Goal: Task Accomplishment & Management: Manage account settings

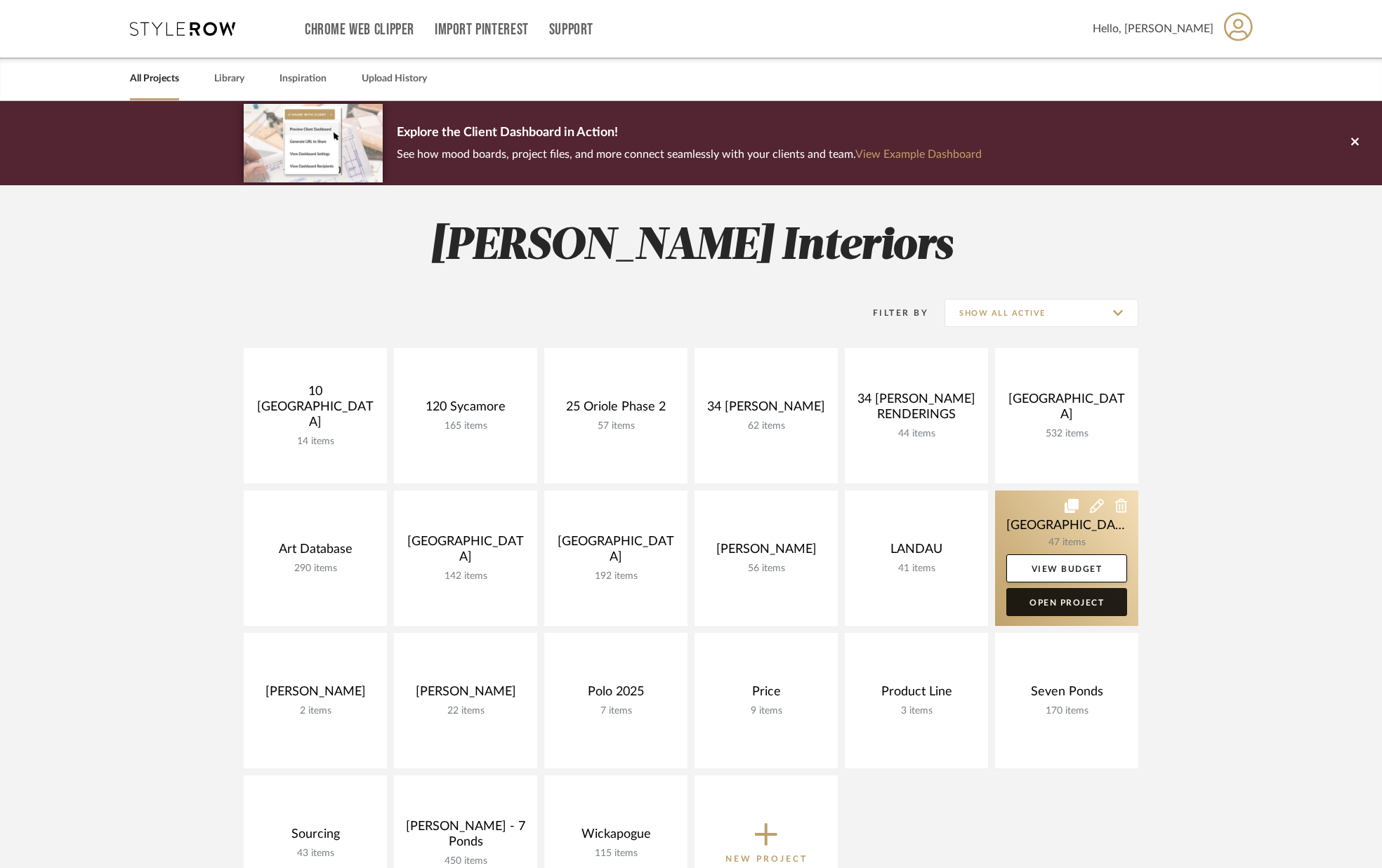
click at [1078, 607] on link "Open Project" at bounding box center [1067, 602] width 121 height 28
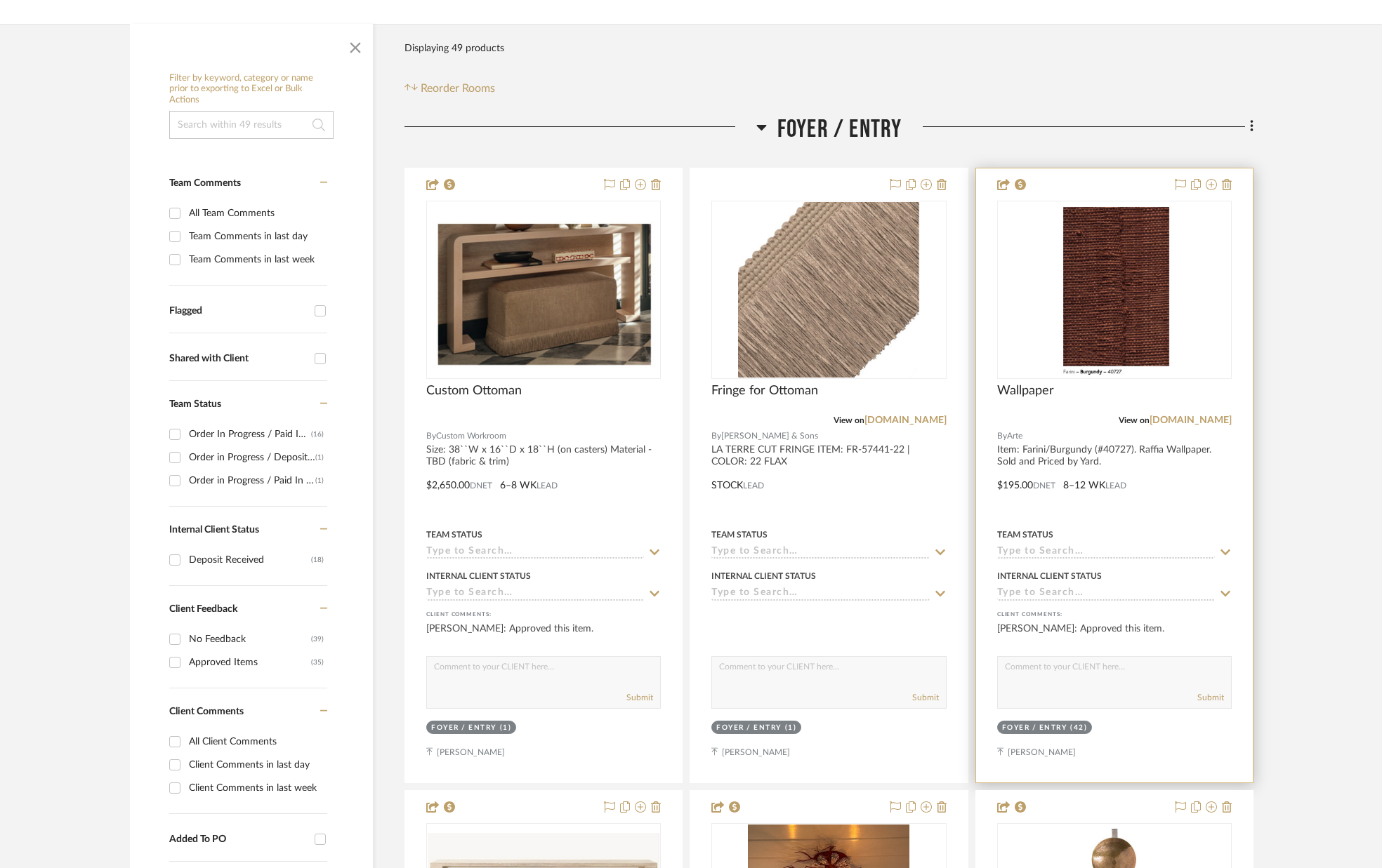
scroll to position [213, 0]
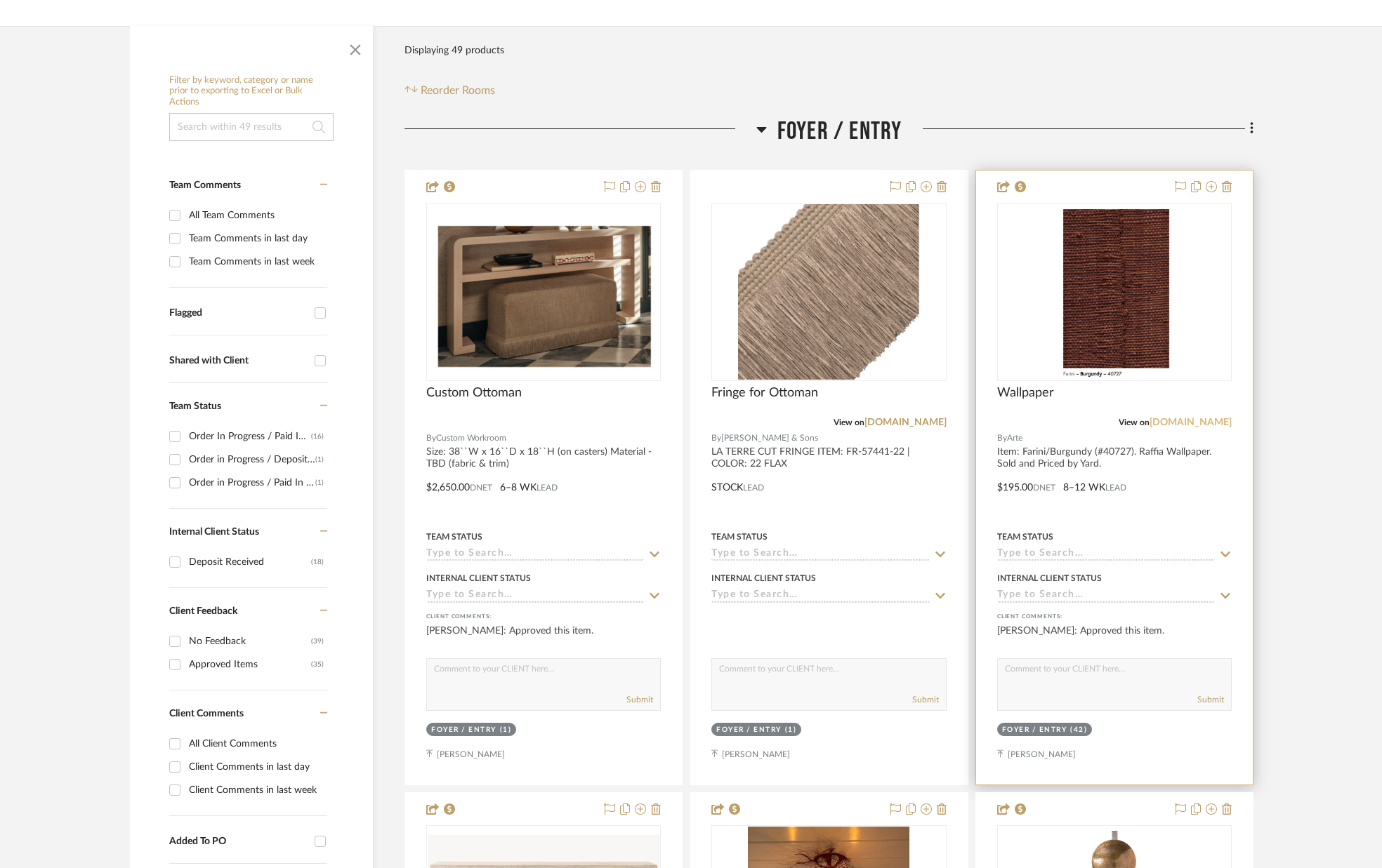
click at [1165, 422] on link "[DOMAIN_NAME]" at bounding box center [1190, 422] width 82 height 9
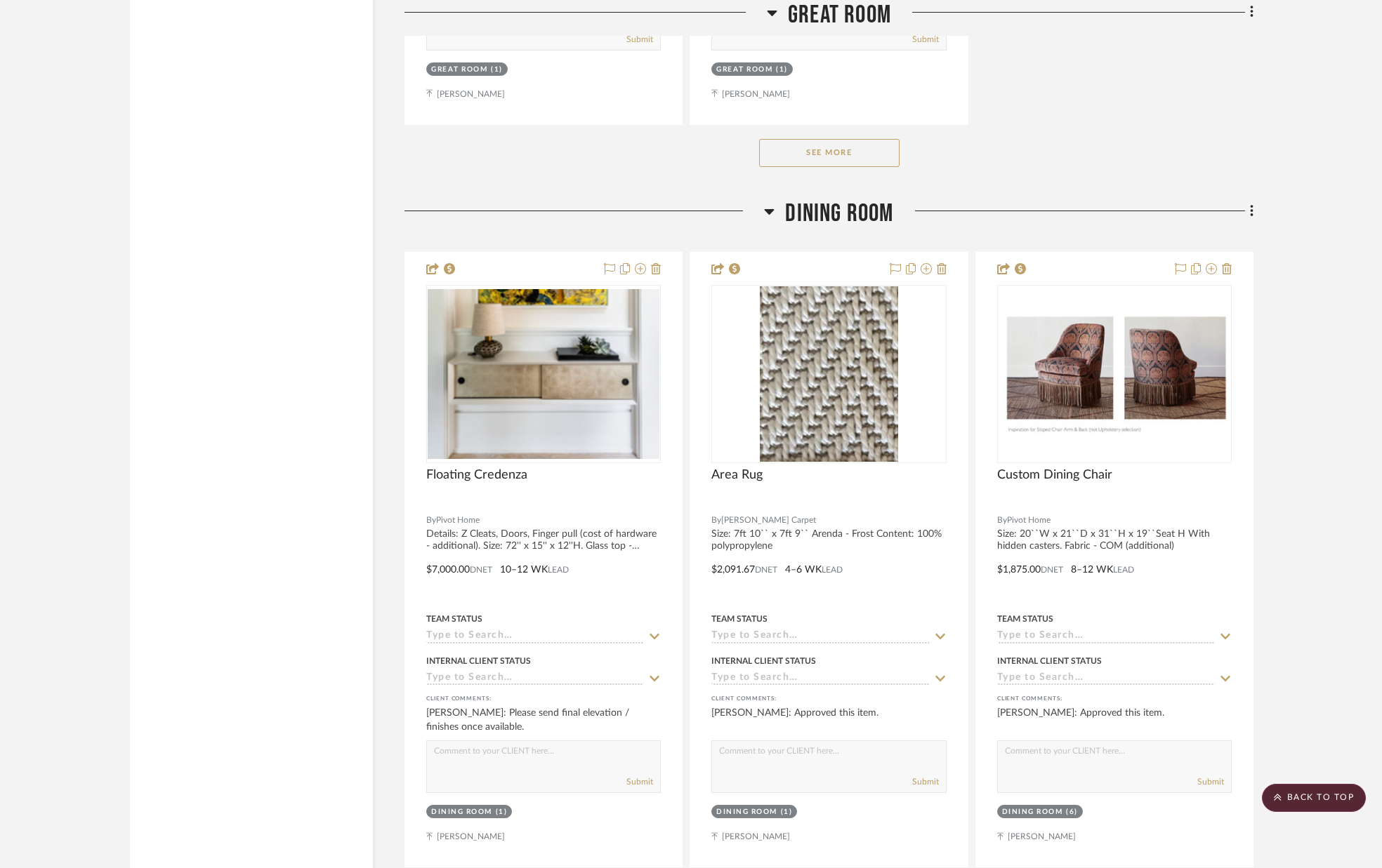
scroll to position [3393, 0]
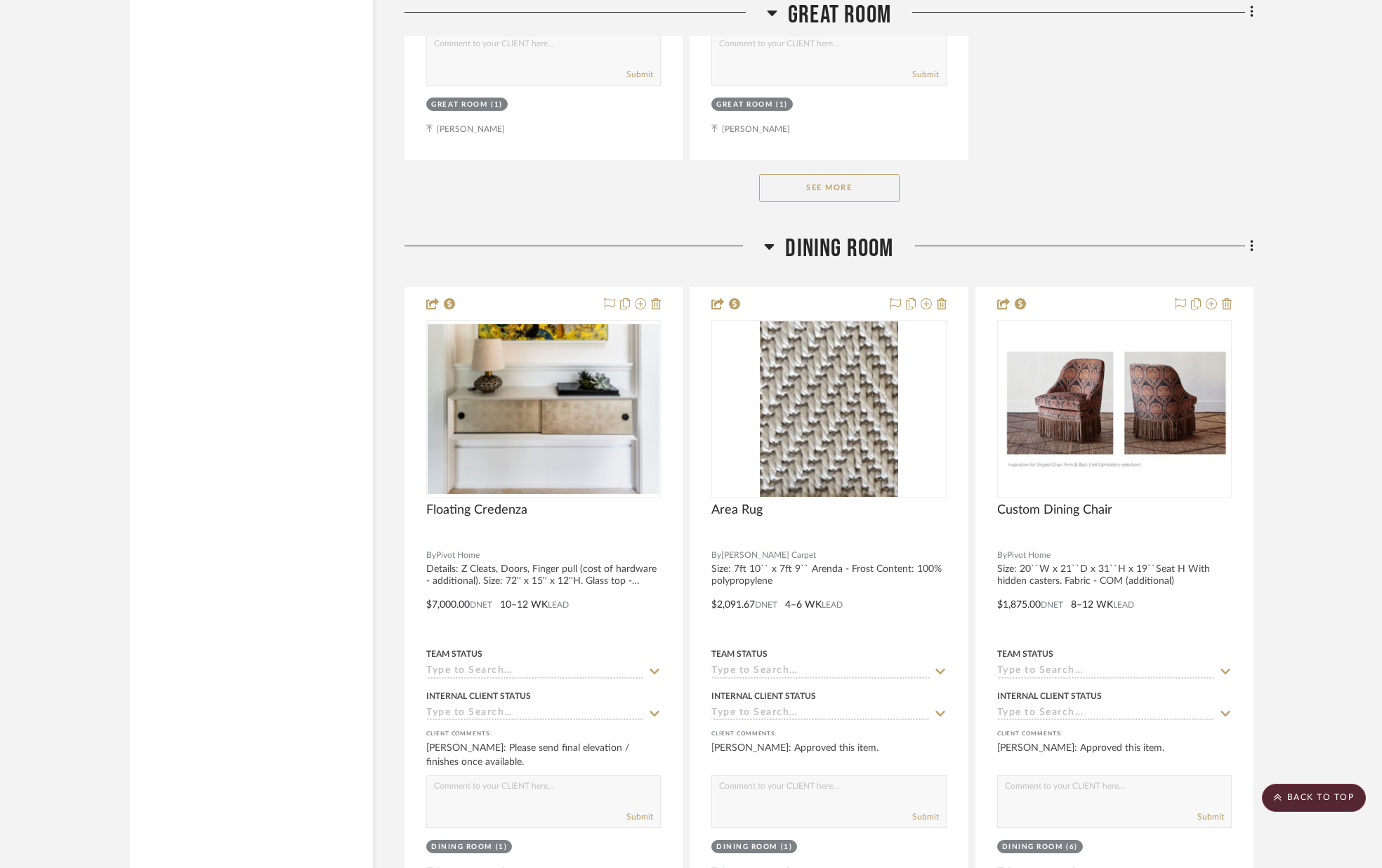
click at [855, 186] on button "See More" at bounding box center [829, 188] width 141 height 28
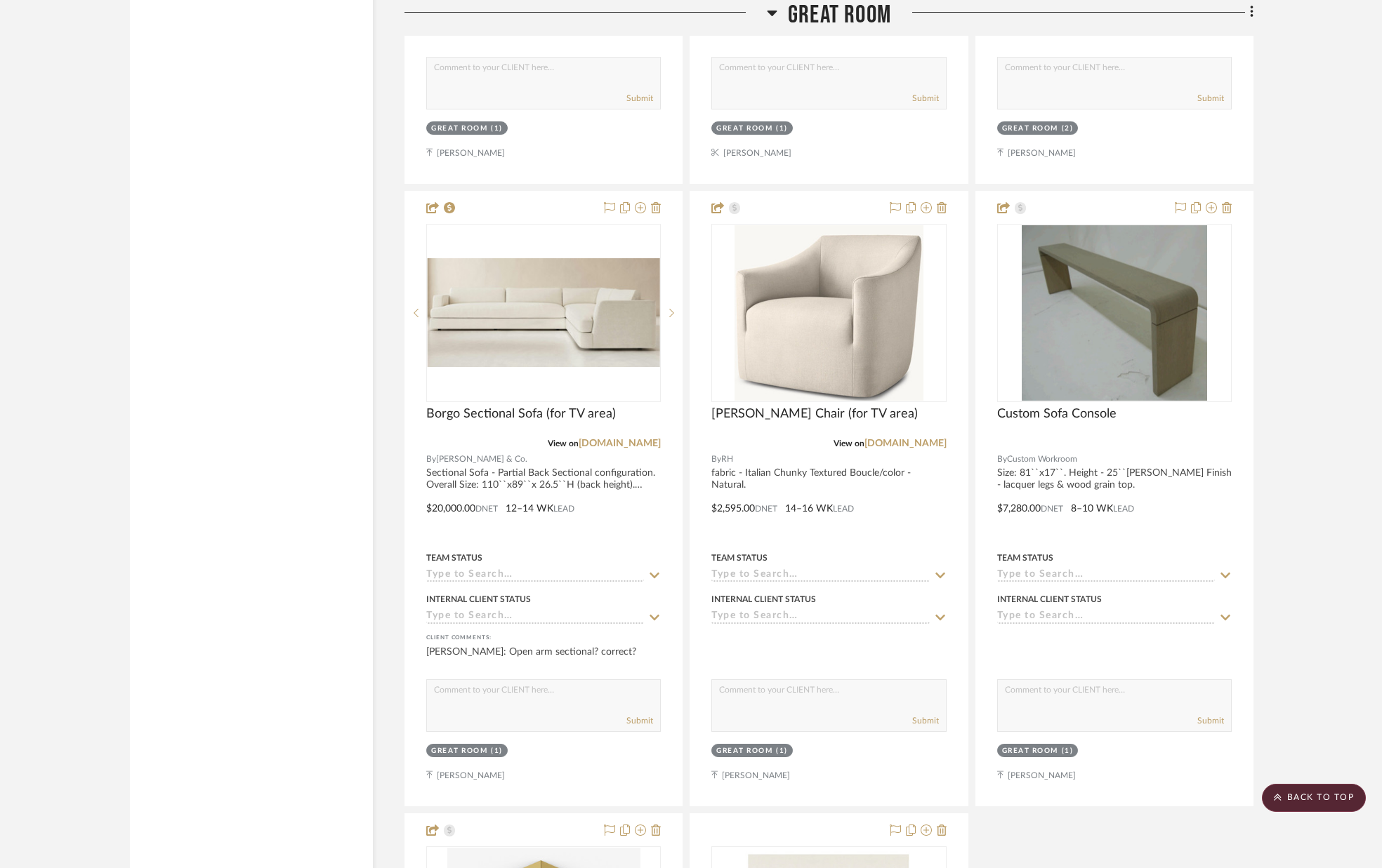
scroll to position [2752, 0]
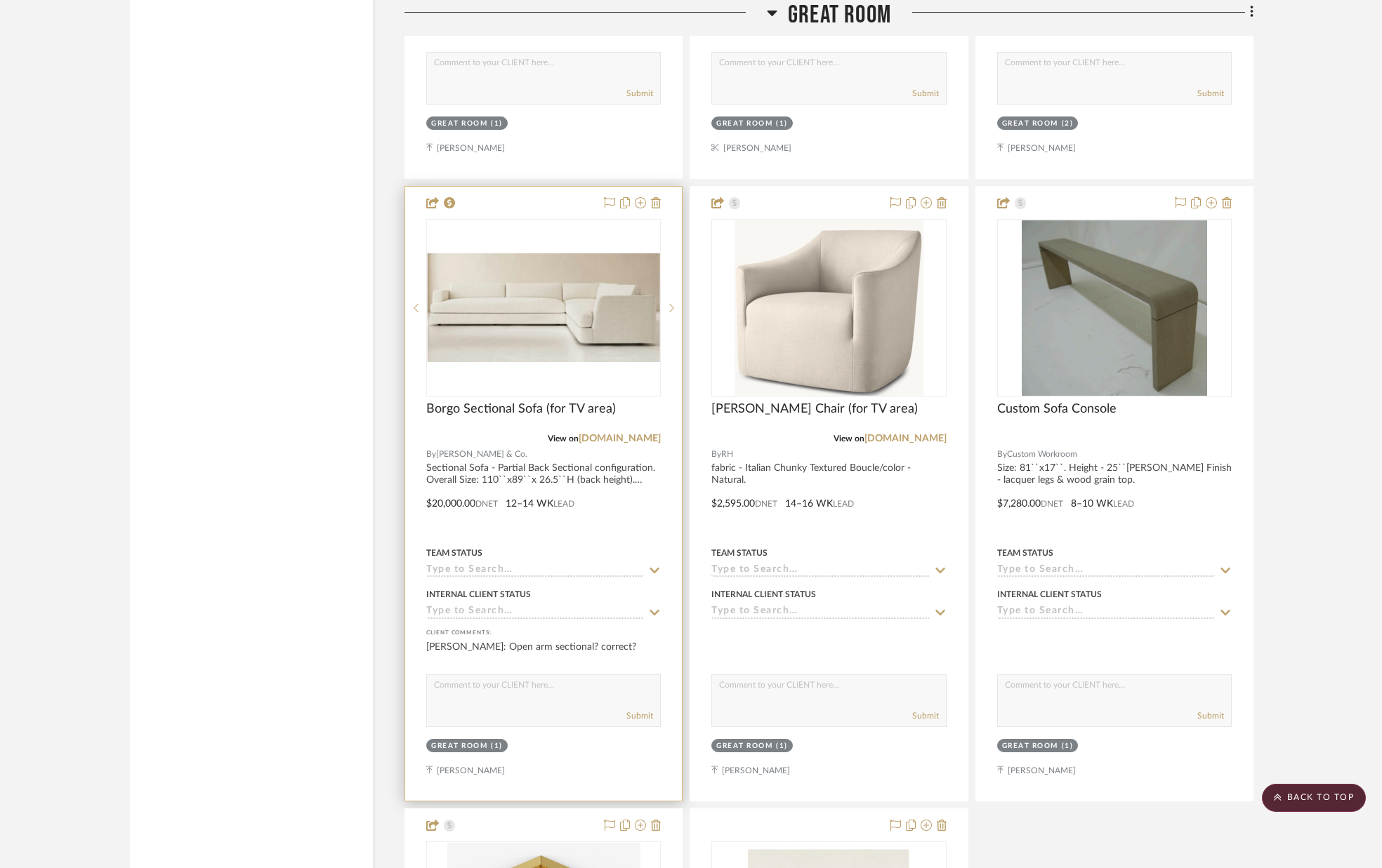
click at [540, 692] on textarea at bounding box center [544, 689] width 233 height 27
type textarea "correct"
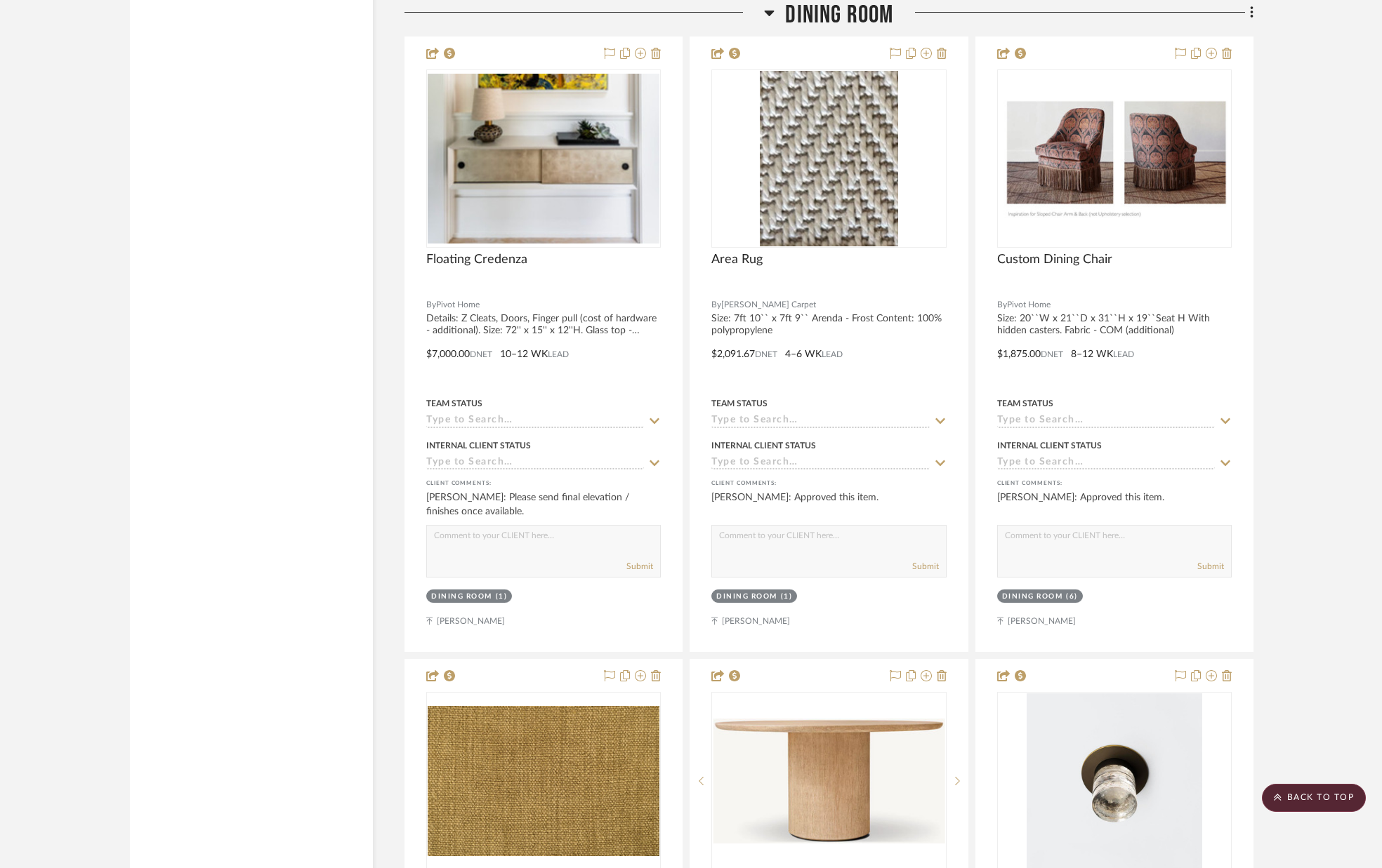
scroll to position [4273, 0]
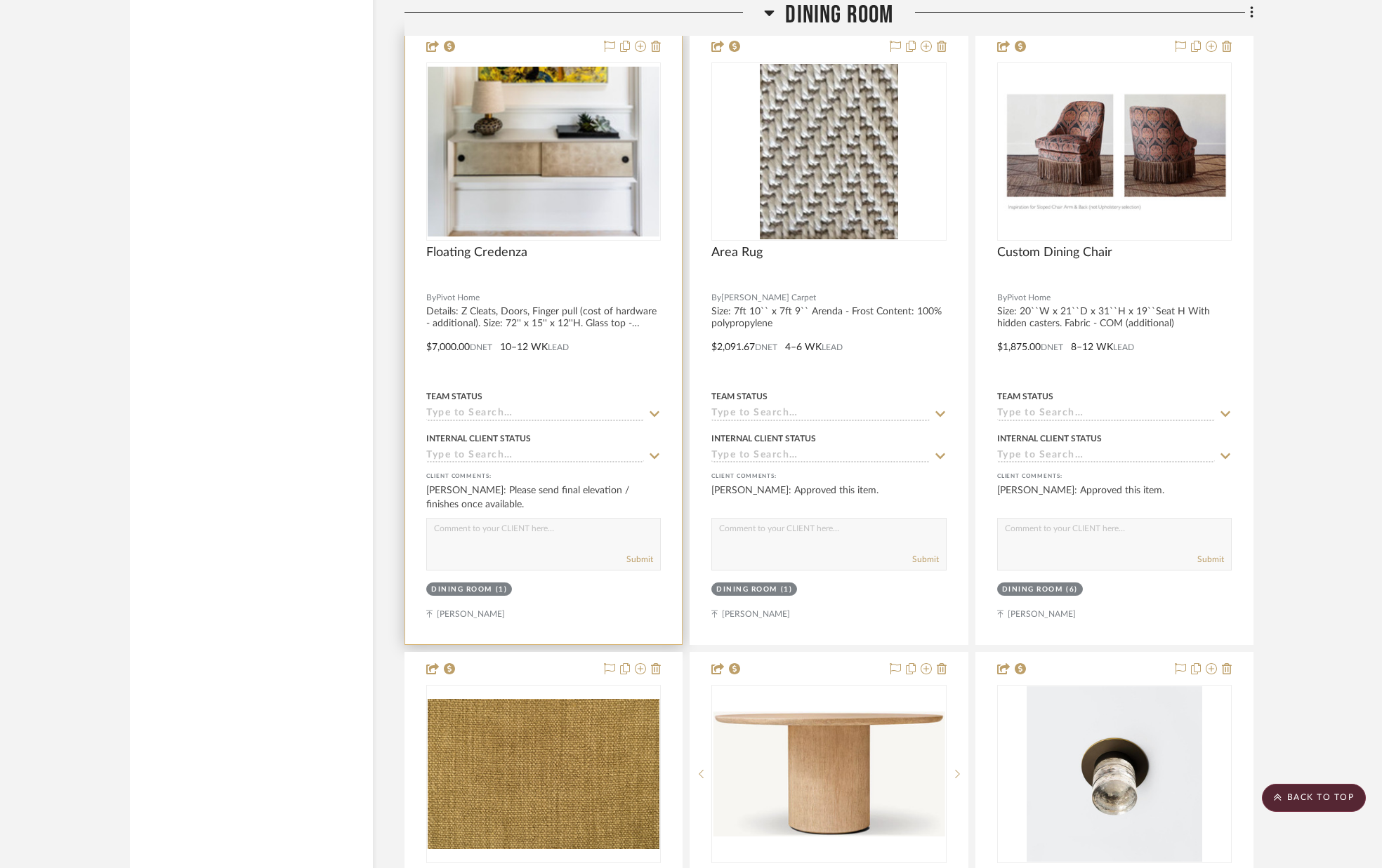
click at [553, 314] on div at bounding box center [543, 337] width 276 height 614
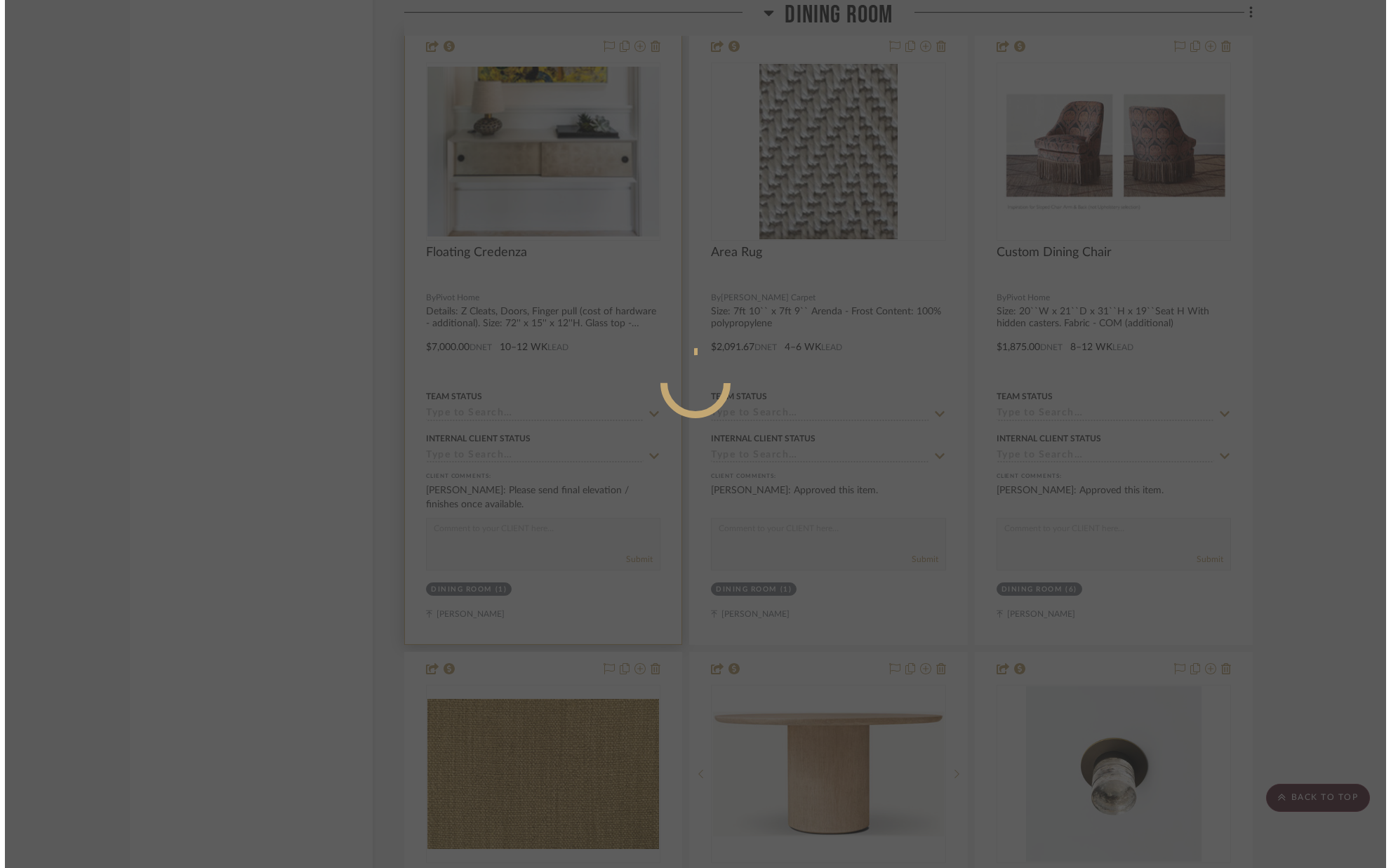
scroll to position [0, 0]
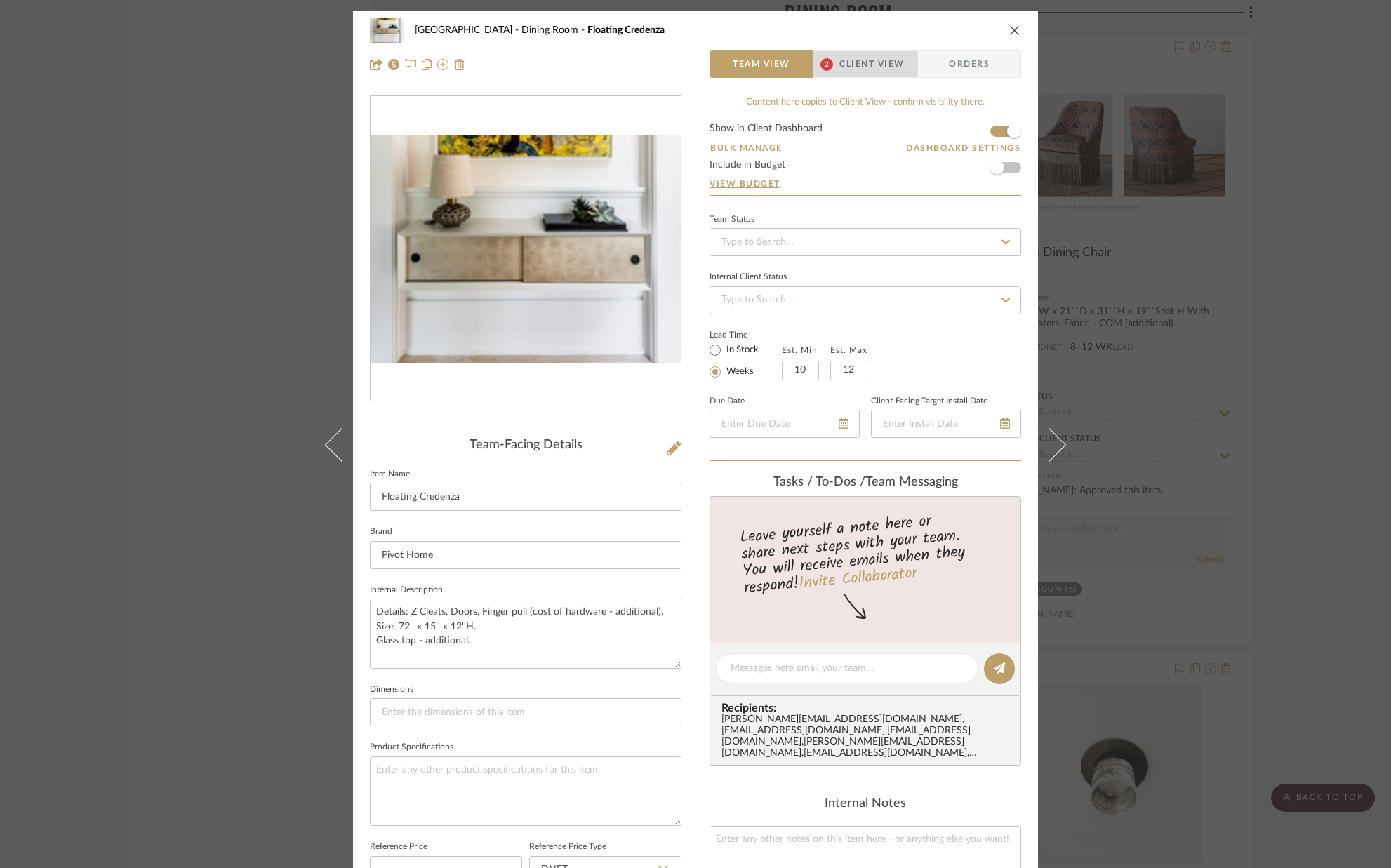
click at [843, 65] on span "Client View" at bounding box center [872, 64] width 65 height 28
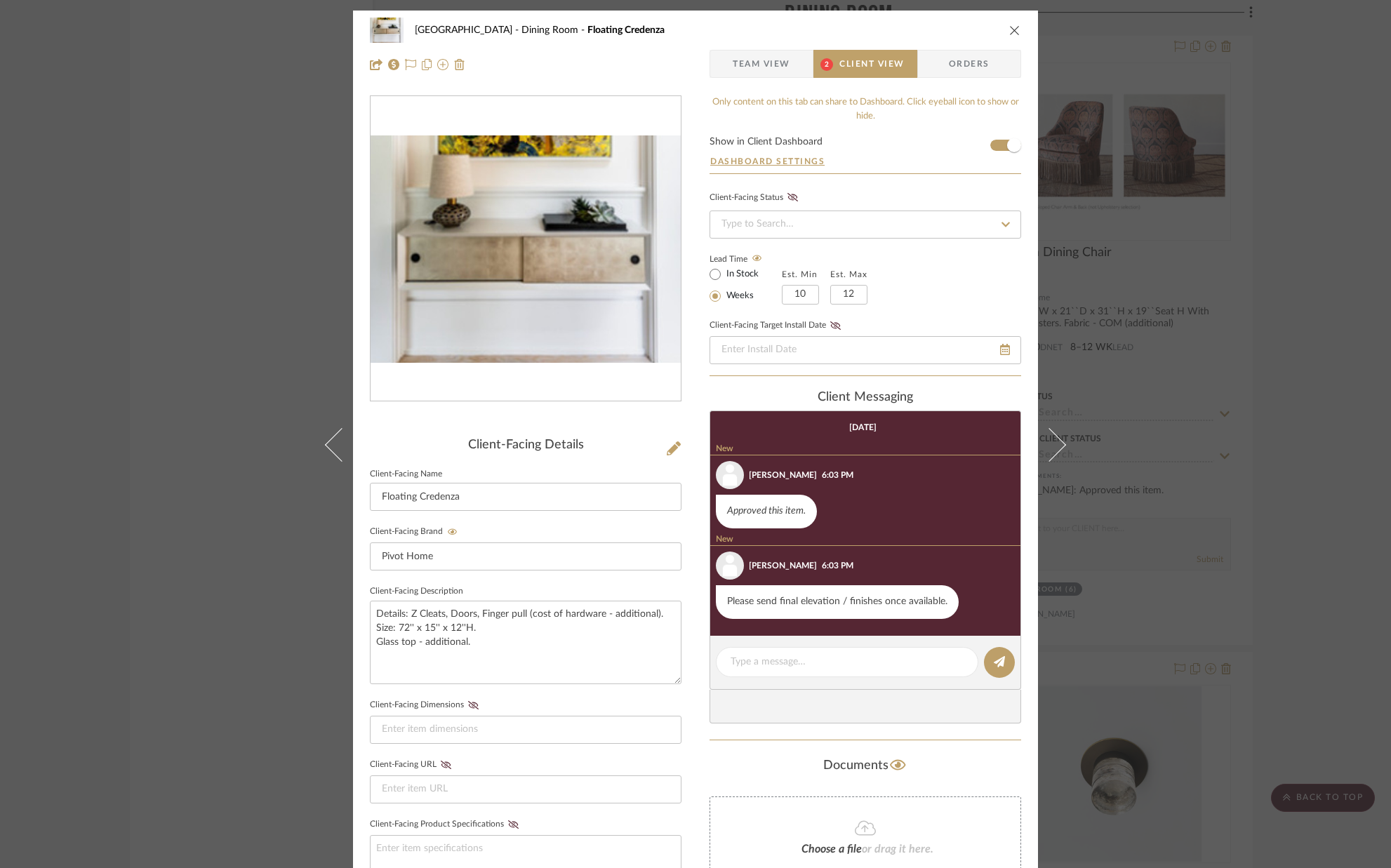
click at [742, 65] on span "Team View" at bounding box center [761, 64] width 58 height 28
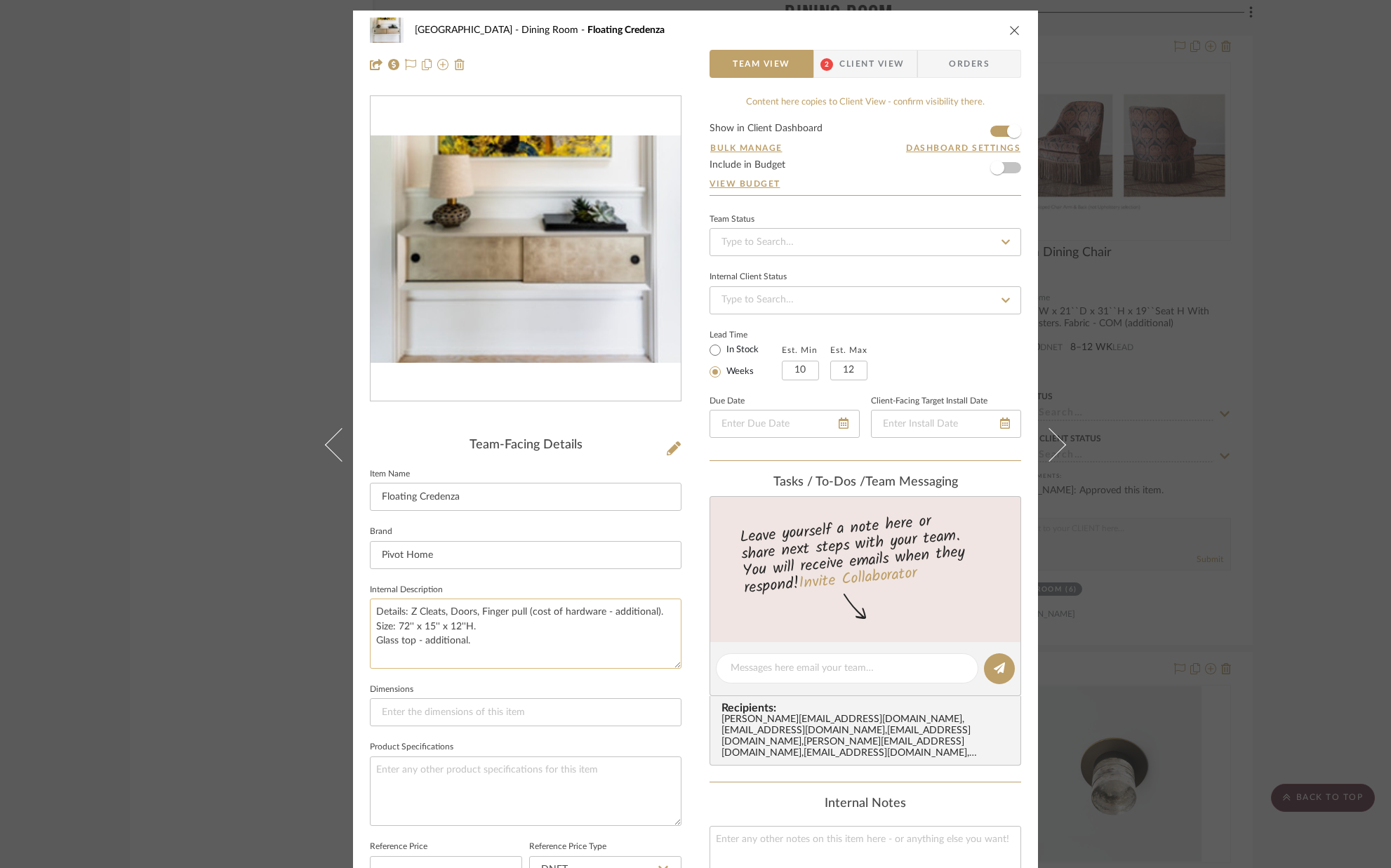
click at [469, 641] on textarea "Details: Z Cleats, Doors, Finger pull (cost of hardware - additional). Size: 72…" at bounding box center [526, 633] width 312 height 70
drag, startPoint x: 440, startPoint y: 638, endPoint x: 349, endPoint y: 638, distance: 91.0
click at [353, 638] on div "Palm Beach Dining Room Floating Credenza Team View 2 Client View Orders Team-Fa…" at bounding box center [696, 657] width 685 height 1293
type textarea "Details: Z Cleats, Doors, Finger pull (cost of hardware - additional). Size: 72…"
click at [437, 676] on sr-form-field "Internal Description Details: Z Cleats, Doors, Finger pull (cost of hardware - …" at bounding box center [526, 631] width 312 height 100
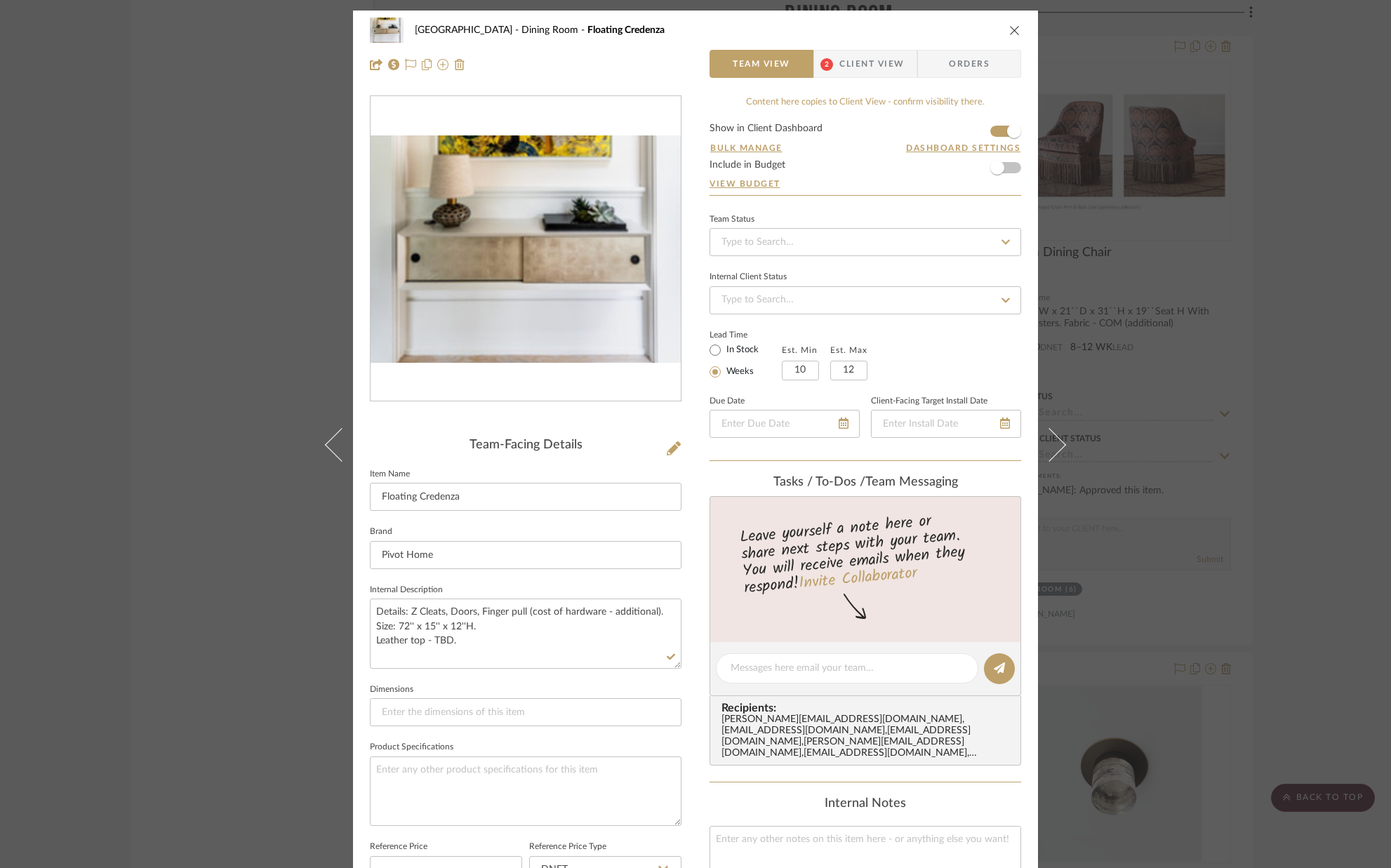
click at [874, 68] on span "Client View" at bounding box center [872, 64] width 65 height 28
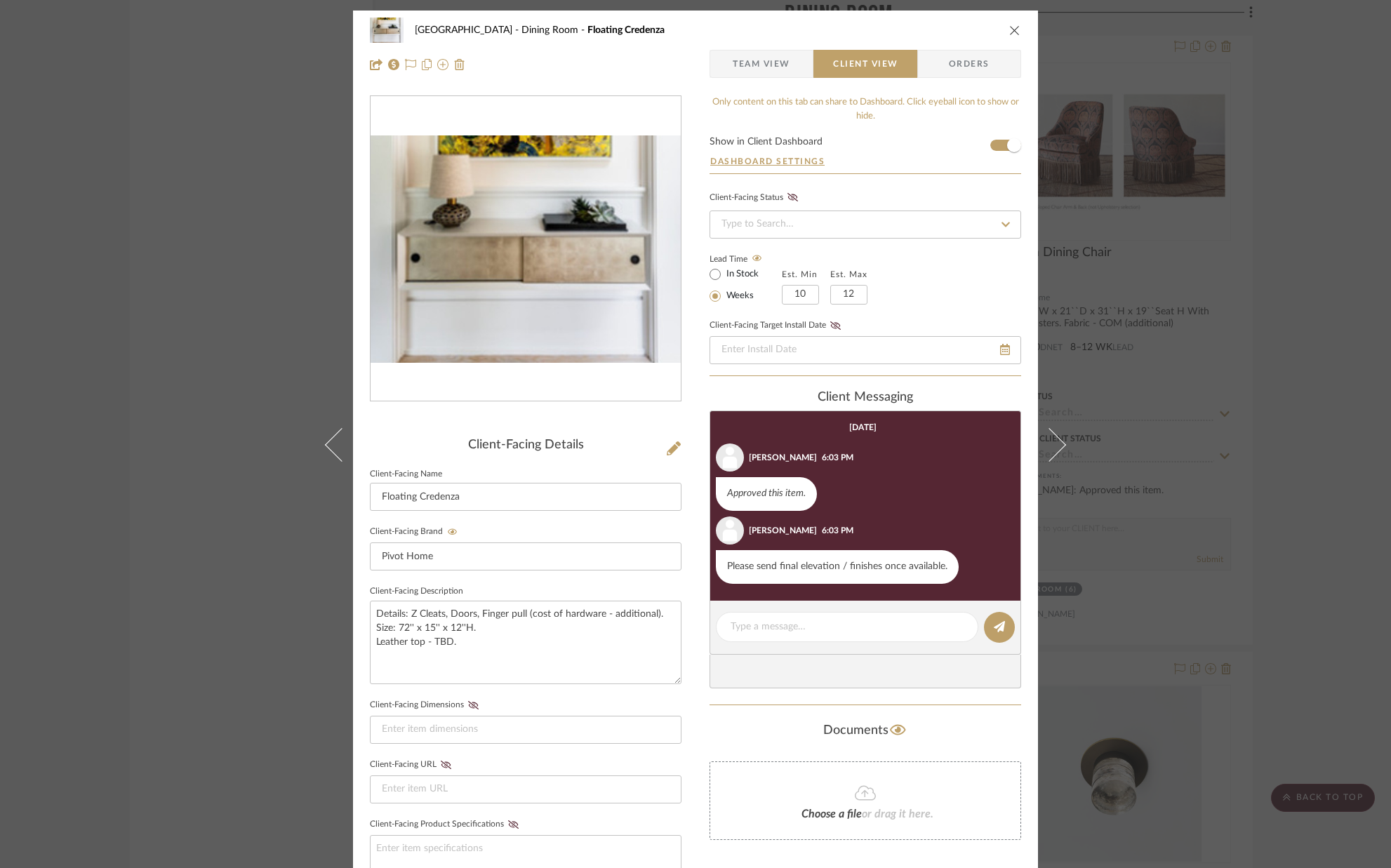
click at [566, 698] on fieldset "Client-Facing Dimensions" at bounding box center [526, 720] width 312 height 48
click at [1013, 32] on icon "close" at bounding box center [1015, 29] width 11 height 11
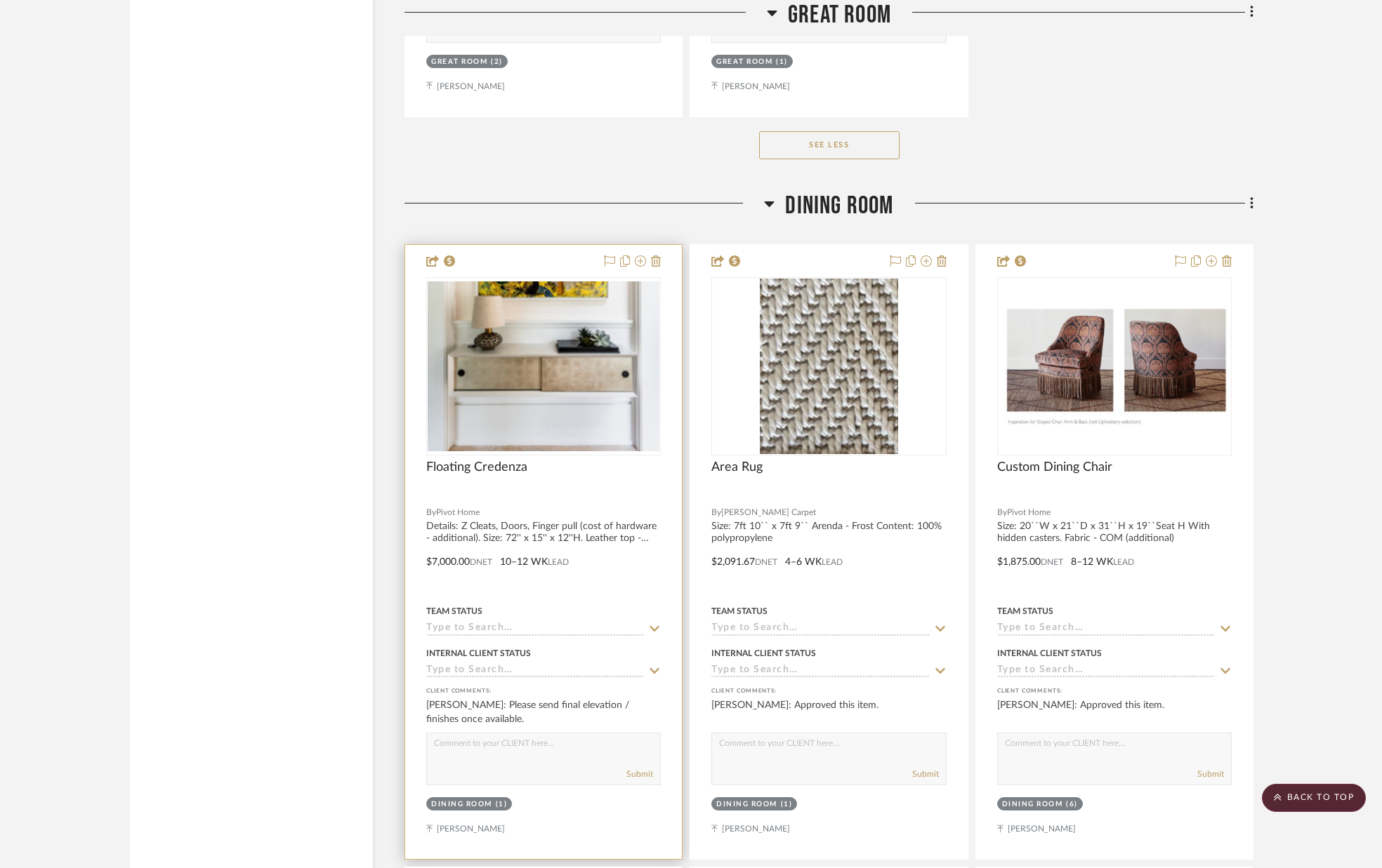
scroll to position [4055, 0]
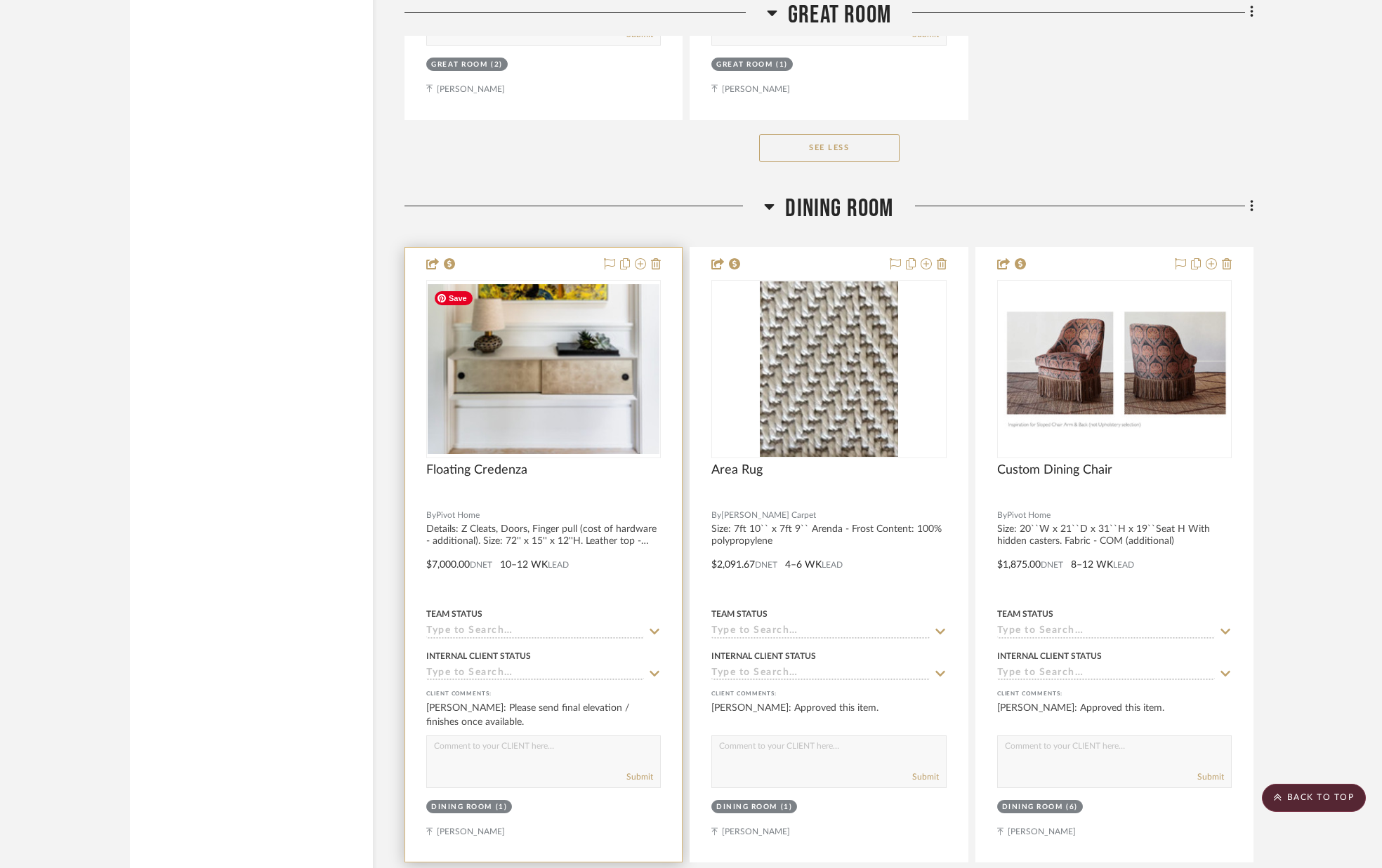
click at [603, 434] on img "0" at bounding box center [543, 368] width 231 height 170
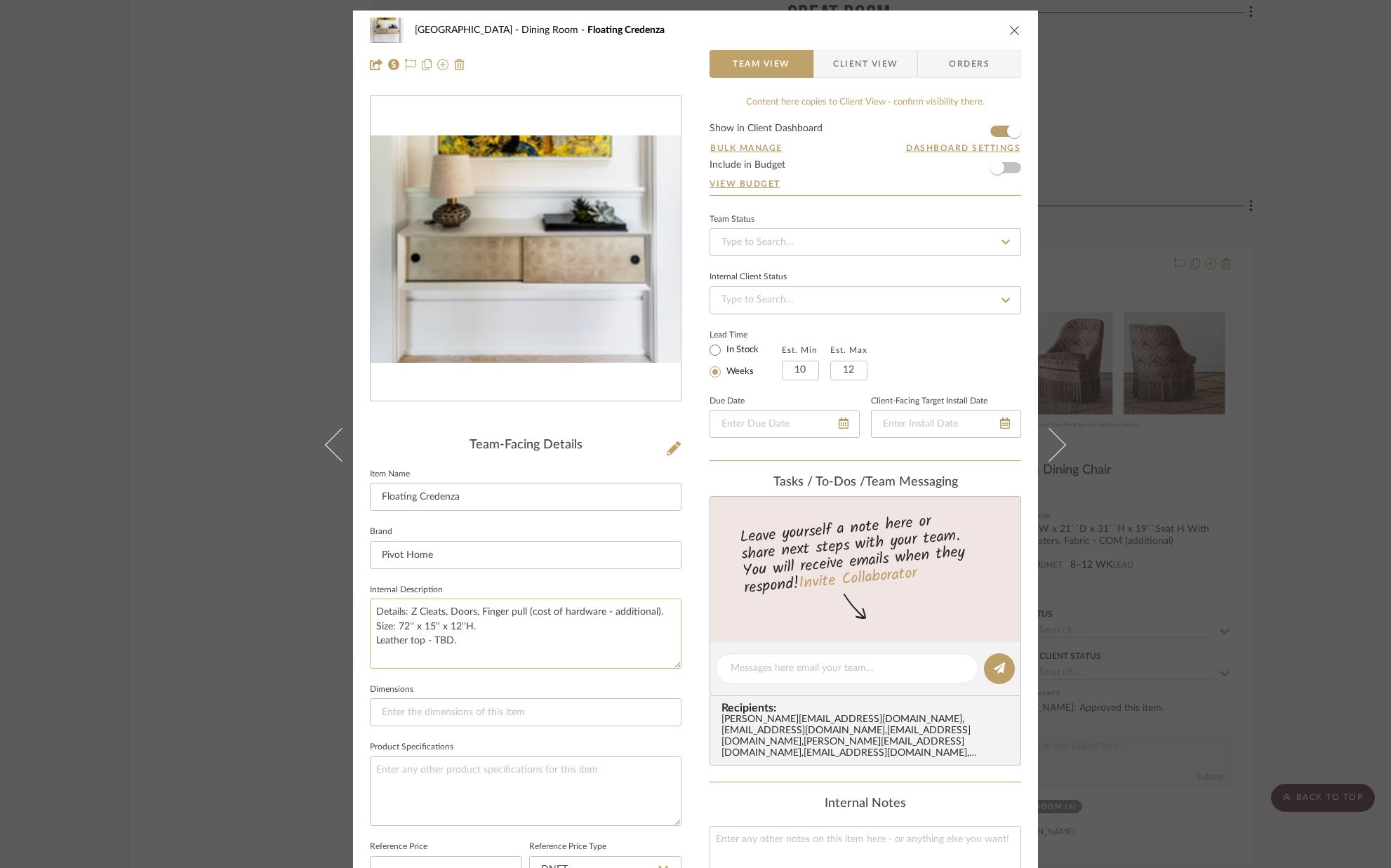
click at [429, 629] on textarea "Details: Z Cleats, Doors, Finger pull (cost of hardware - additional). Size: 72…" at bounding box center [526, 633] width 312 height 70
type textarea "Details: Z Cleats, Doors, Finger pull (cost of hardware - additional). Size: 72…"
click at [495, 680] on fieldset "Dimensions" at bounding box center [526, 703] width 312 height 47
click at [1010, 28] on icon "close" at bounding box center [1015, 29] width 11 height 11
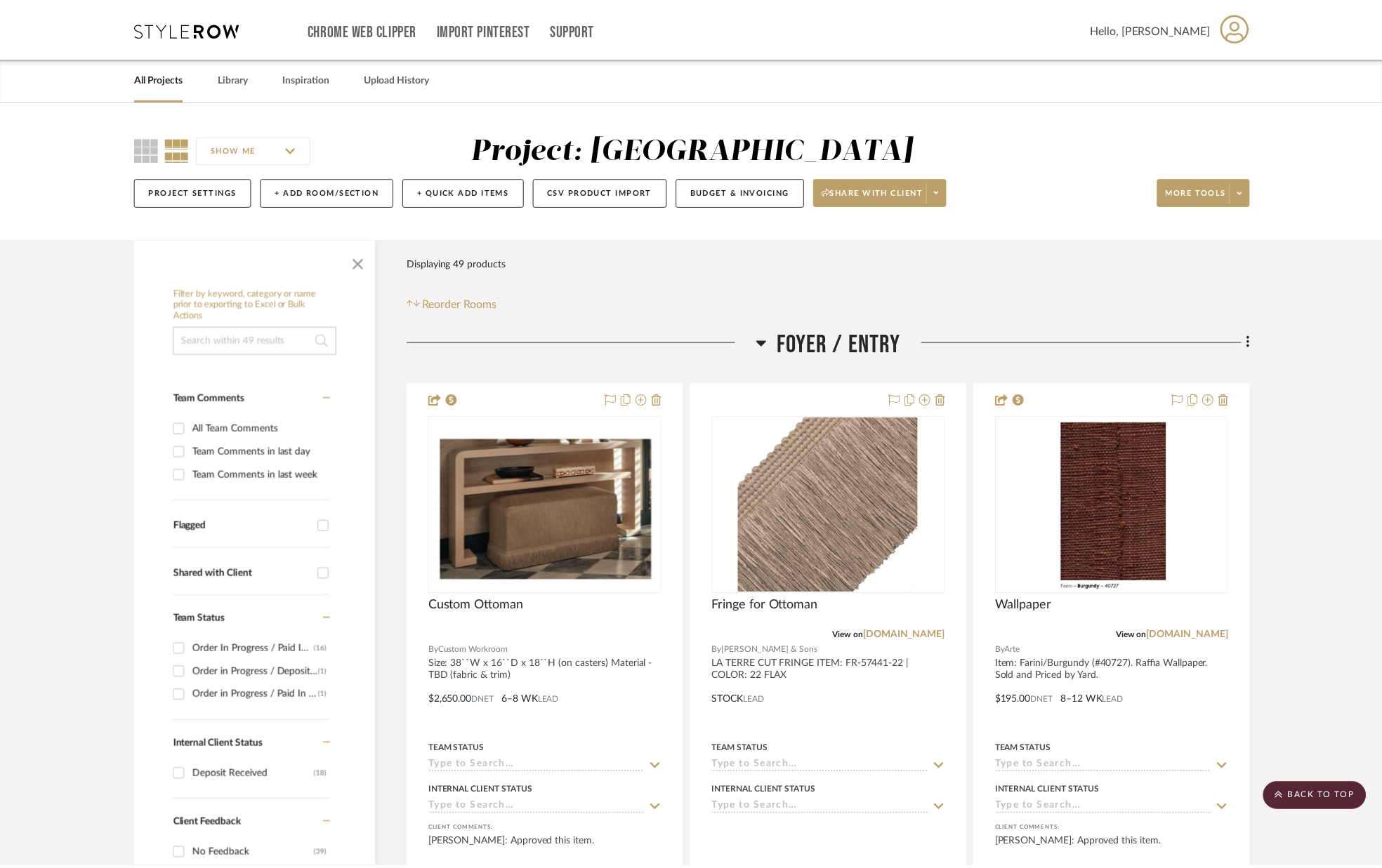
scroll to position [4055, 0]
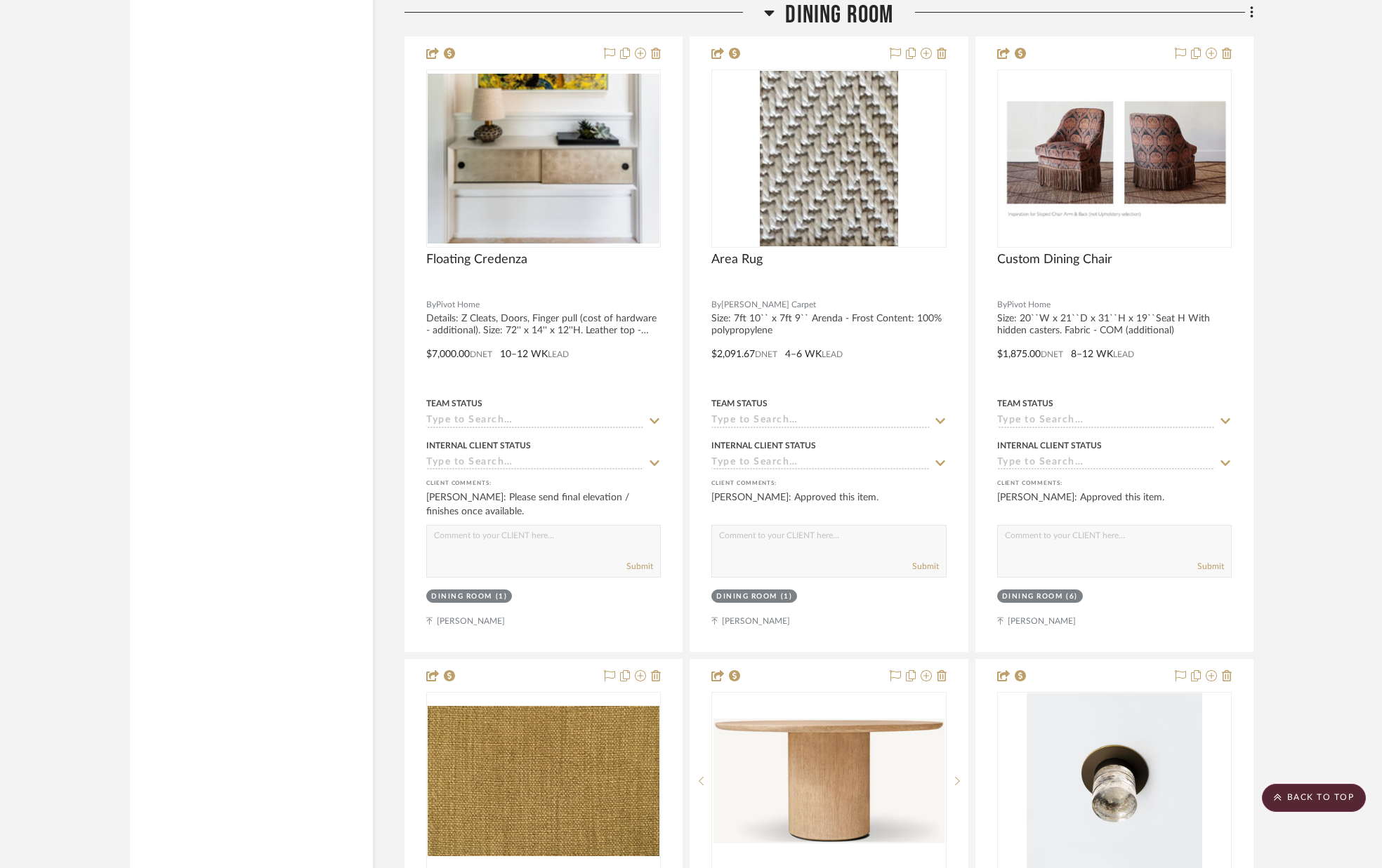
scroll to position [4265, 0]
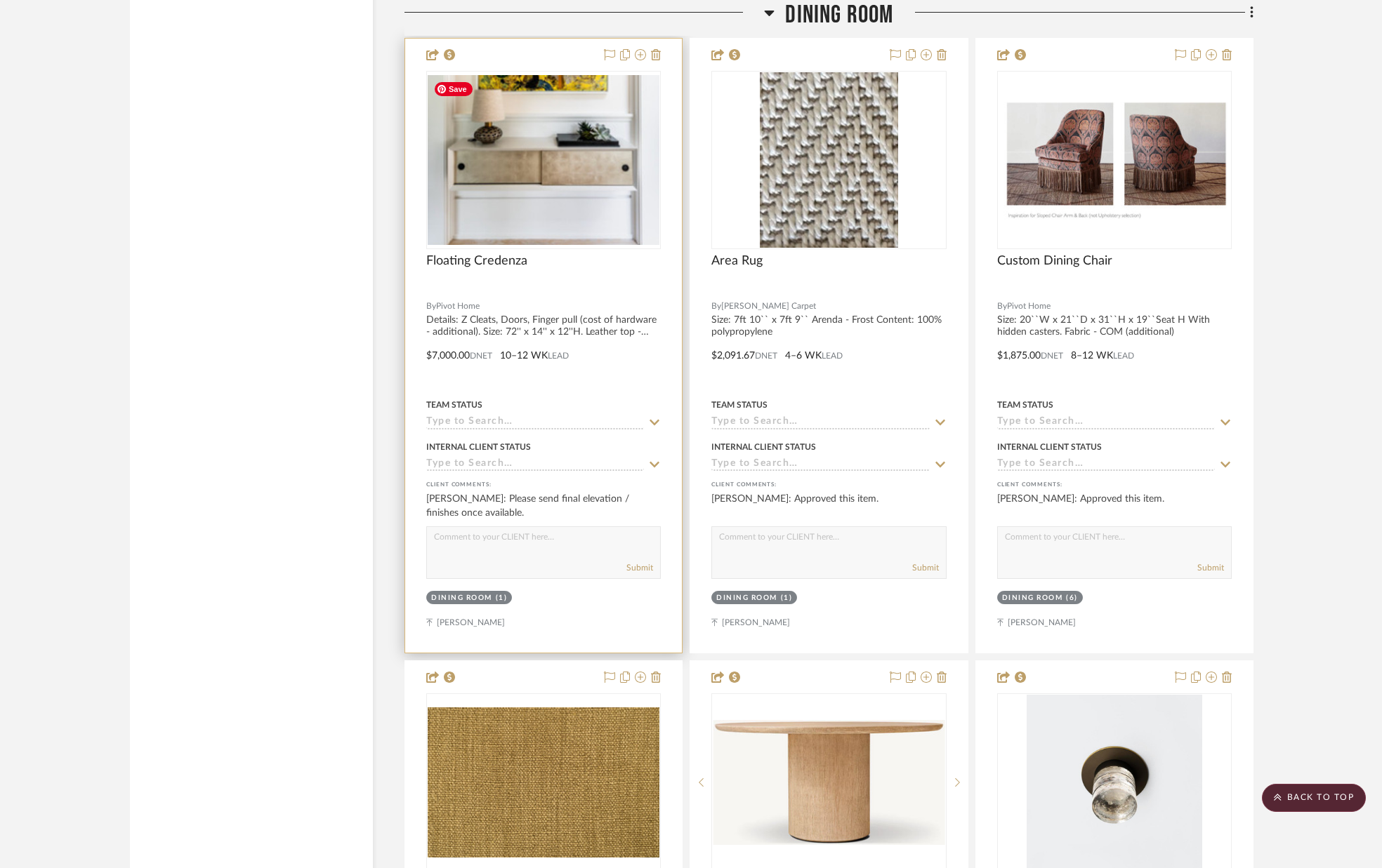
click at [539, 131] on img "0" at bounding box center [543, 160] width 231 height 170
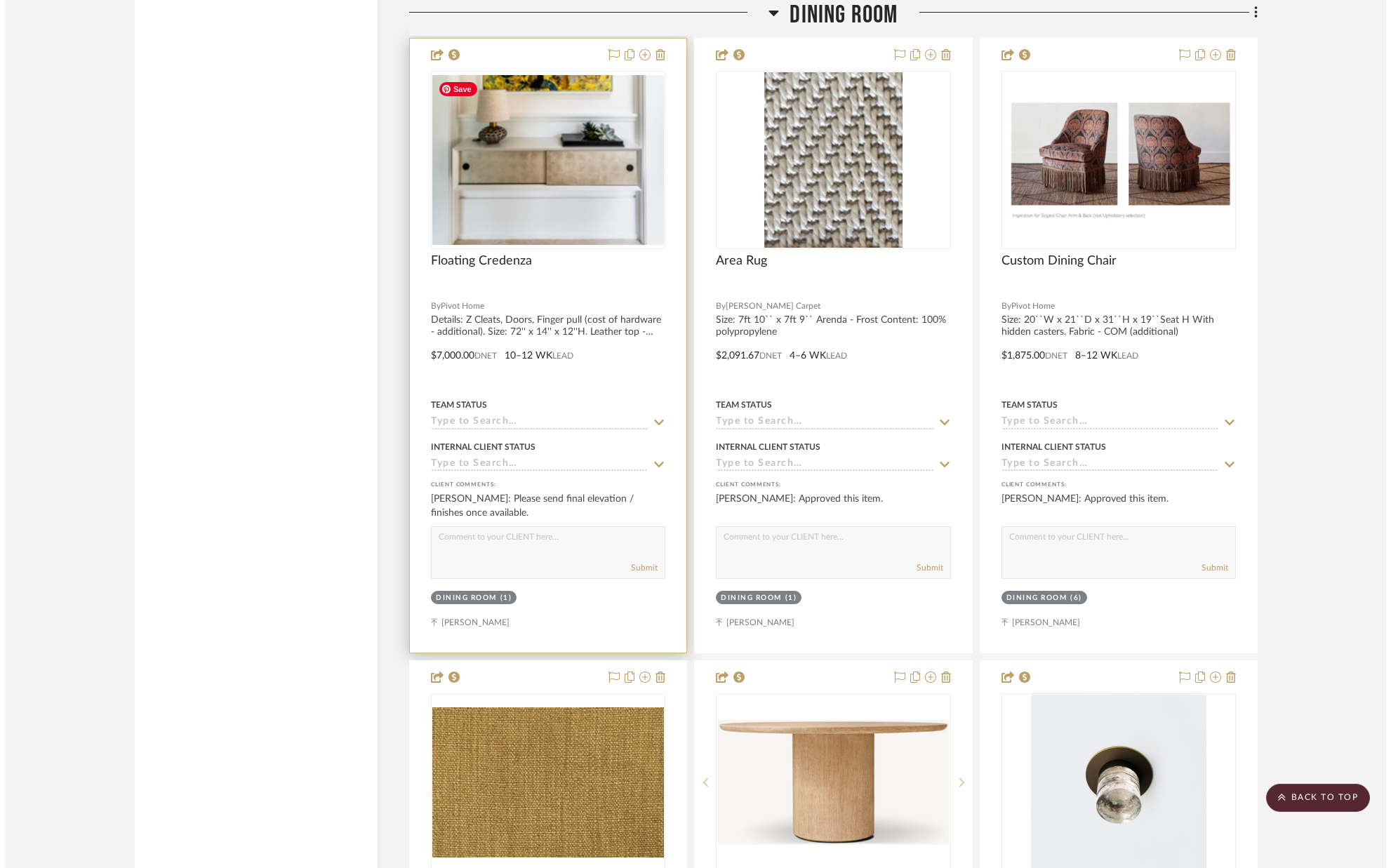
scroll to position [0, 0]
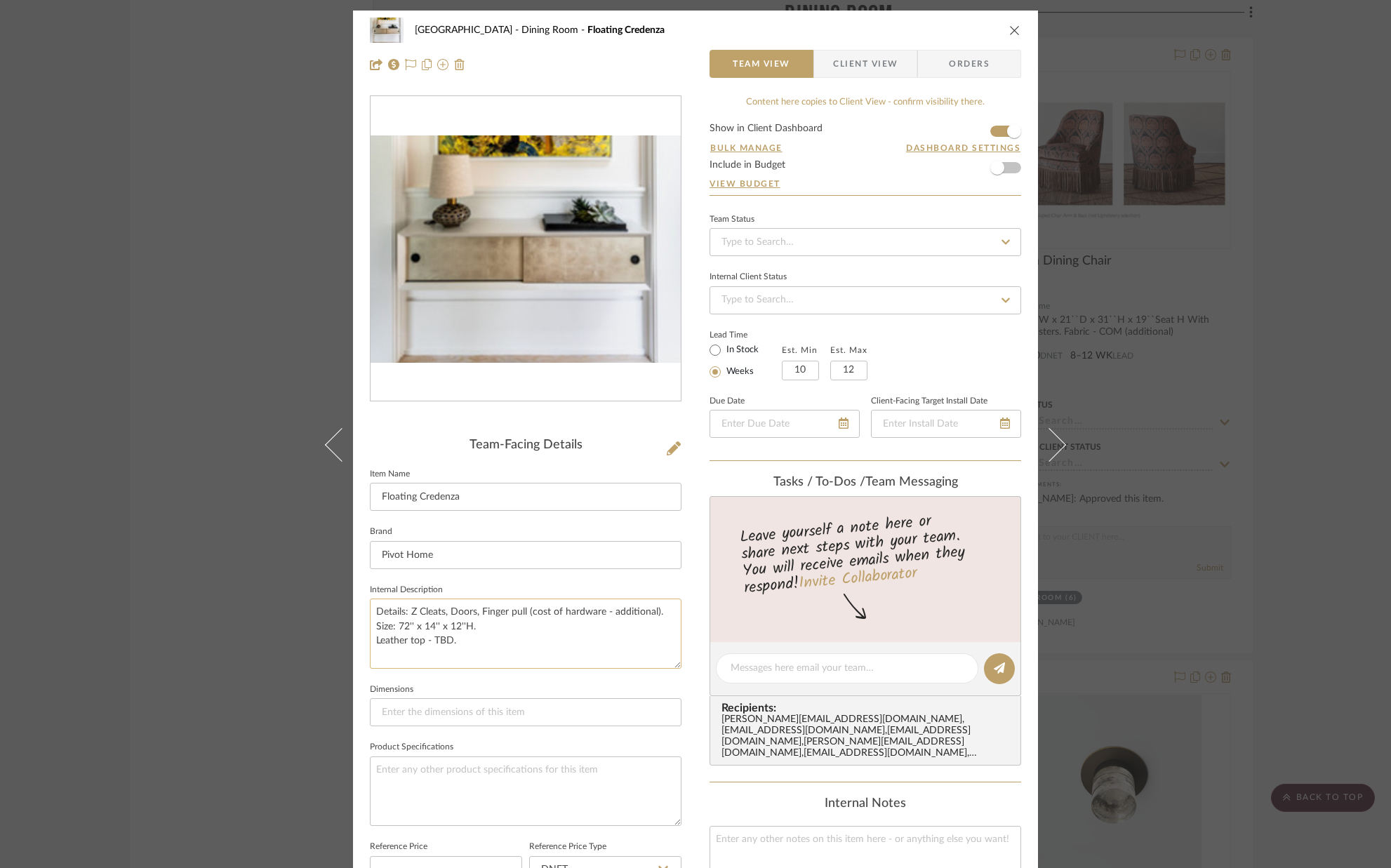
click at [488, 639] on textarea "Details: Z Cleats, Doors, Finger pull (cost of hardware - additional). Size: 72…" at bounding box center [526, 633] width 312 height 70
click at [666, 615] on textarea "Details: Z Cleats, Doors, Finger pull (cost of hardware - additional). Size: 72…" at bounding box center [526, 633] width 312 height 70
type textarea "Details: Z Cleats, Doors, Finger pull (cost of hardware - additional). Frame - …"
click at [582, 685] on fieldset "Dimensions" at bounding box center [526, 703] width 312 height 47
click at [1010, 34] on icon "close" at bounding box center [1015, 29] width 11 height 11
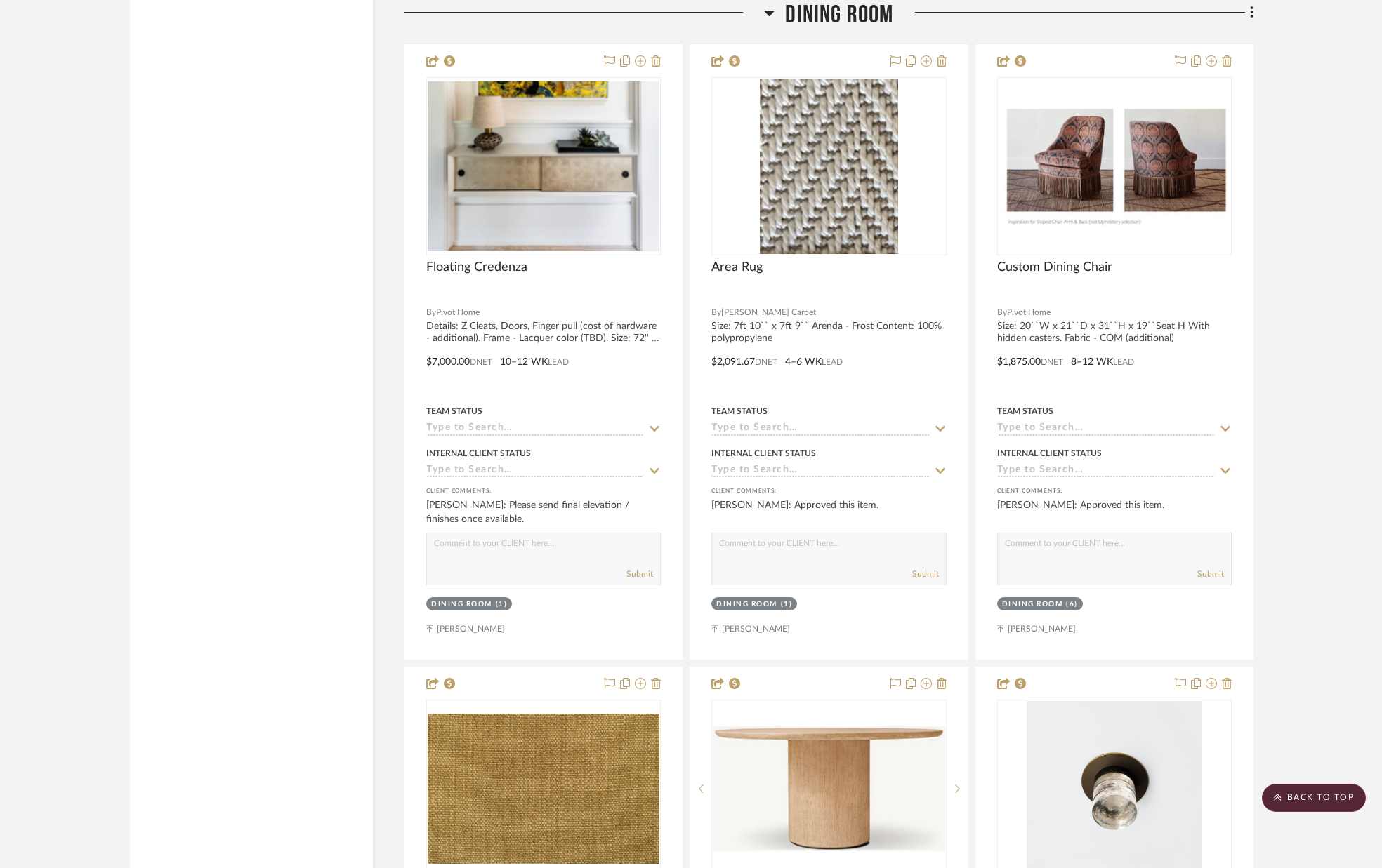
scroll to position [4256, 0]
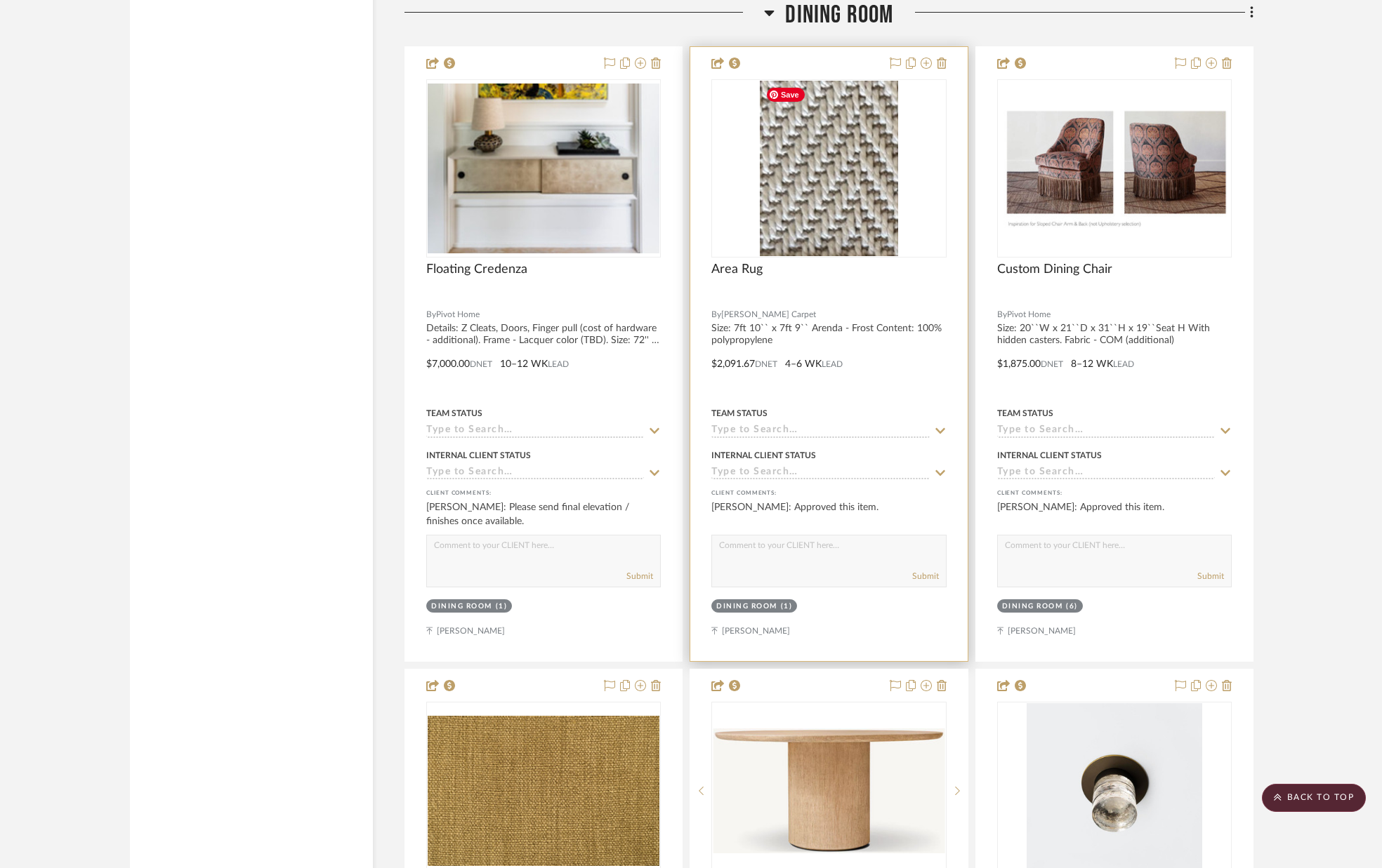
click at [828, 215] on img "0" at bounding box center [829, 168] width 139 height 175
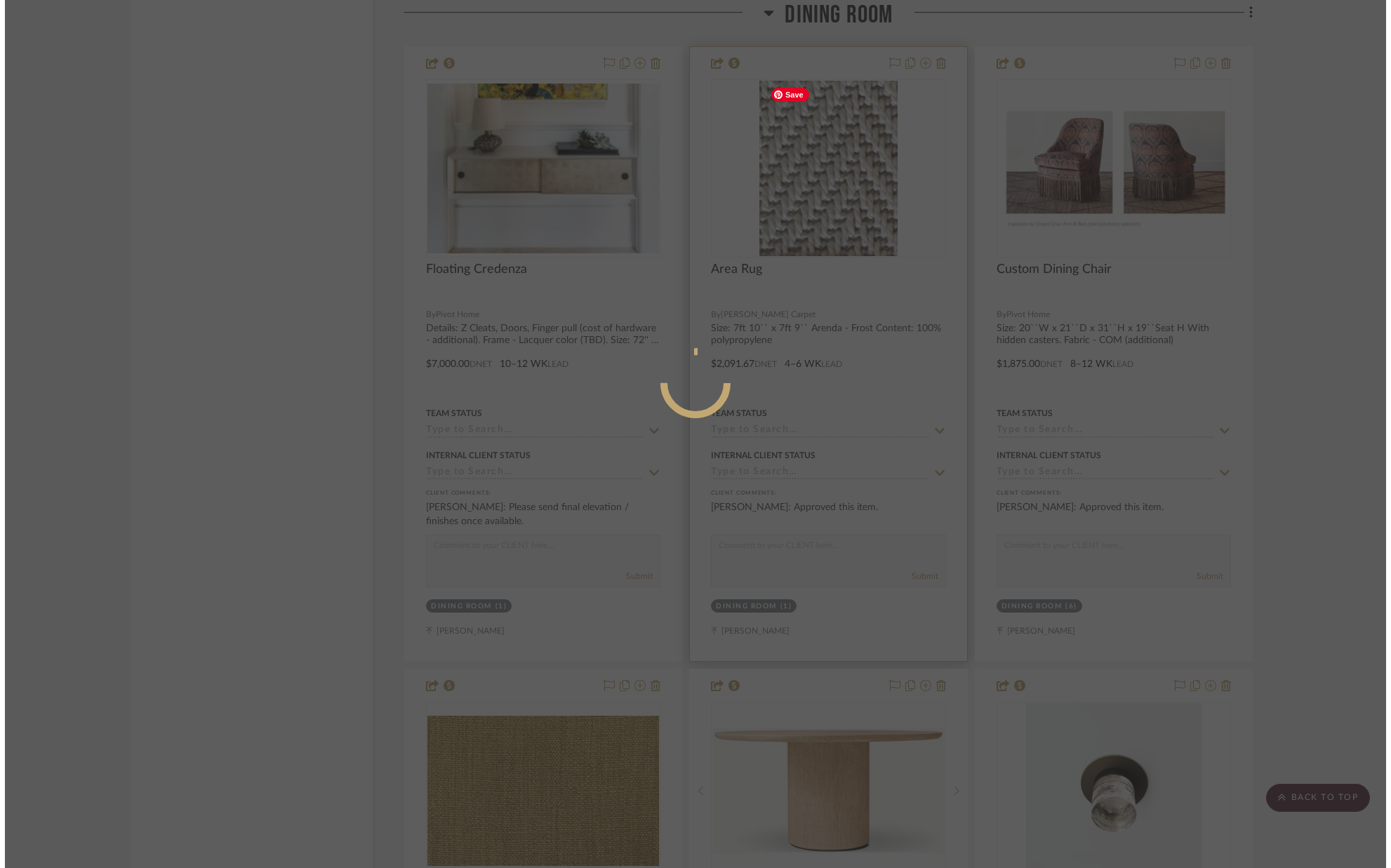
scroll to position [0, 0]
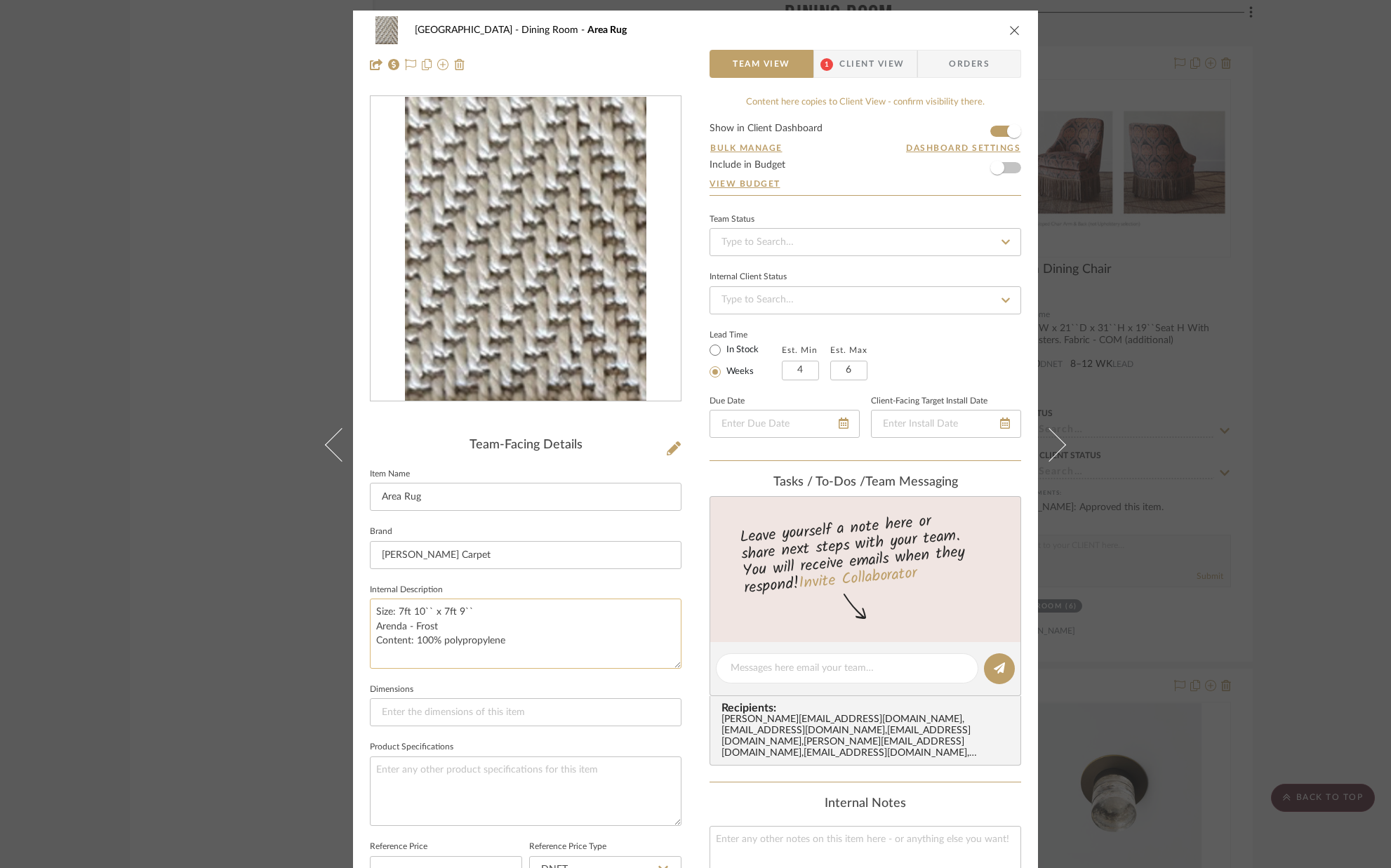
click at [470, 612] on textarea "Size: 7ft 10`` x 7ft 9`` Arenda - Frost Content: 100% polypropylene" at bounding box center [526, 633] width 312 height 70
type textarea "Size: 7ft 10`` x 9ft9``. Arenda - Frost Content: 100% polypropylene"
click at [488, 685] on fieldset "Dimensions" at bounding box center [526, 703] width 312 height 47
click at [1010, 29] on icon "close" at bounding box center [1015, 29] width 11 height 11
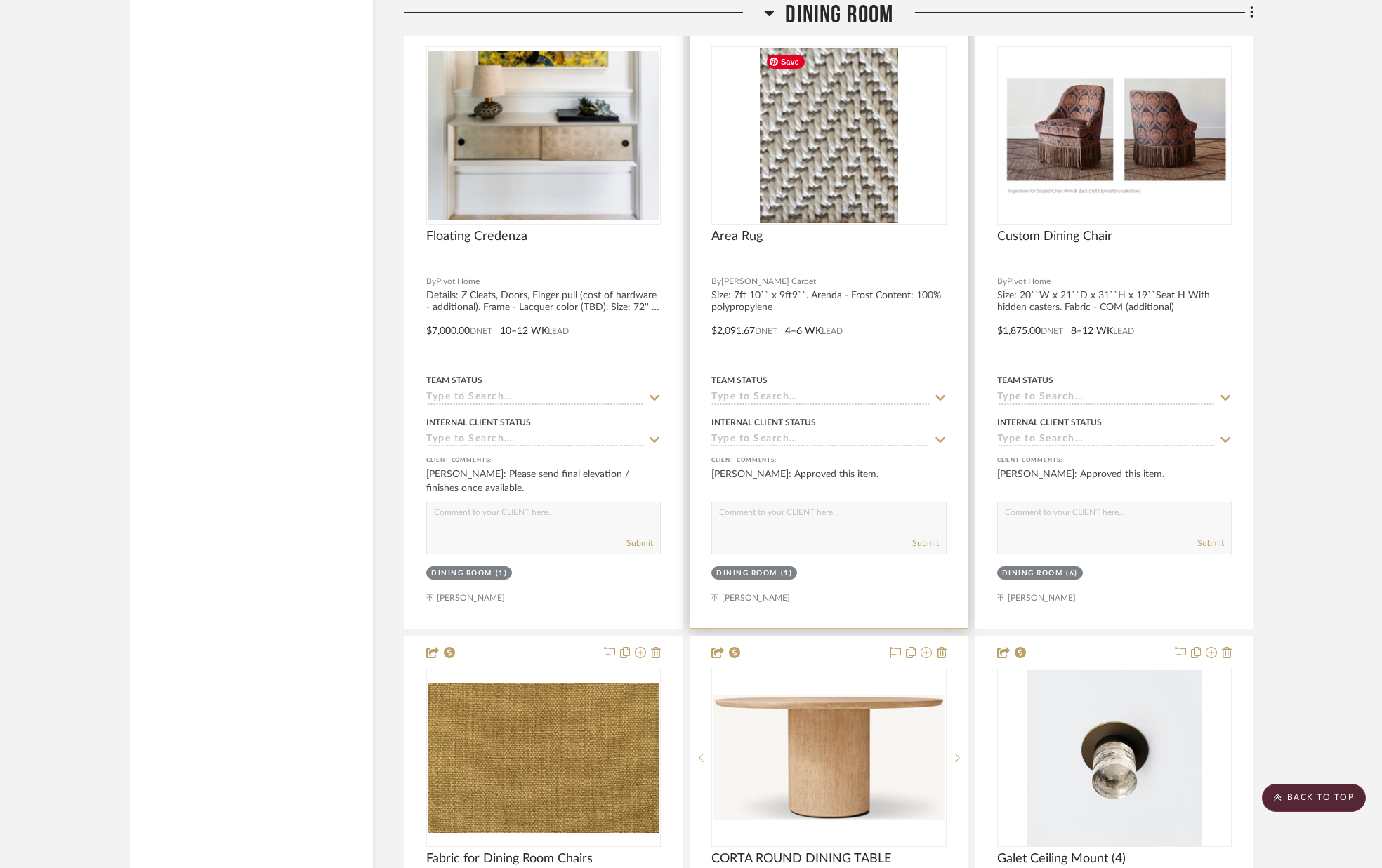
scroll to position [4284, 0]
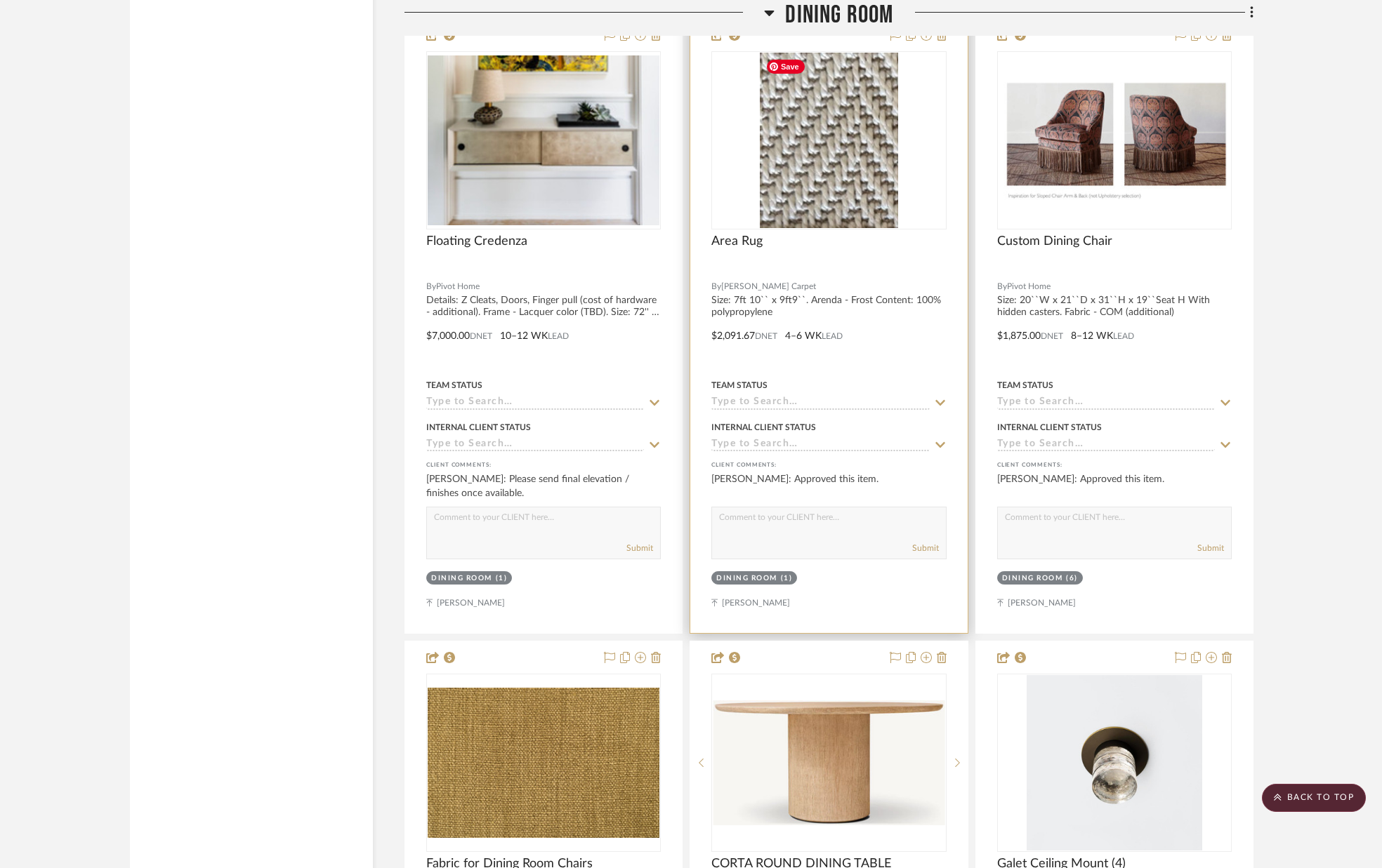
click at [840, 156] on img "0" at bounding box center [829, 140] width 139 height 175
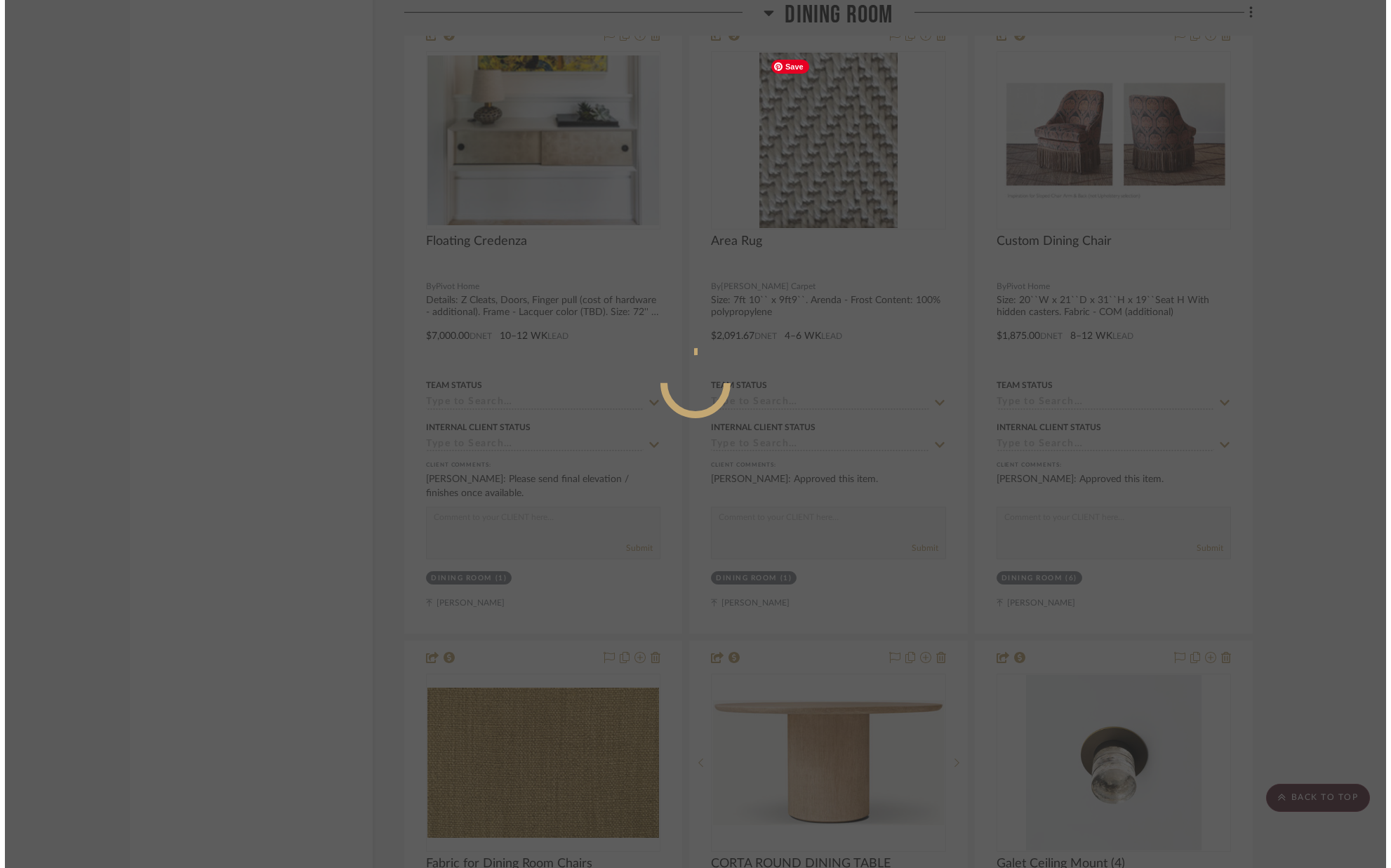
scroll to position [0, 0]
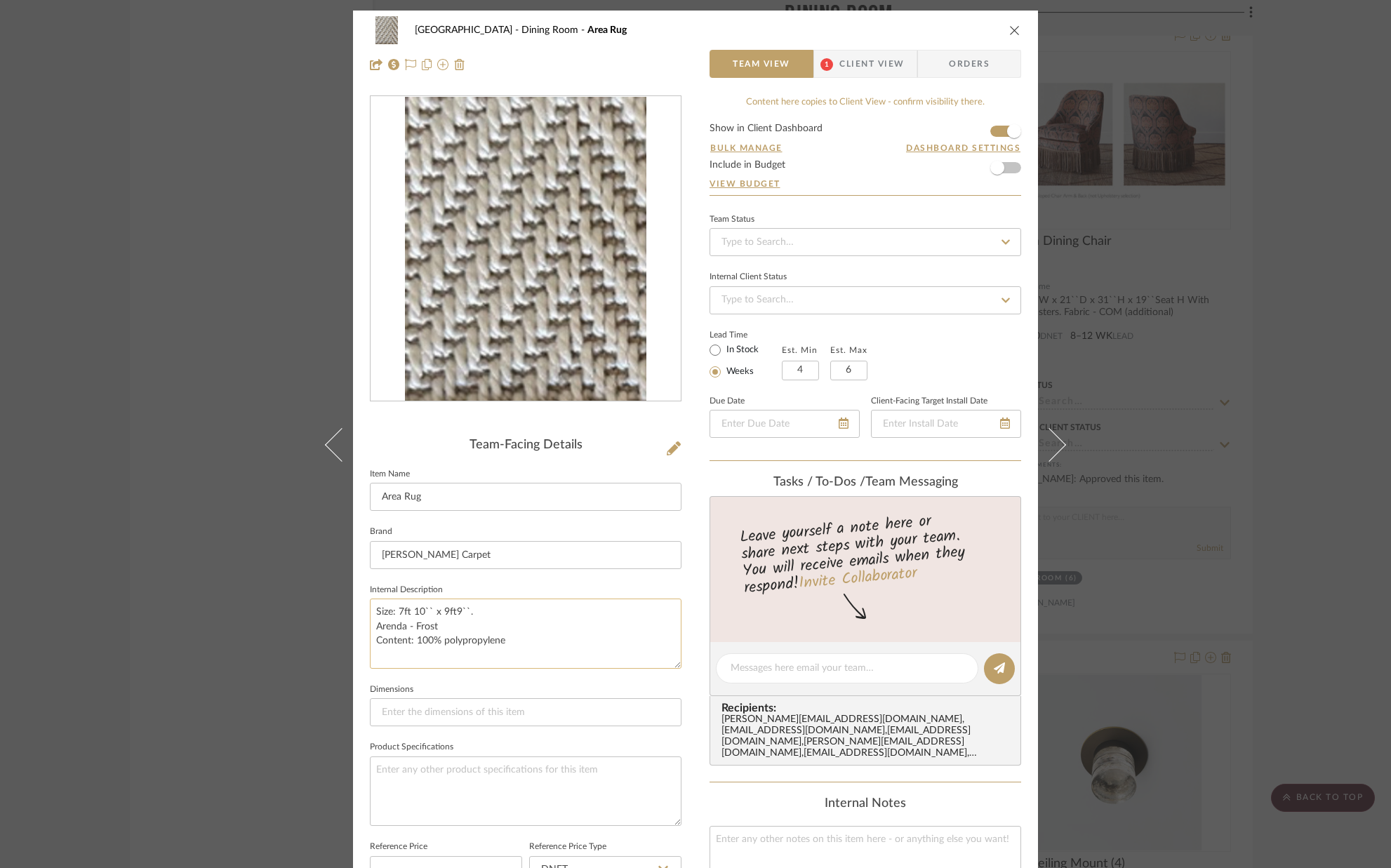
click at [507, 613] on textarea "Size: 7ft 10`` x 9ft9``. Arenda - Frost Content: 100% polypropylene" at bounding box center [526, 633] width 312 height 70
click at [442, 623] on textarea "Size: 7ft 10`` x 9ft9``. Arenda - Frost Content: 100% polypropylene" at bounding box center [526, 633] width 312 height 70
click at [615, 668] on textarea "Size: 7ft 10`` x 9ft9``. Amilios/Frost. Content: 100% polypropylene" at bounding box center [526, 633] width 312 height 70
type textarea "Size: 7ft 10`` x 9ft9``. Amilios/Frost. Content: 100% polypropylene"
click at [609, 681] on fieldset "Dimensions" at bounding box center [526, 703] width 312 height 47
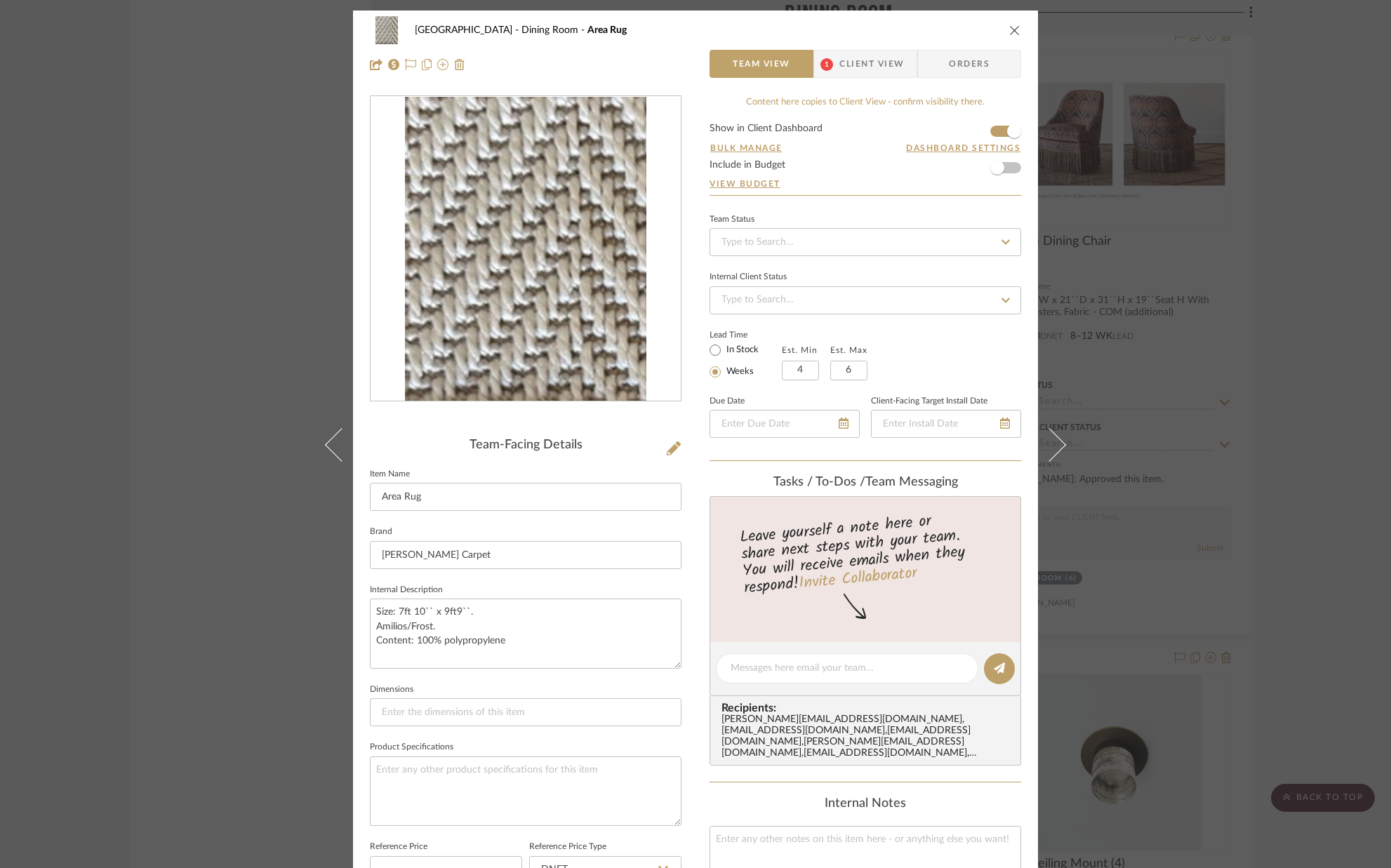
click at [670, 453] on icon at bounding box center [674, 449] width 14 height 14
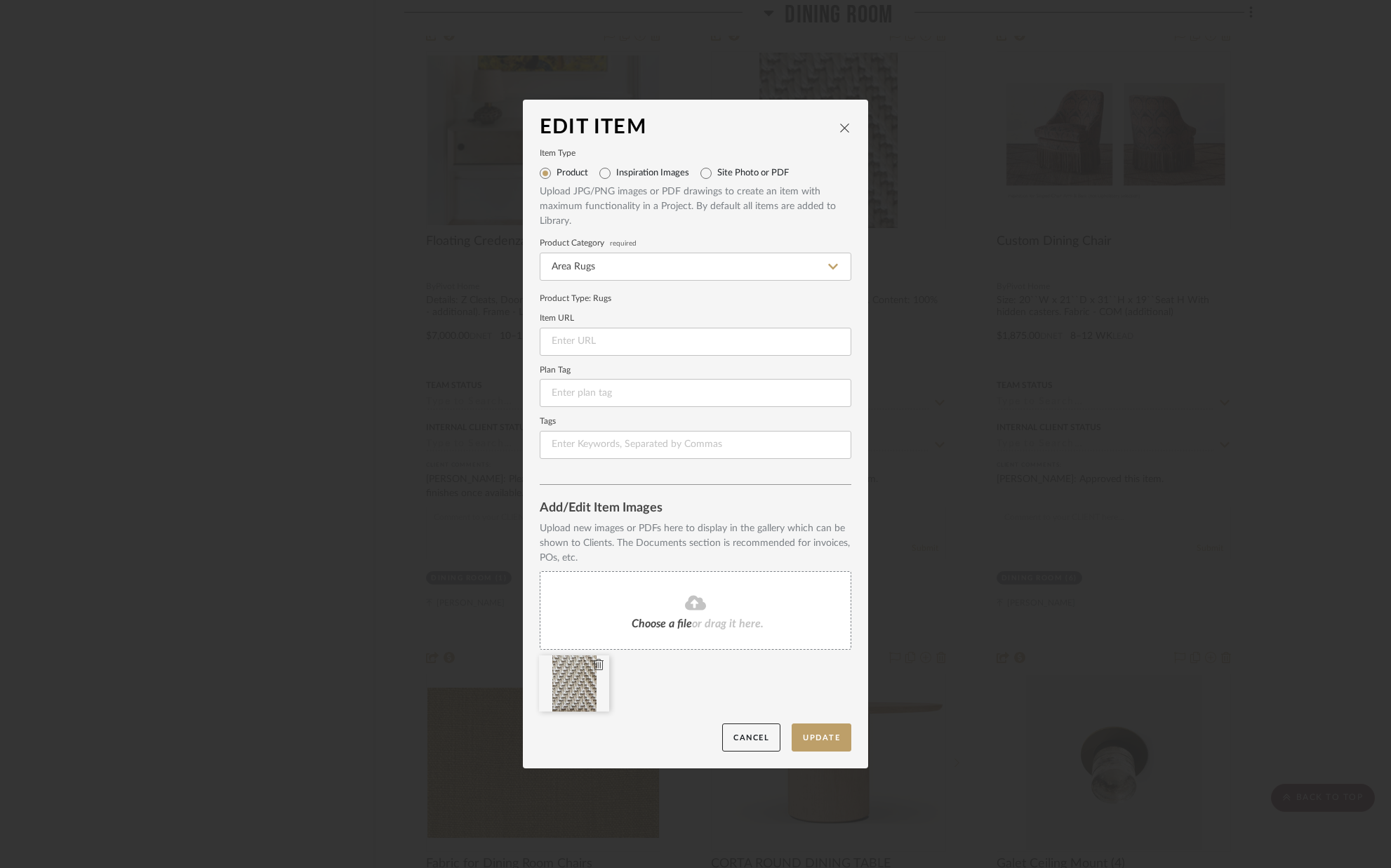
click at [594, 664] on icon at bounding box center [598, 664] width 9 height 11
click at [821, 737] on button "Update" at bounding box center [821, 738] width 60 height 28
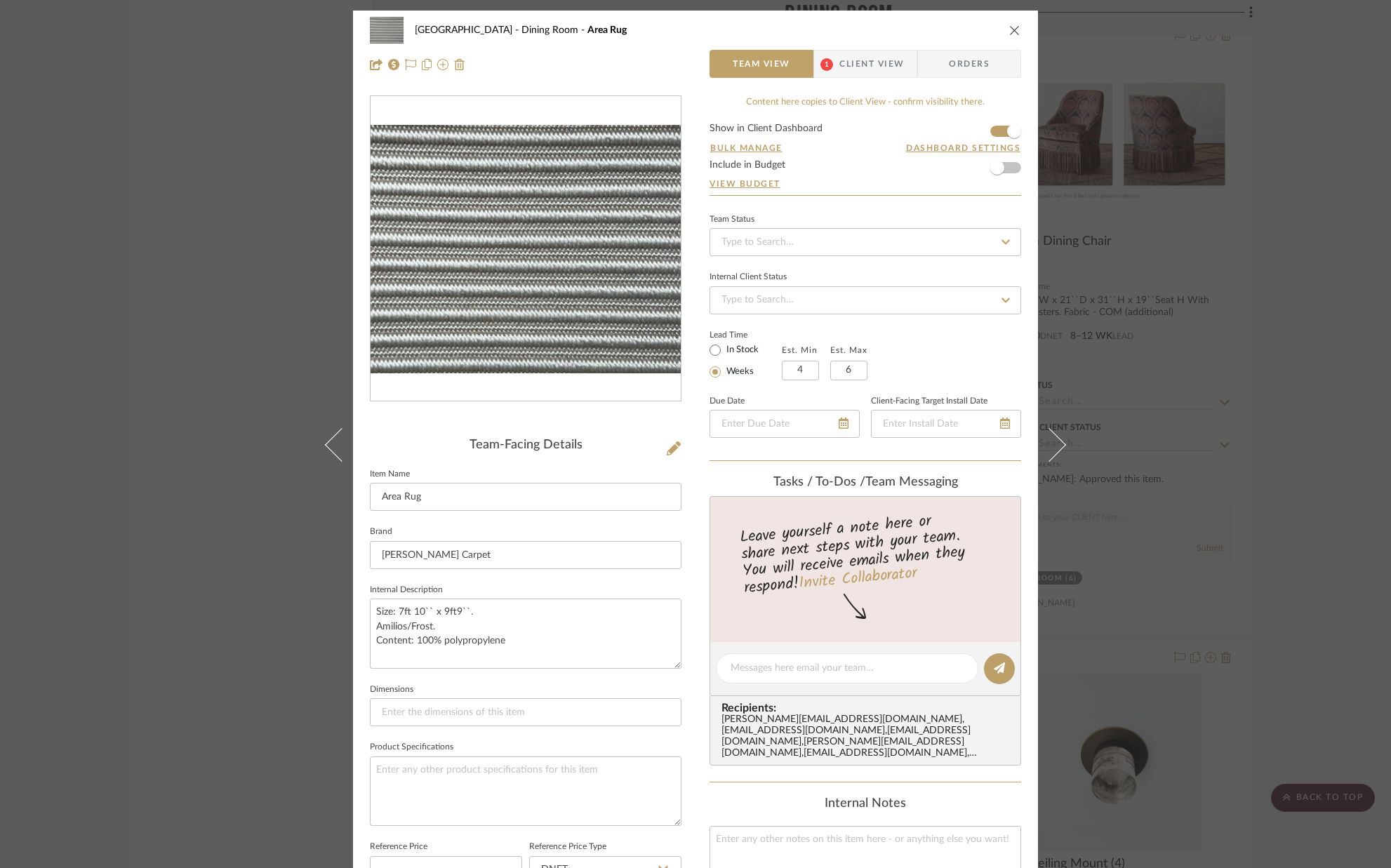
click at [1011, 31] on icon "close" at bounding box center [1015, 29] width 11 height 11
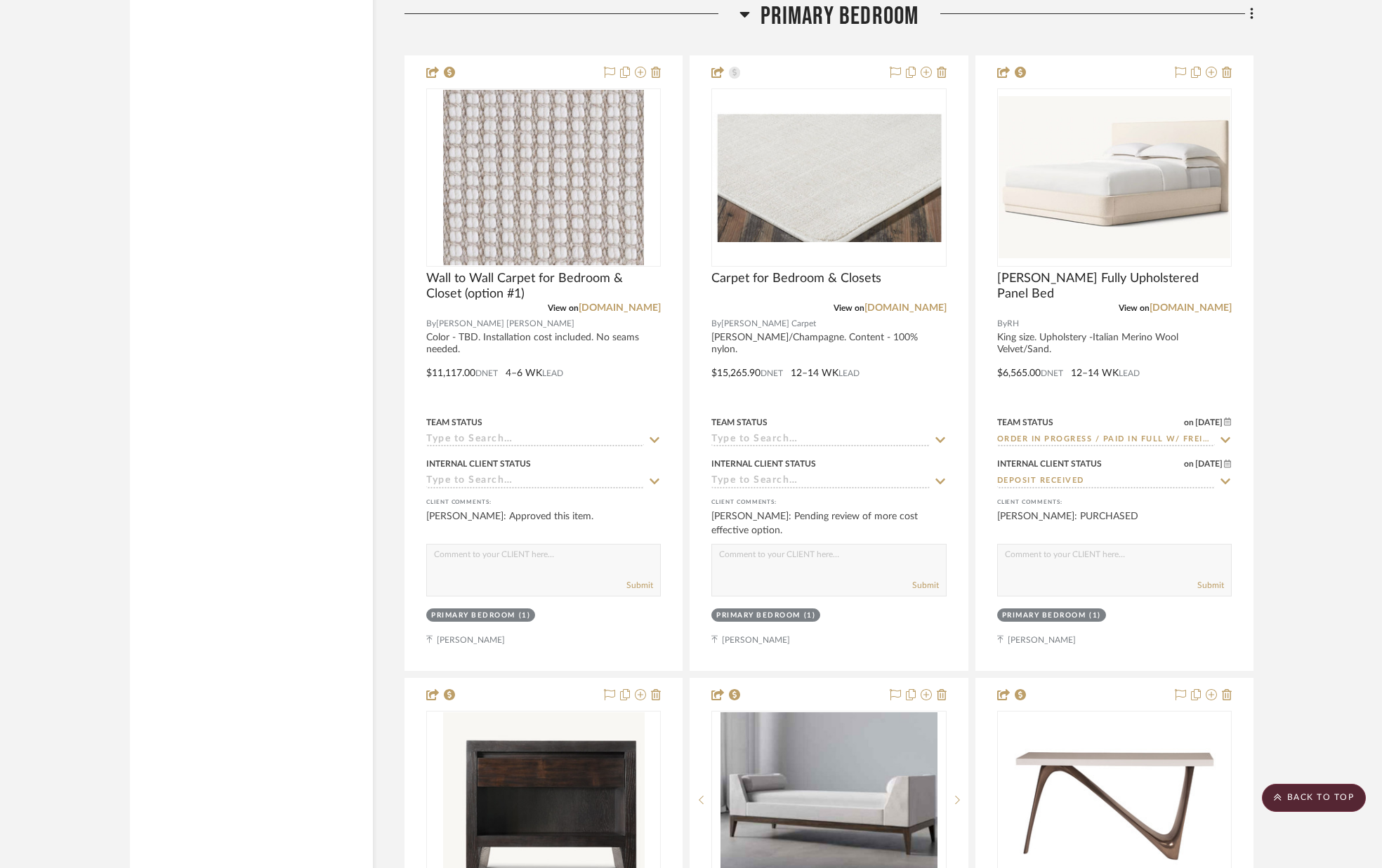
scroll to position [7061, 0]
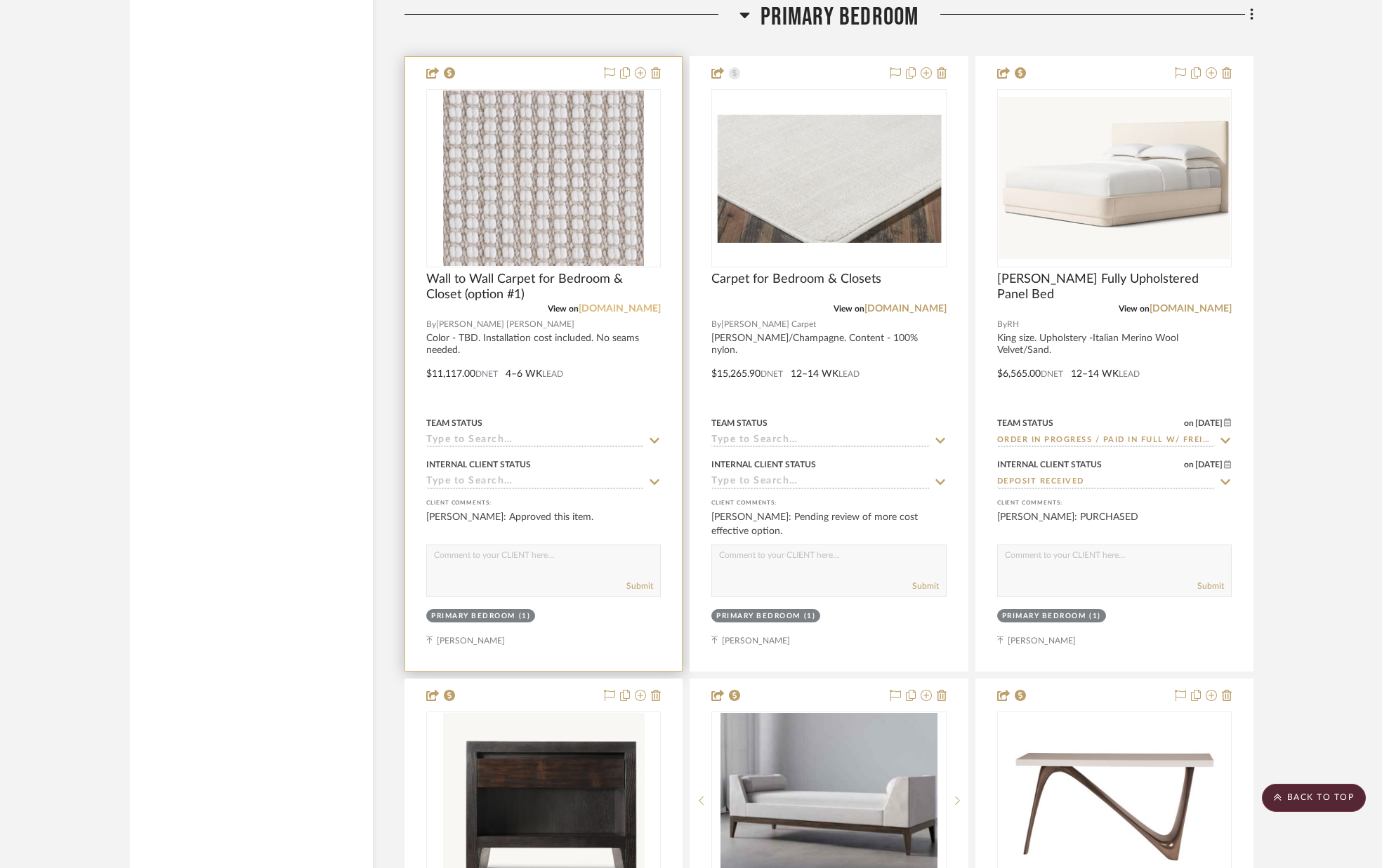
click at [622, 309] on link "[DOMAIN_NAME]" at bounding box center [619, 308] width 82 height 9
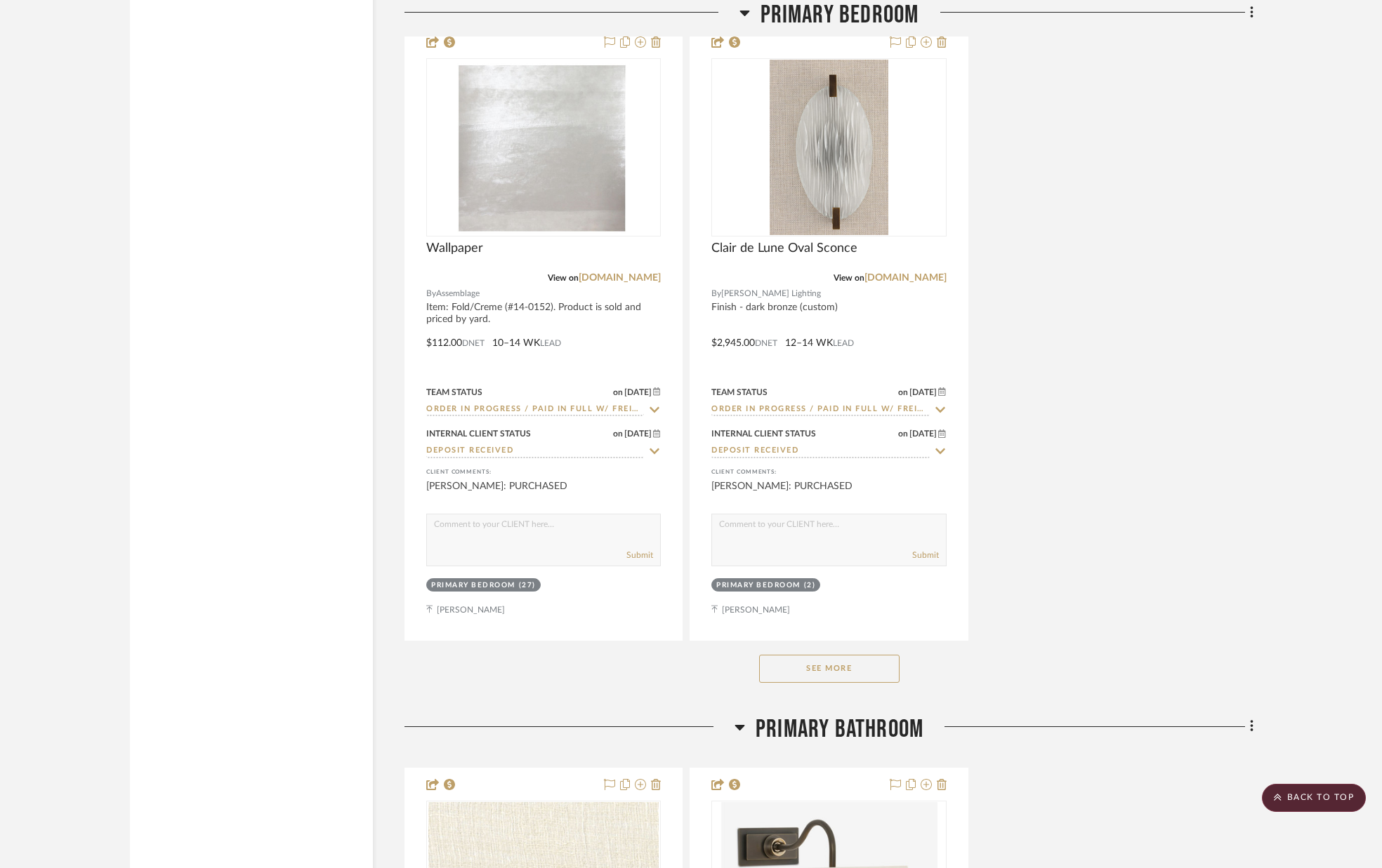
scroll to position [8340, 0]
click at [834, 675] on button "See More" at bounding box center [829, 666] width 141 height 28
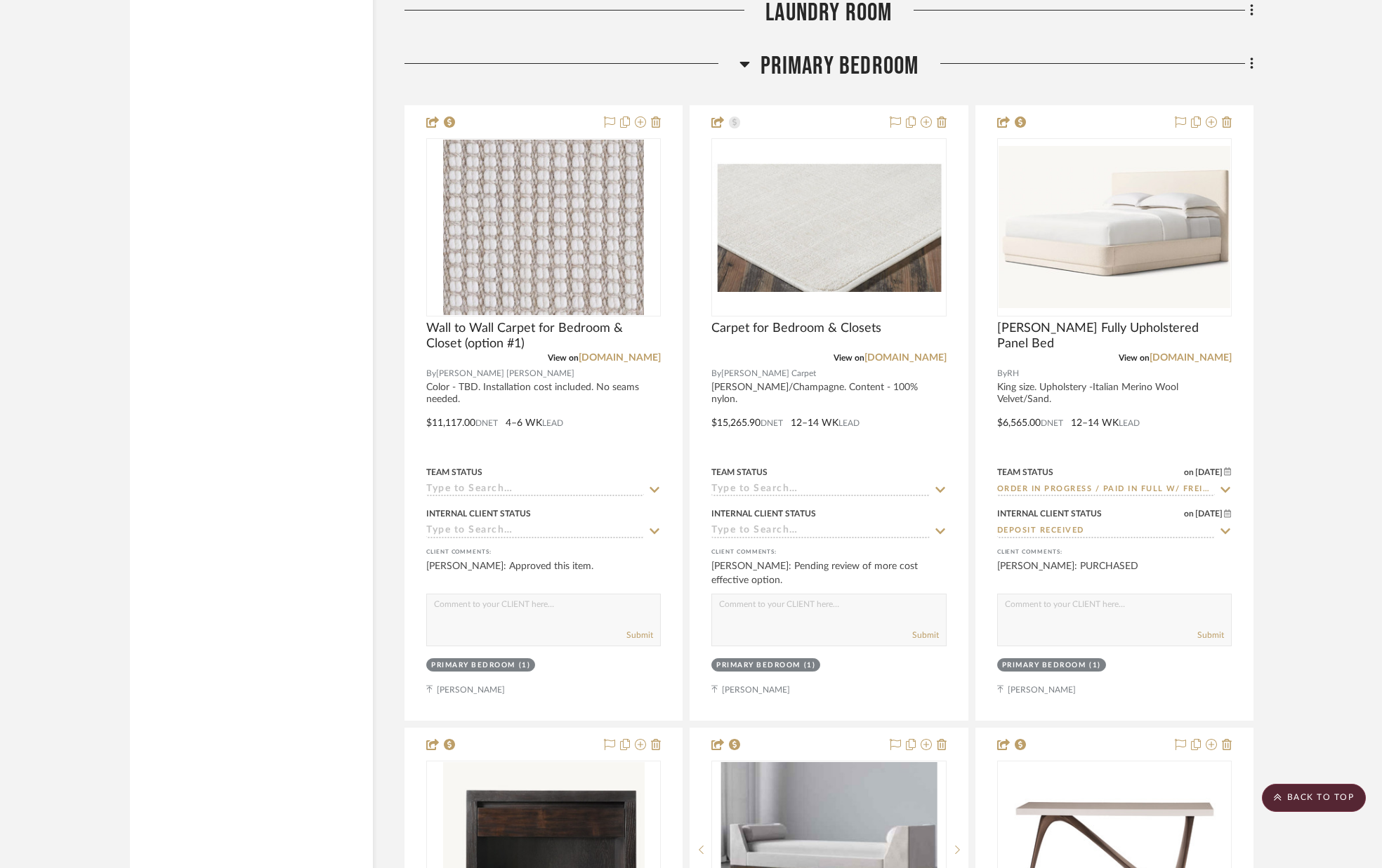
scroll to position [7023, 0]
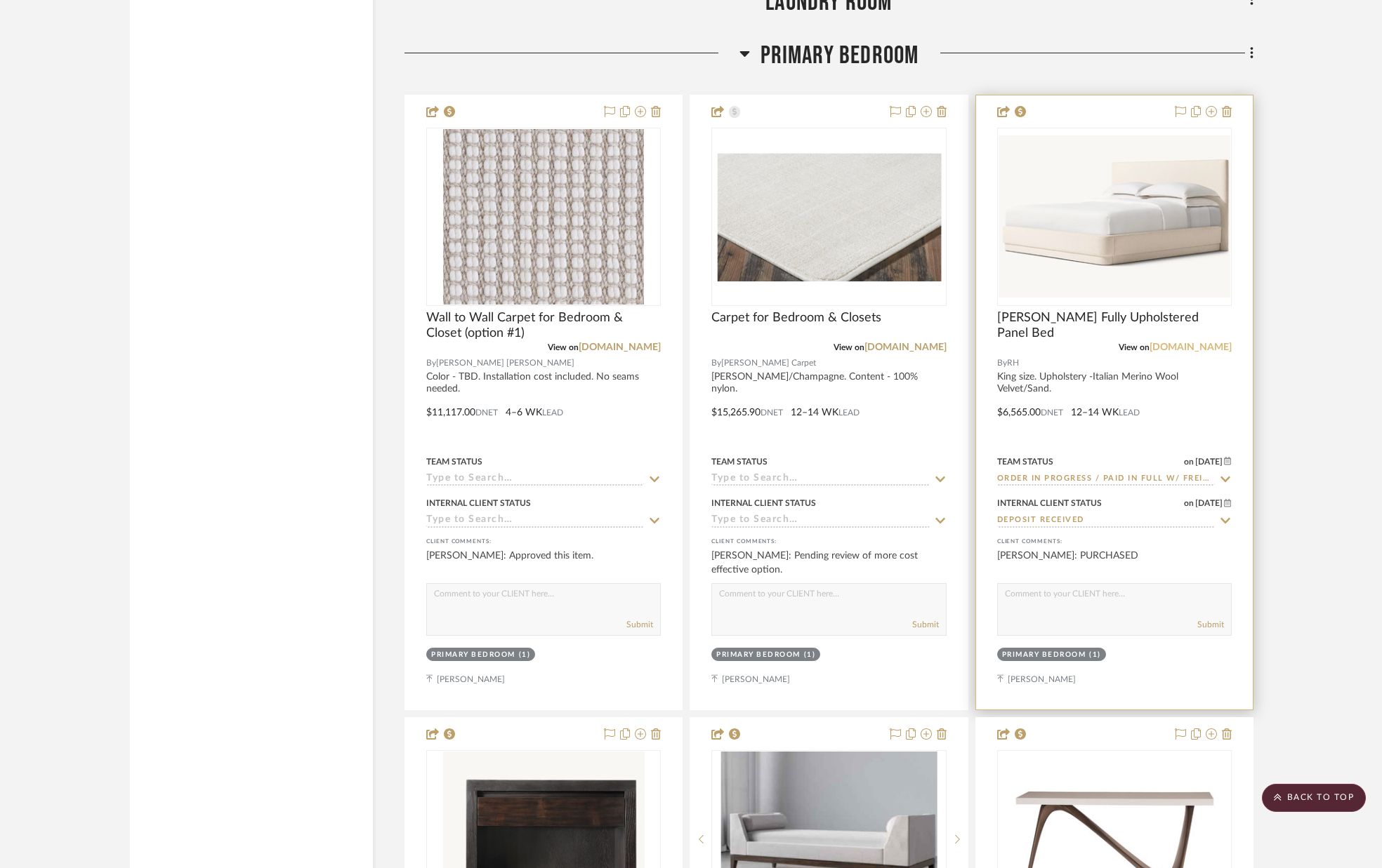
click at [1217, 346] on link "[DOMAIN_NAME]" at bounding box center [1190, 347] width 82 height 9
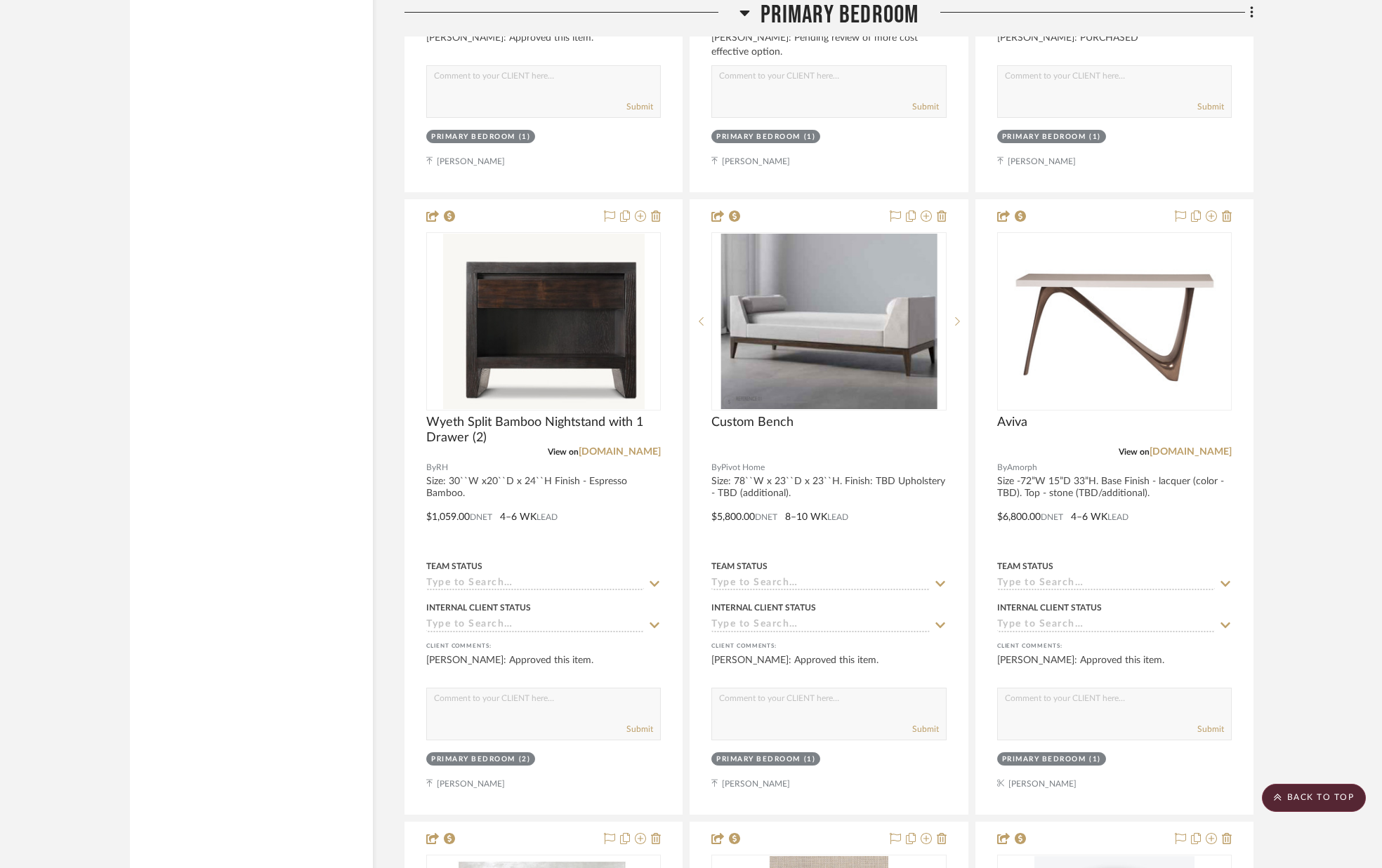
scroll to position [7545, 0]
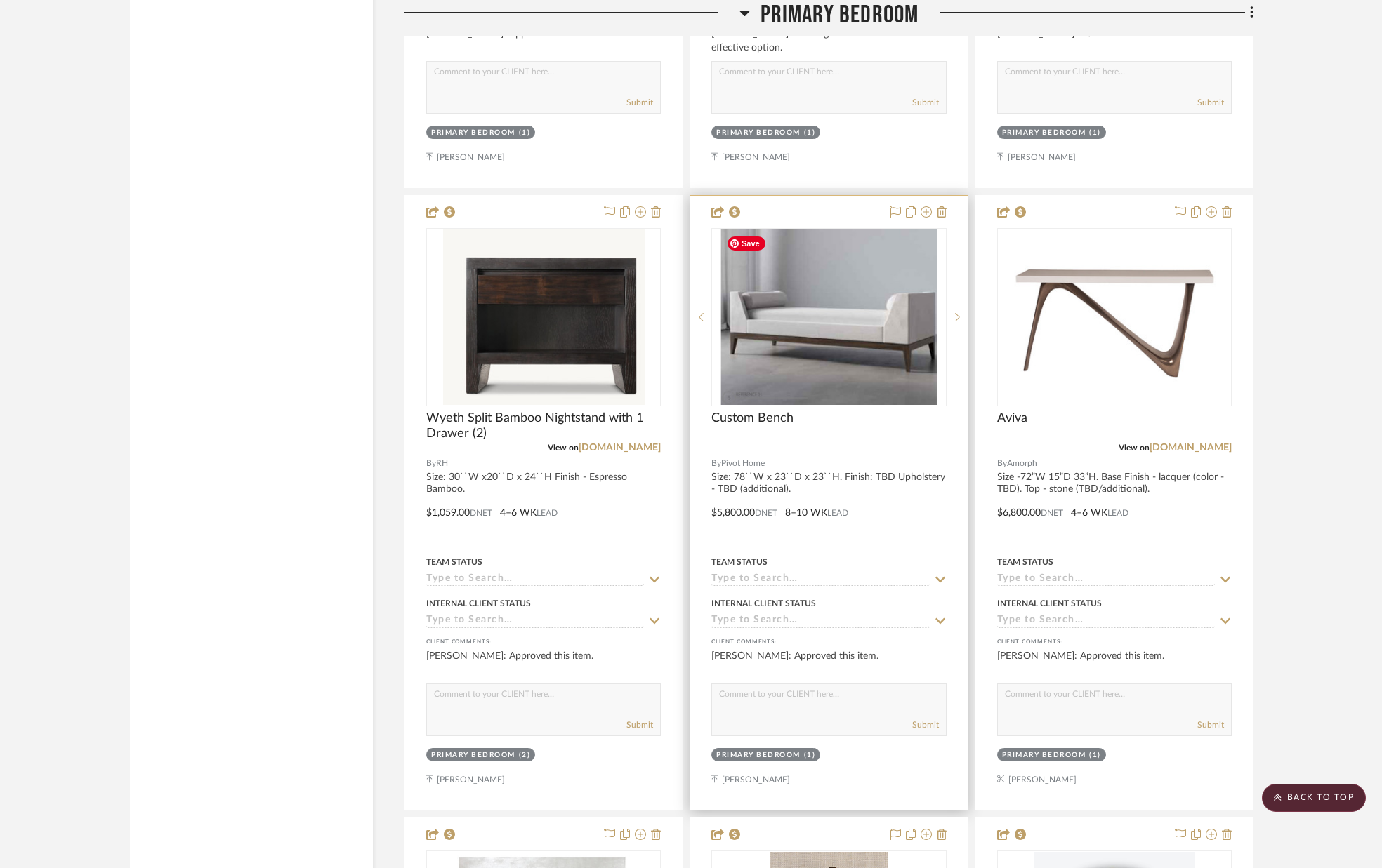
click at [799, 306] on img "0" at bounding box center [829, 317] width 217 height 175
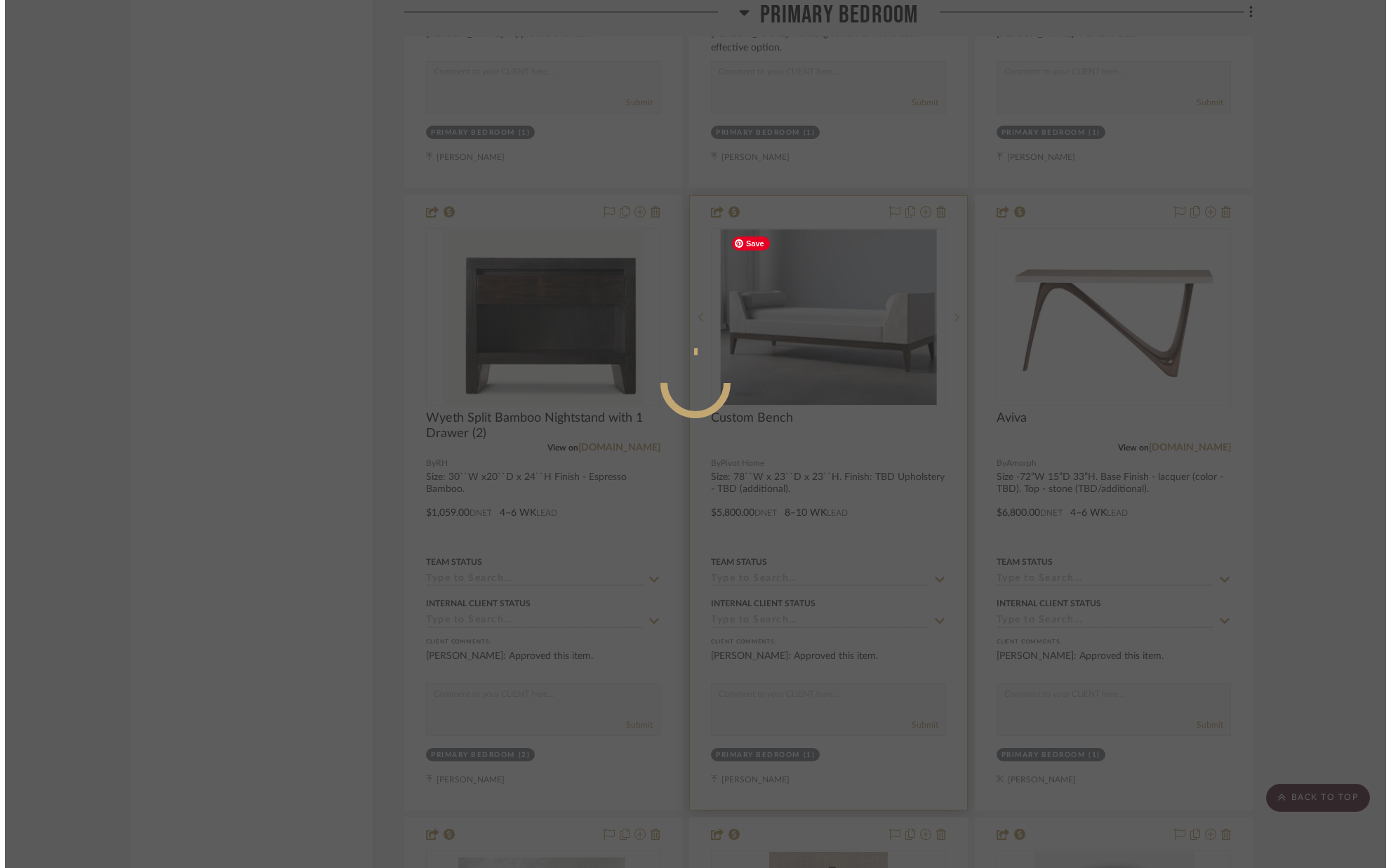
scroll to position [0, 0]
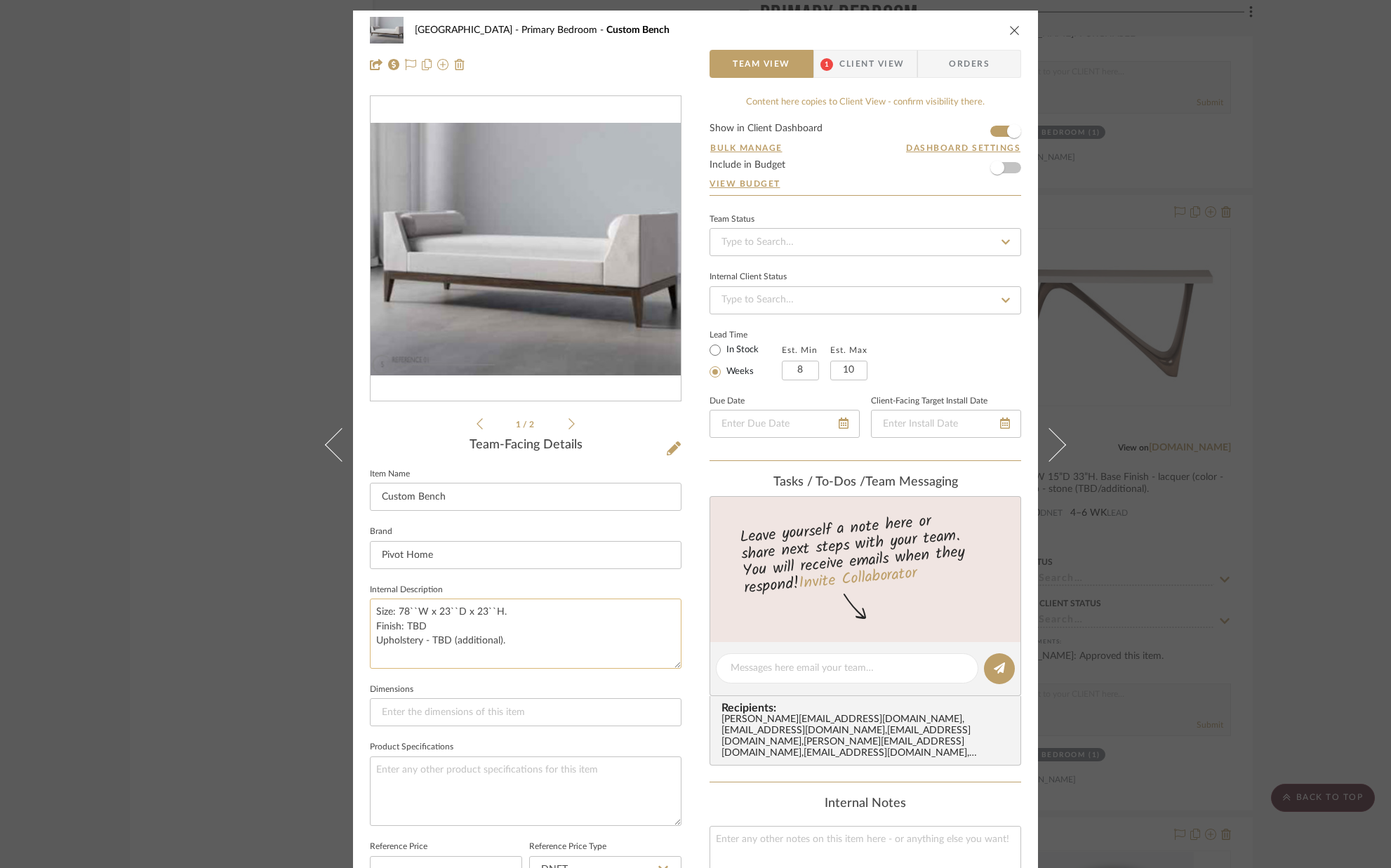
click at [445, 614] on textarea "Size: 78``W x 23``D x 23``H. Finish: TBD Upholstery - TBD (additional)." at bounding box center [526, 633] width 312 height 70
type textarea "Size: 78``W x 20``D x 23``H. Finish: TBD Upholstery - TBD (additional)."
click at [499, 680] on fieldset "Dimensions" at bounding box center [526, 703] width 312 height 47
click at [1010, 28] on icon "close" at bounding box center [1015, 29] width 11 height 11
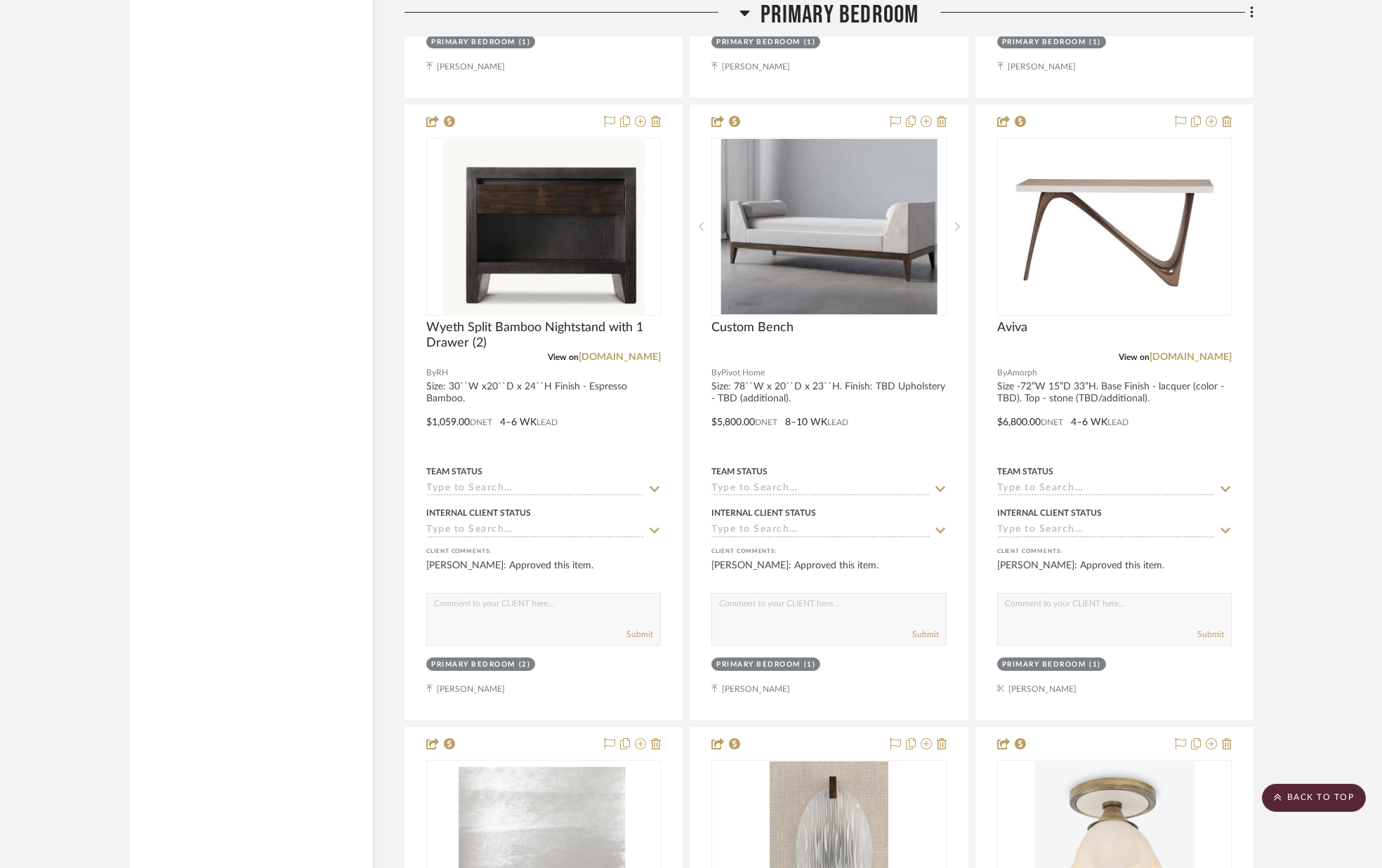
scroll to position [7634, 0]
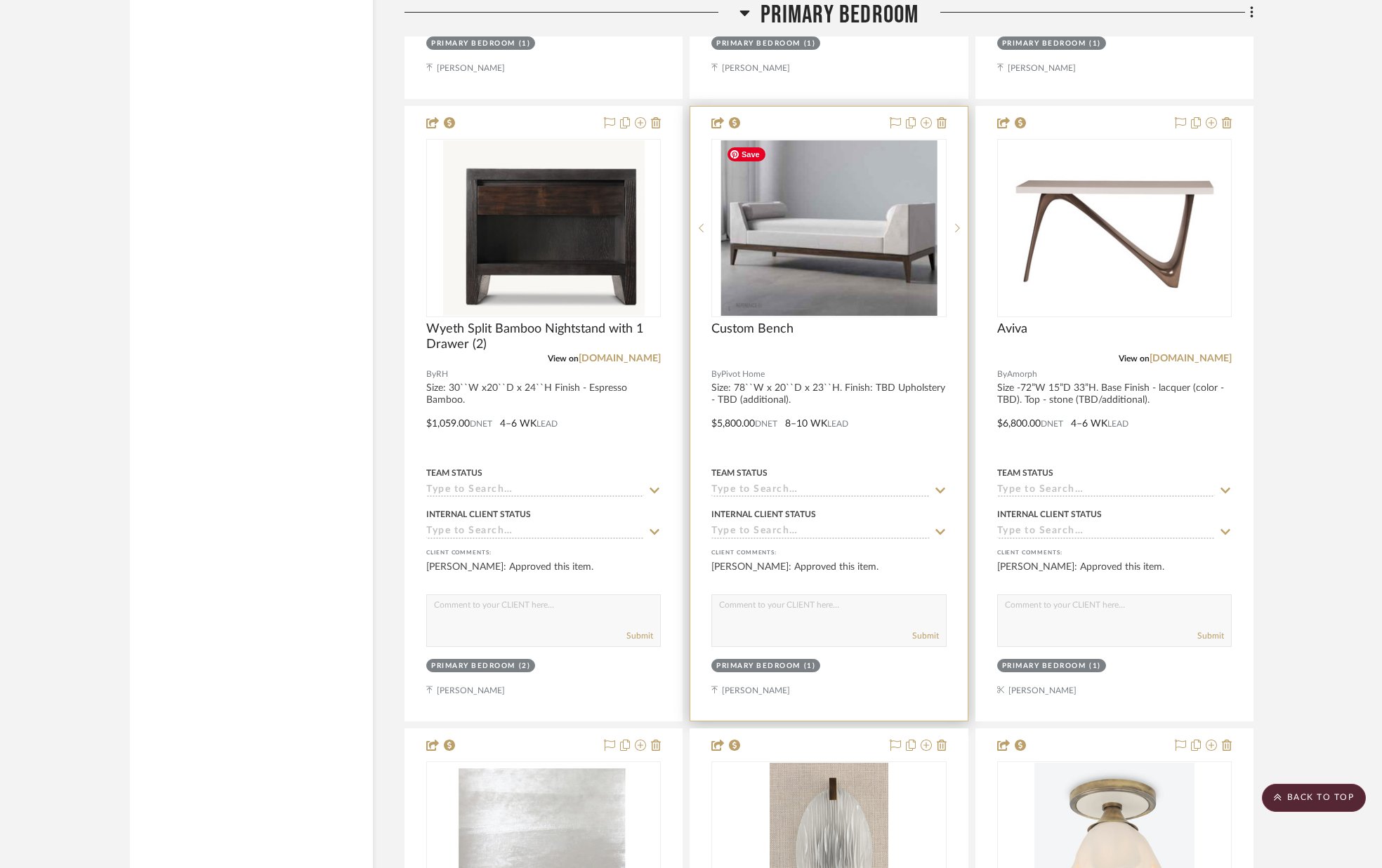
click at [875, 270] on img "0" at bounding box center [829, 228] width 217 height 175
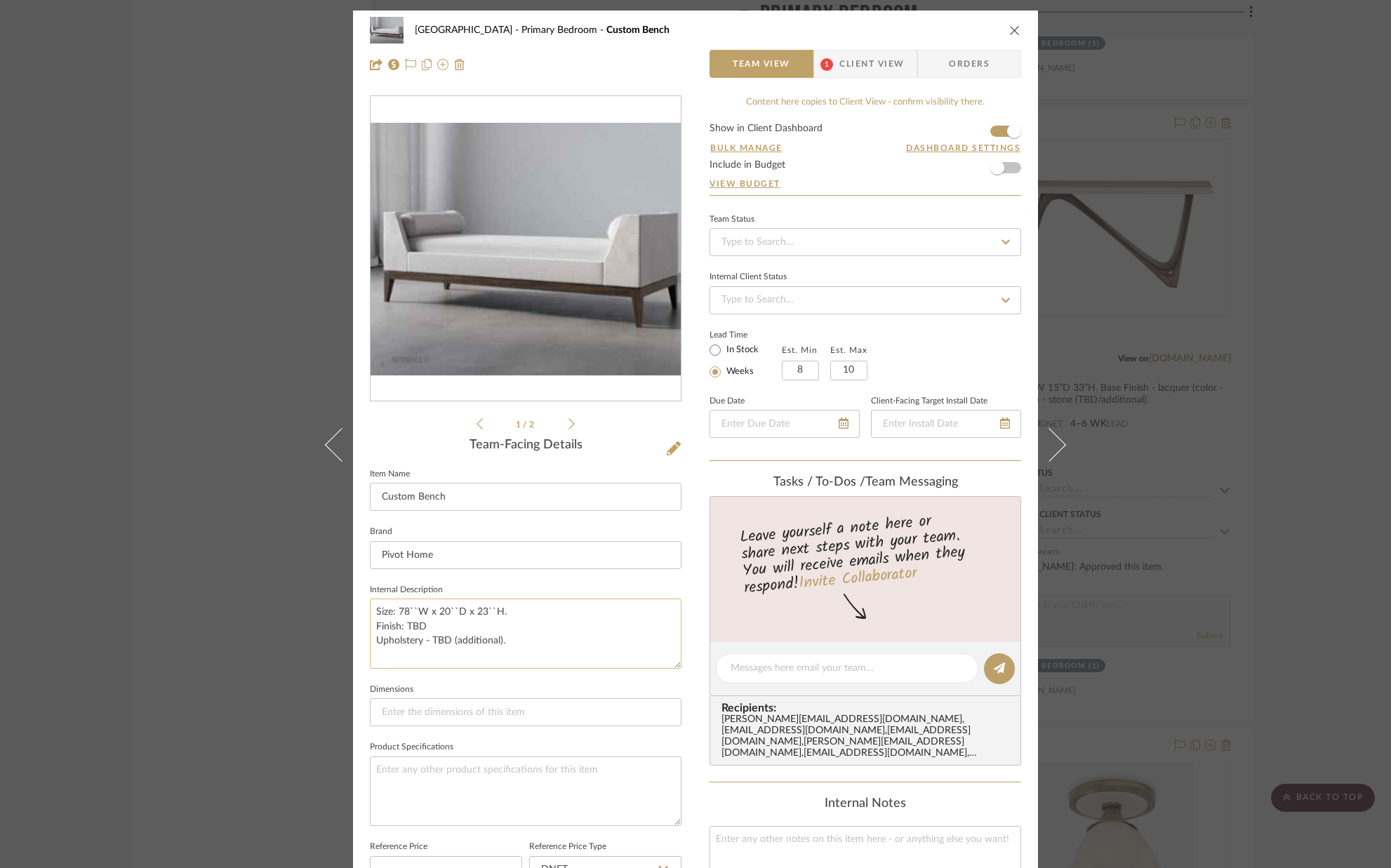
click at [406, 615] on textarea "Size: 78``W x 20``D x 23``H. Finish: TBD Upholstery - TBD (additional)." at bounding box center [526, 633] width 312 height 70
type textarea "Size: 72``W x 20``D x 23``H. Finish: TBD Upholstery - TBD (additional)."
click at [426, 677] on sr-form-field "Internal Description Size: 72``W x 20``D x 23``H. Finish: TBD Upholstery - TBD …" at bounding box center [526, 631] width 312 height 100
click at [1013, 28] on icon "close" at bounding box center [1015, 29] width 11 height 11
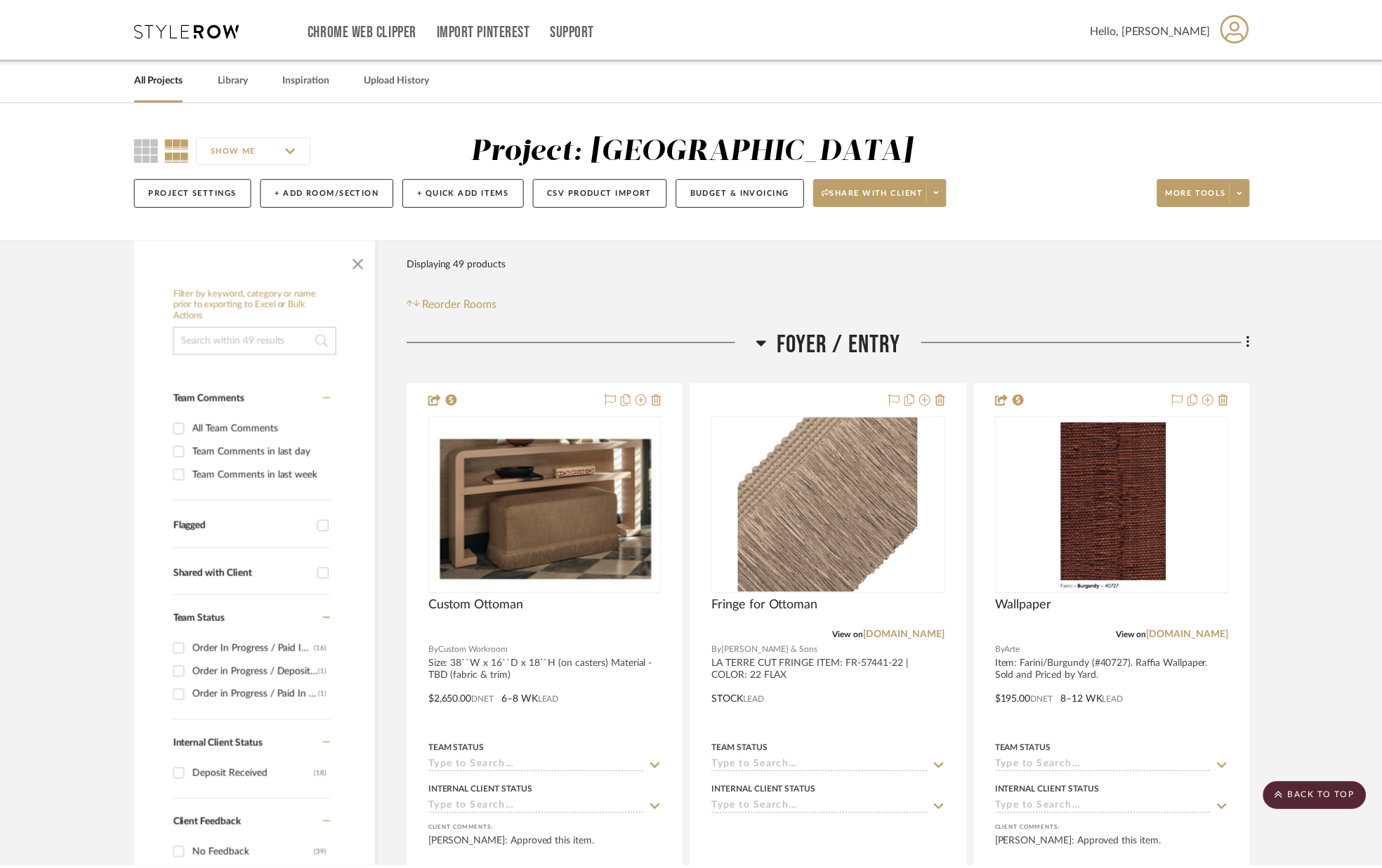
scroll to position [7634, 0]
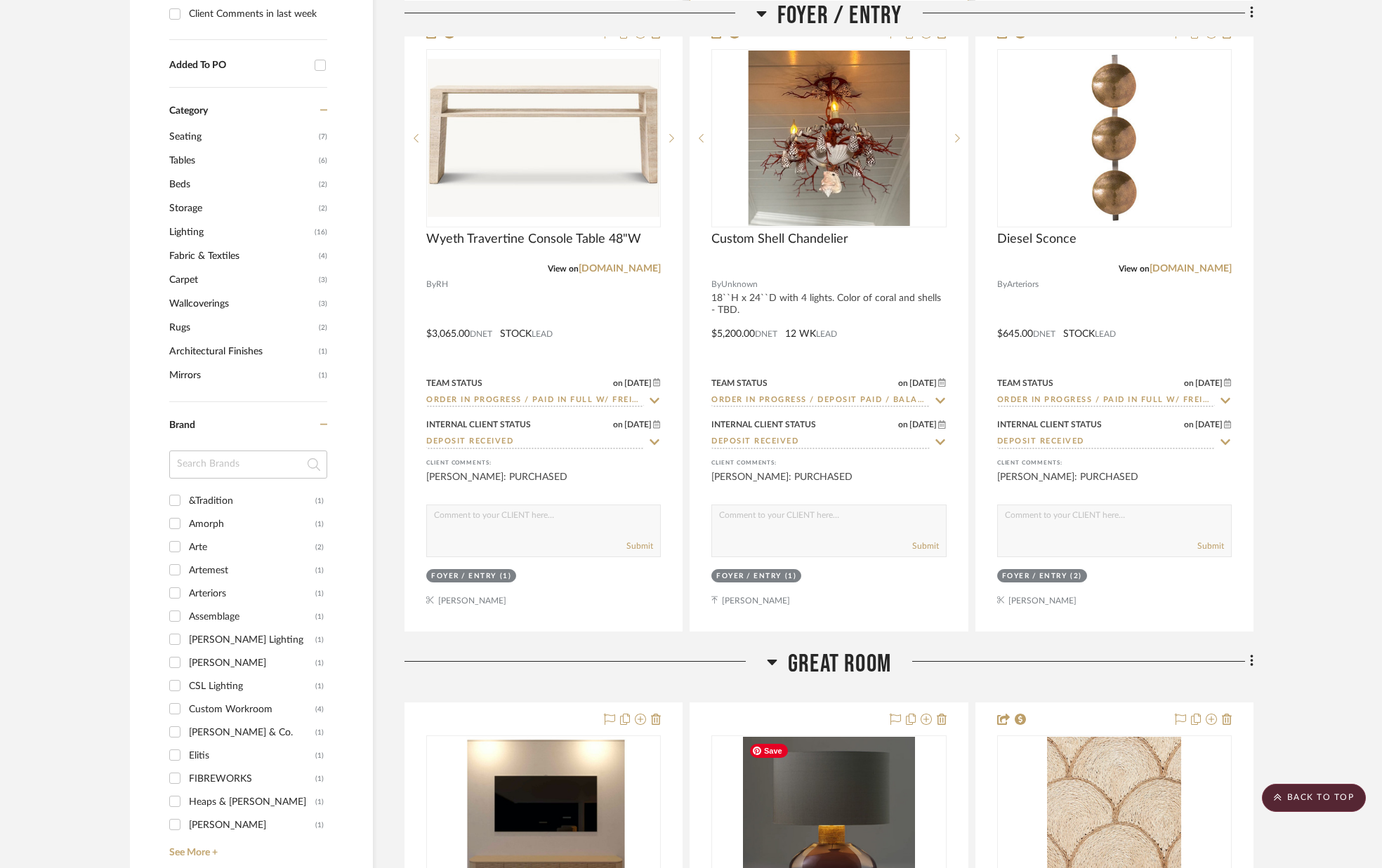
scroll to position [0, 0]
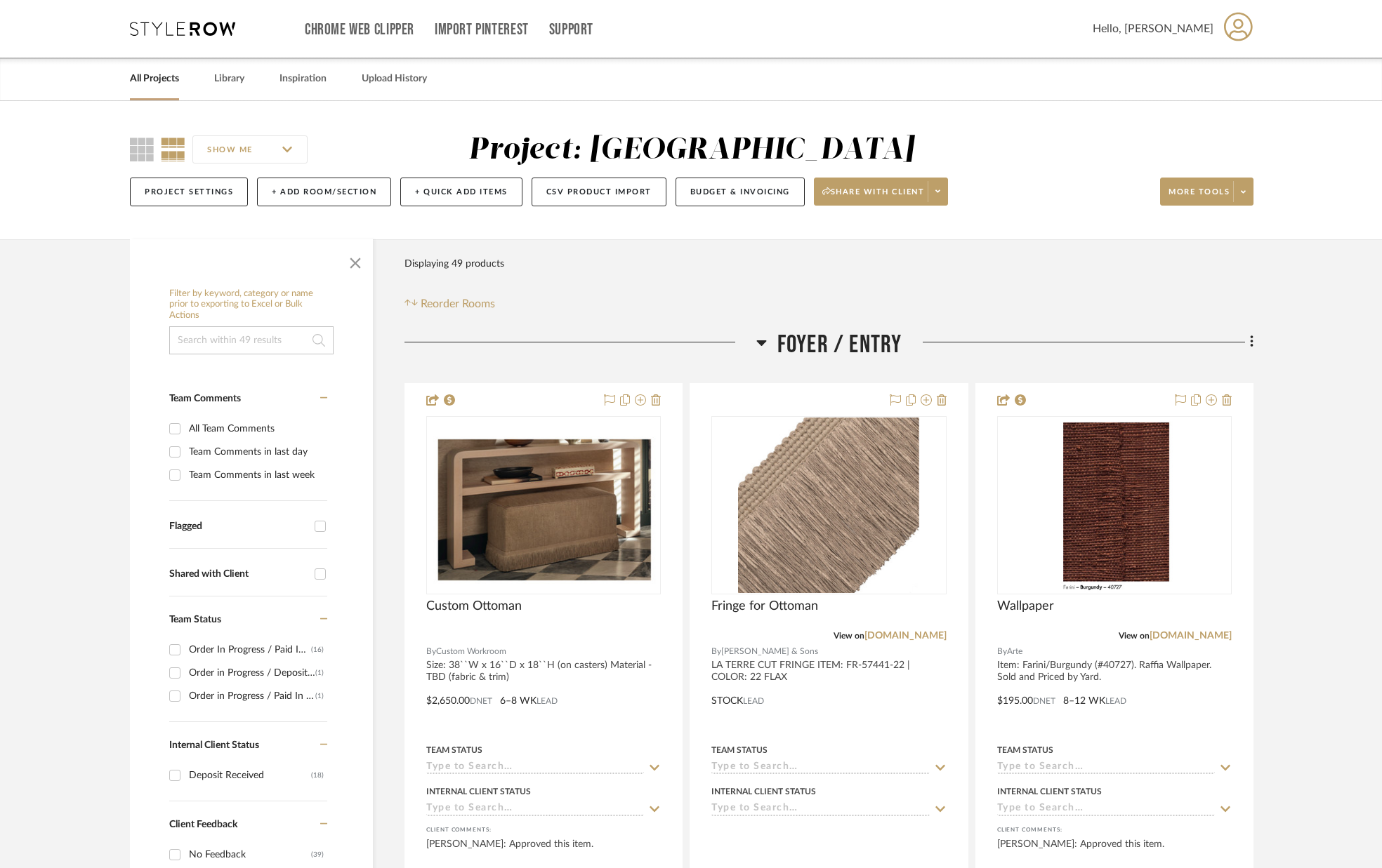
drag, startPoint x: 1312, startPoint y: 538, endPoint x: 1301, endPoint y: 544, distance: 12.5
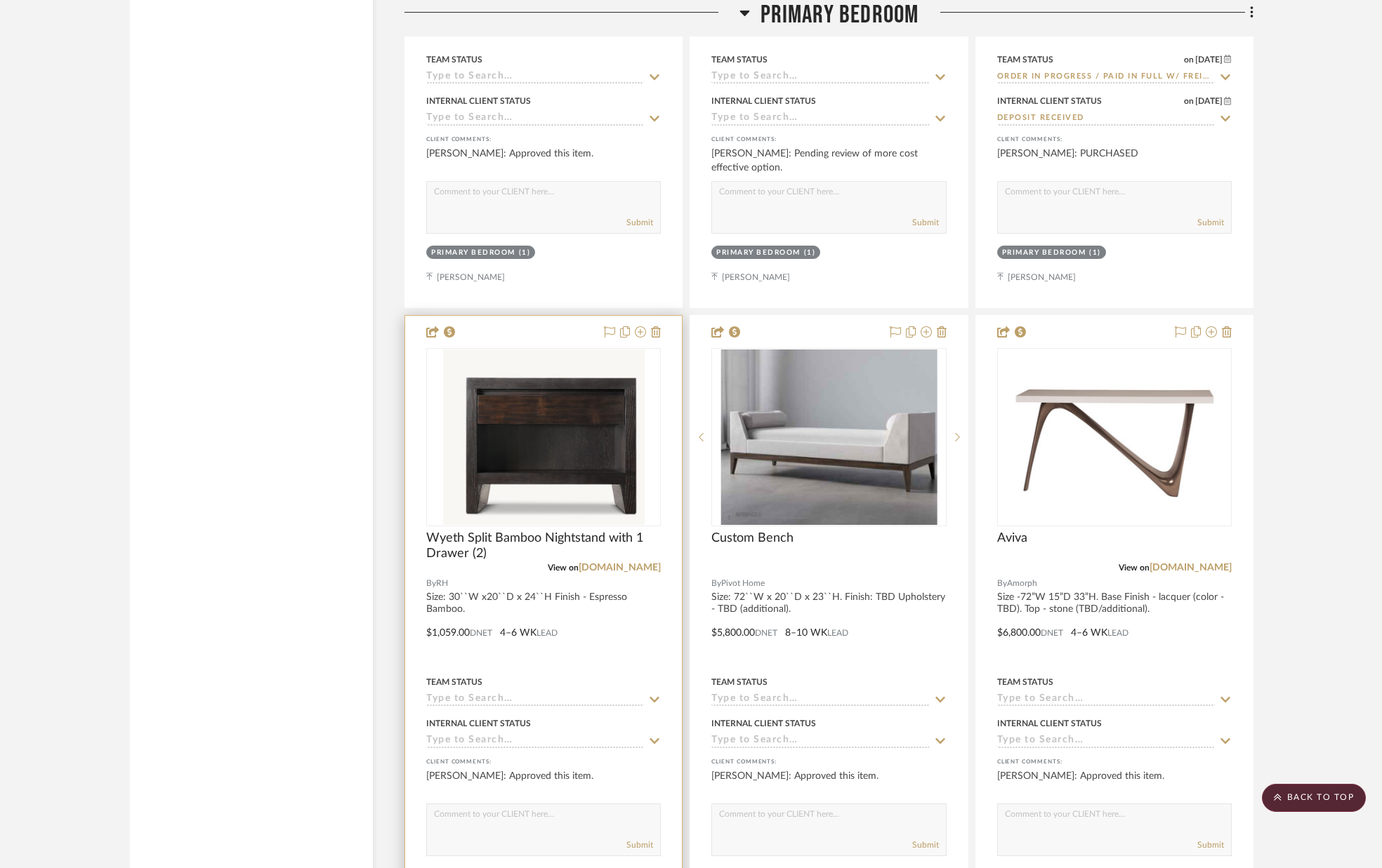
scroll to position [7425, 0]
click at [648, 563] on link "[DOMAIN_NAME]" at bounding box center [619, 567] width 82 height 9
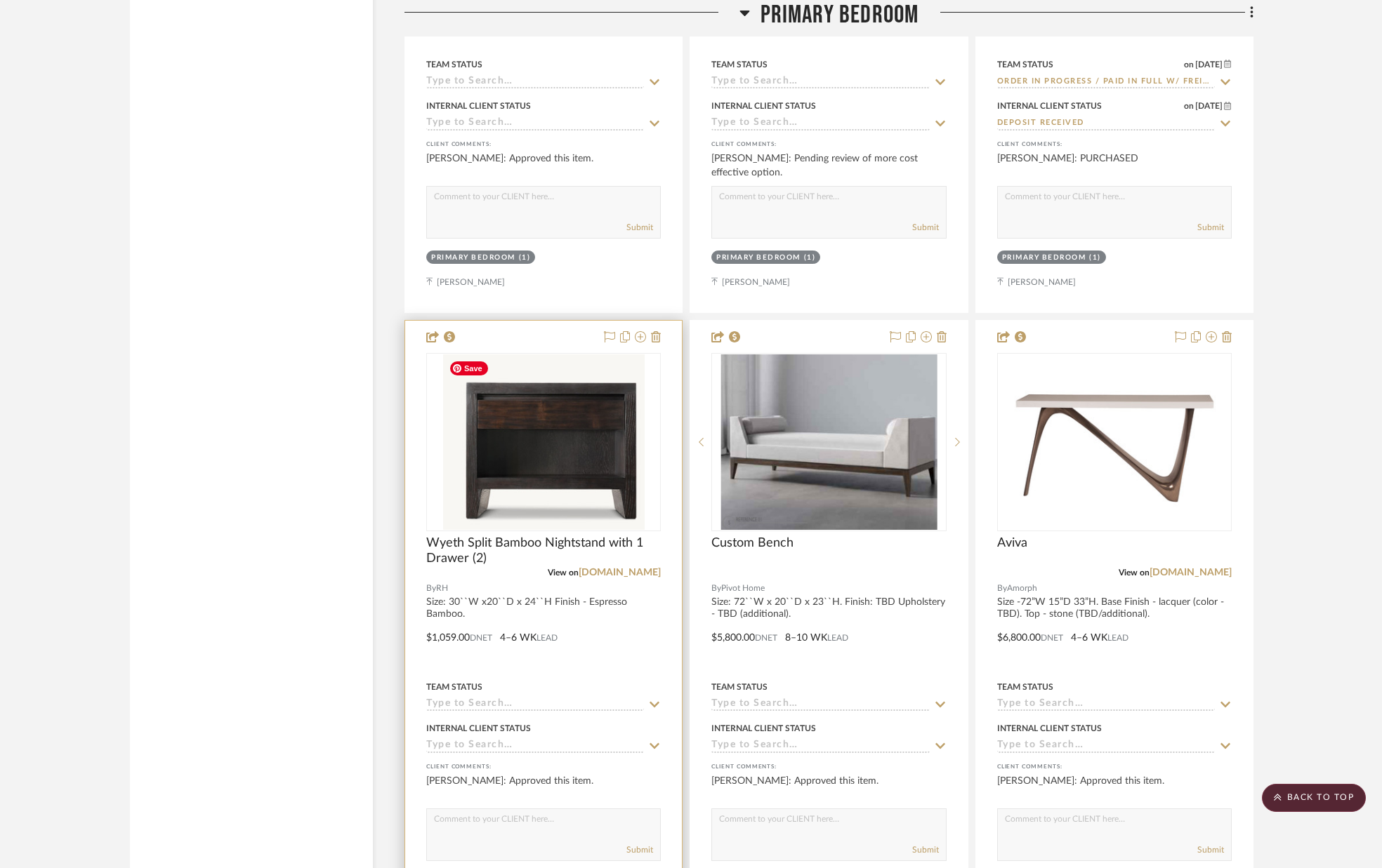
click at [538, 404] on img "0" at bounding box center [543, 442] width 201 height 175
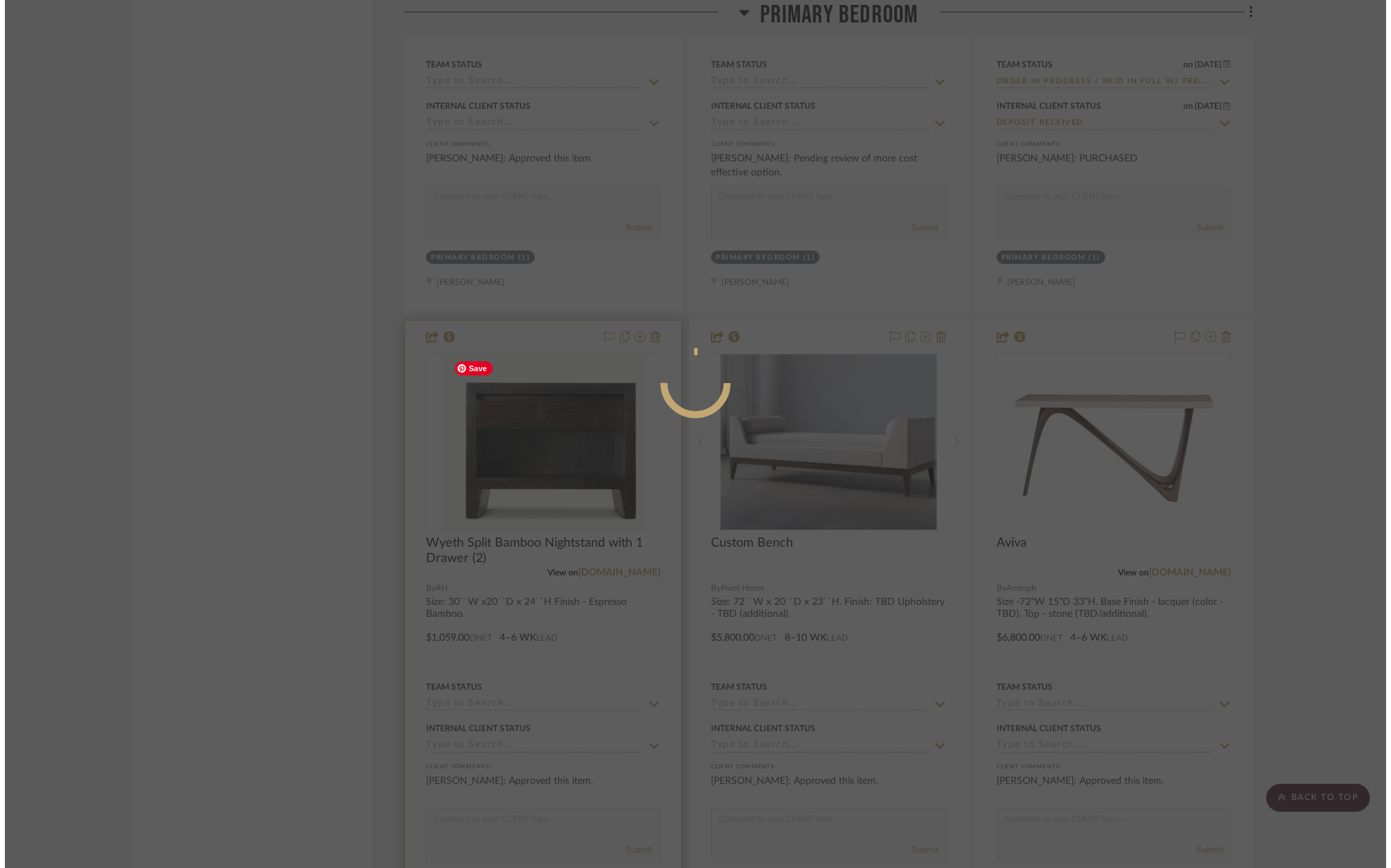
scroll to position [0, 0]
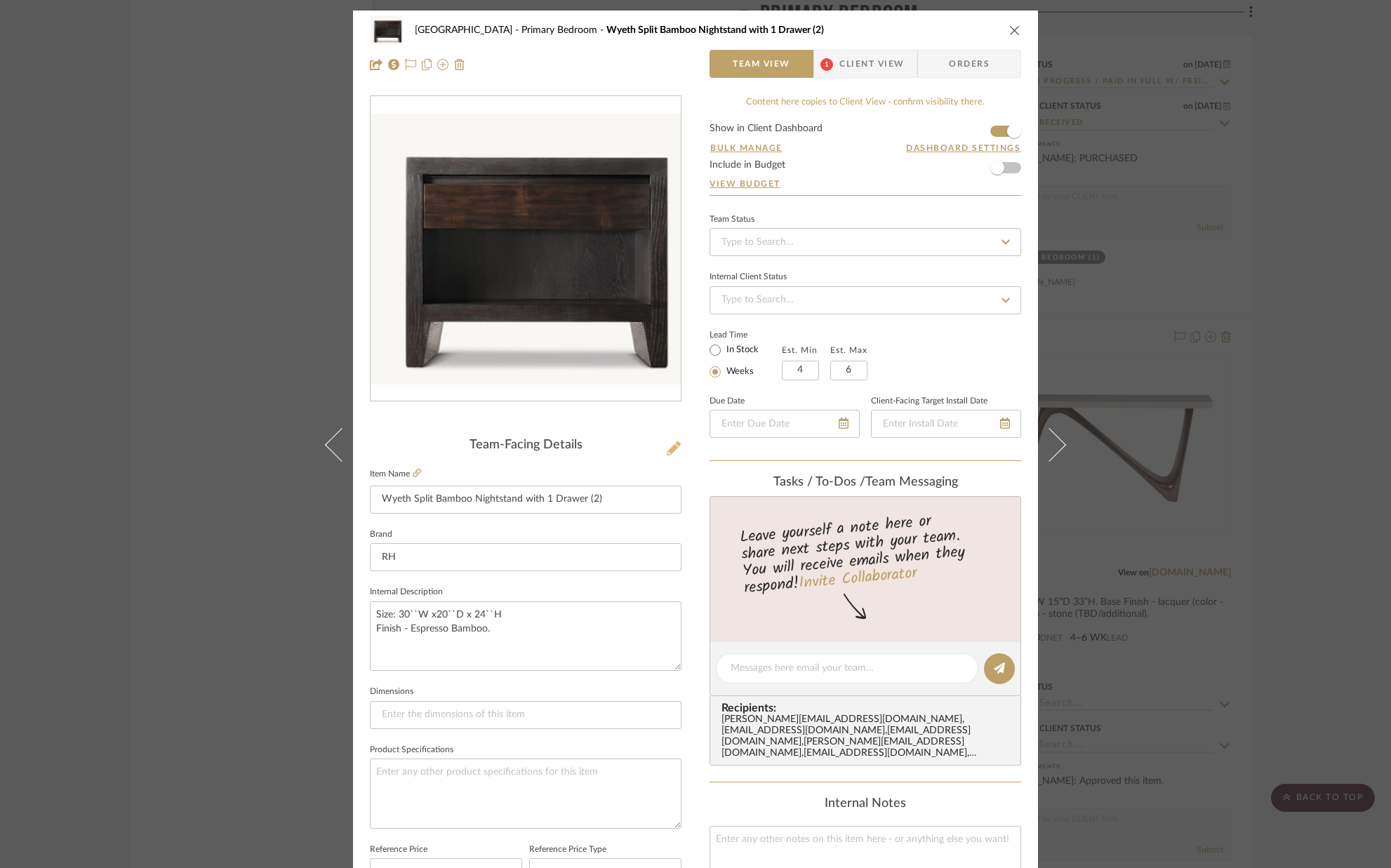
click at [667, 450] on icon at bounding box center [674, 449] width 14 height 14
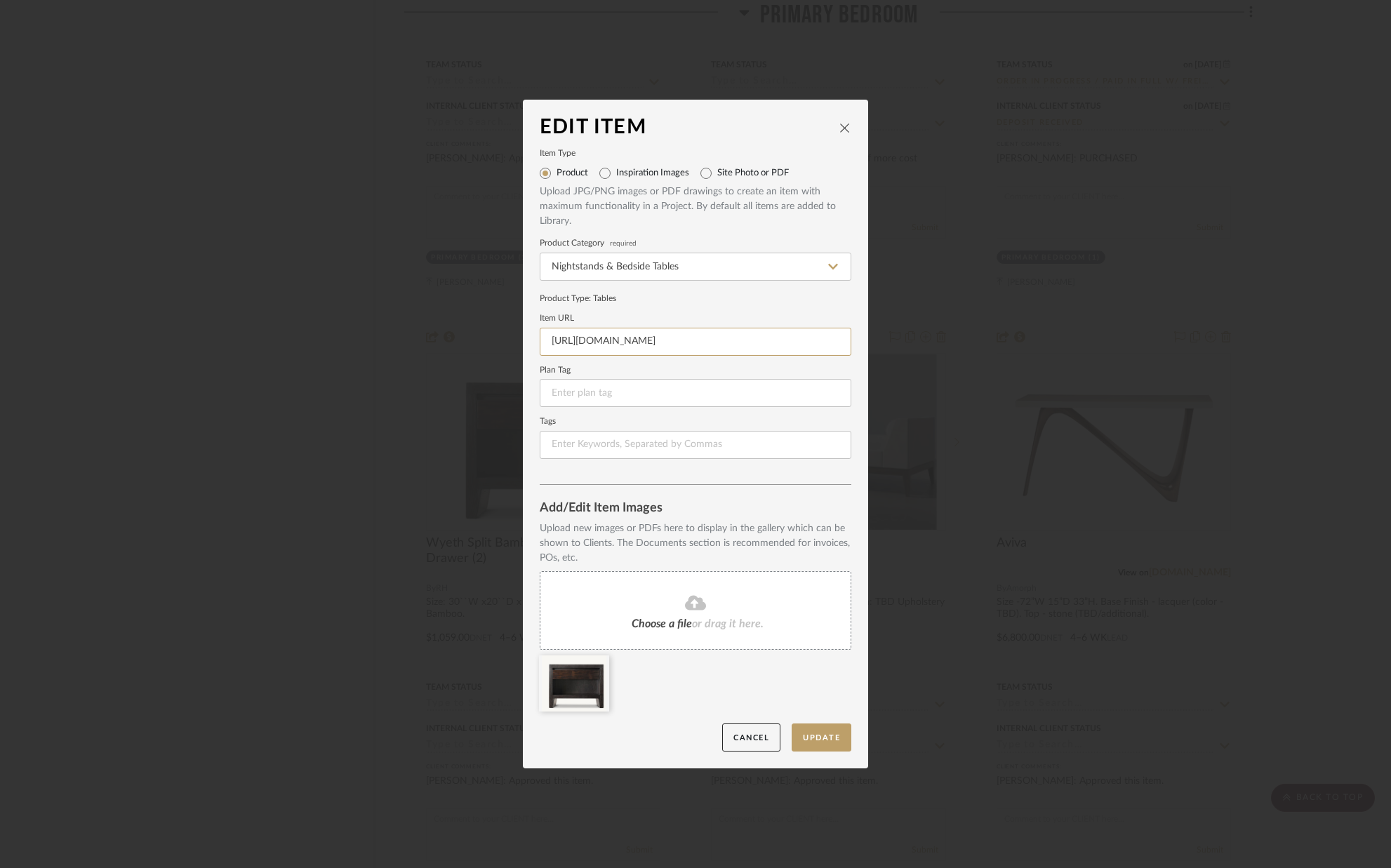
drag, startPoint x: 544, startPoint y: 341, endPoint x: 834, endPoint y: 355, distance: 290.3
click at [834, 355] on form "Item Type Product Inspiration Images Site Photo or PDF Upload JPG/PNG images or…" at bounding box center [696, 305] width 312 height 309
click at [596, 664] on icon at bounding box center [598, 664] width 9 height 11
click at [811, 739] on button "Update" at bounding box center [821, 738] width 60 height 28
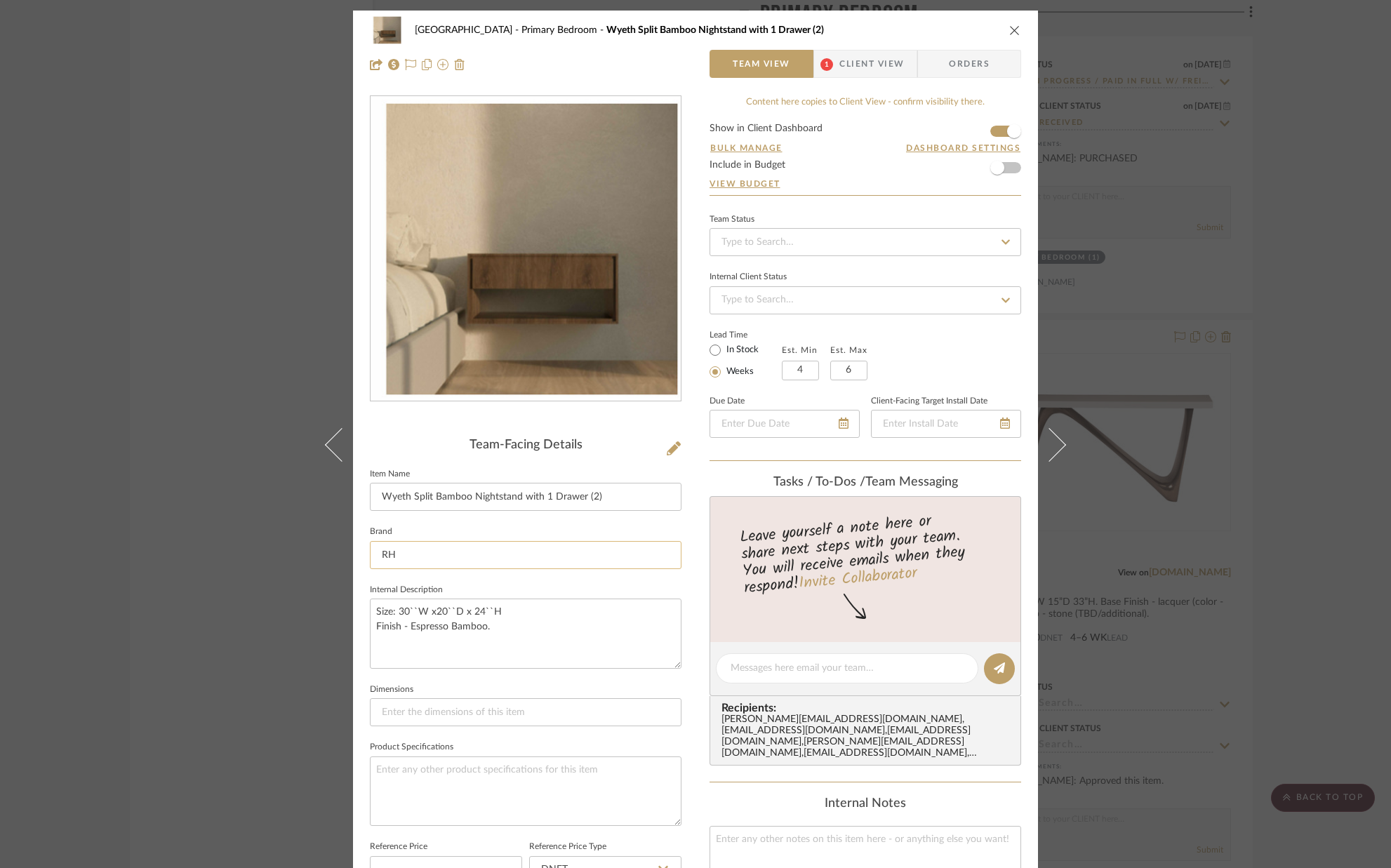
click at [413, 553] on input "RH" at bounding box center [526, 555] width 312 height 28
type input "R"
click at [436, 588] on span "Custom Workroom" at bounding box center [526, 591] width 269 height 12
type input "Custom Workroom"
click at [519, 677] on sr-form-field "Internal Description Size: 30``W x20``D x 24``H Finish - Espresso Bamboo." at bounding box center [526, 631] width 312 height 100
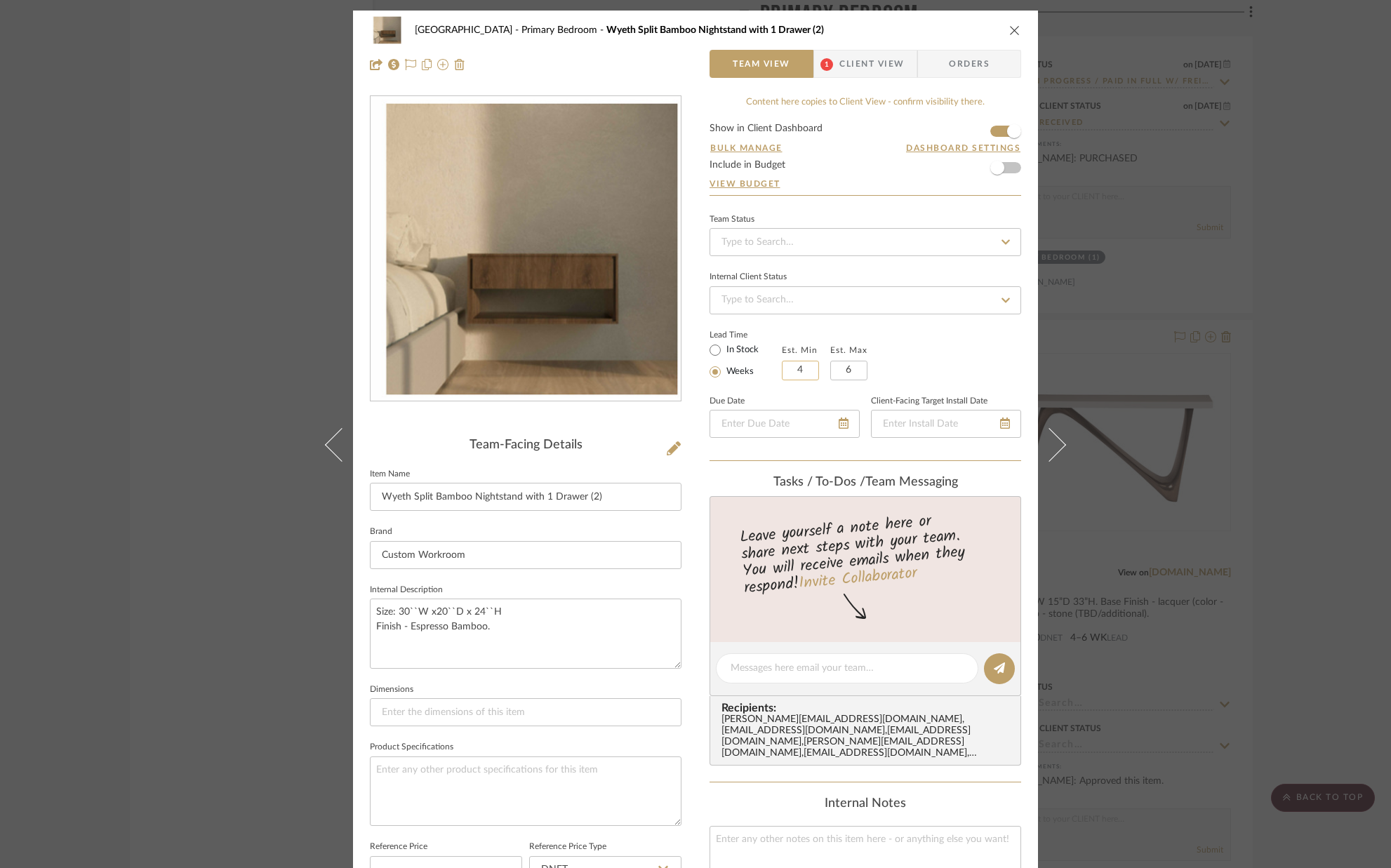
click at [803, 368] on input "4" at bounding box center [800, 370] width 37 height 20
type input "10"
click at [859, 373] on input "6" at bounding box center [848, 370] width 37 height 20
type input "12"
click at [905, 376] on div "Lead Time In Stock Weeks Est. Min 10 Est. Max 12 The min value should be less t…" at bounding box center [865, 352] width 312 height 54
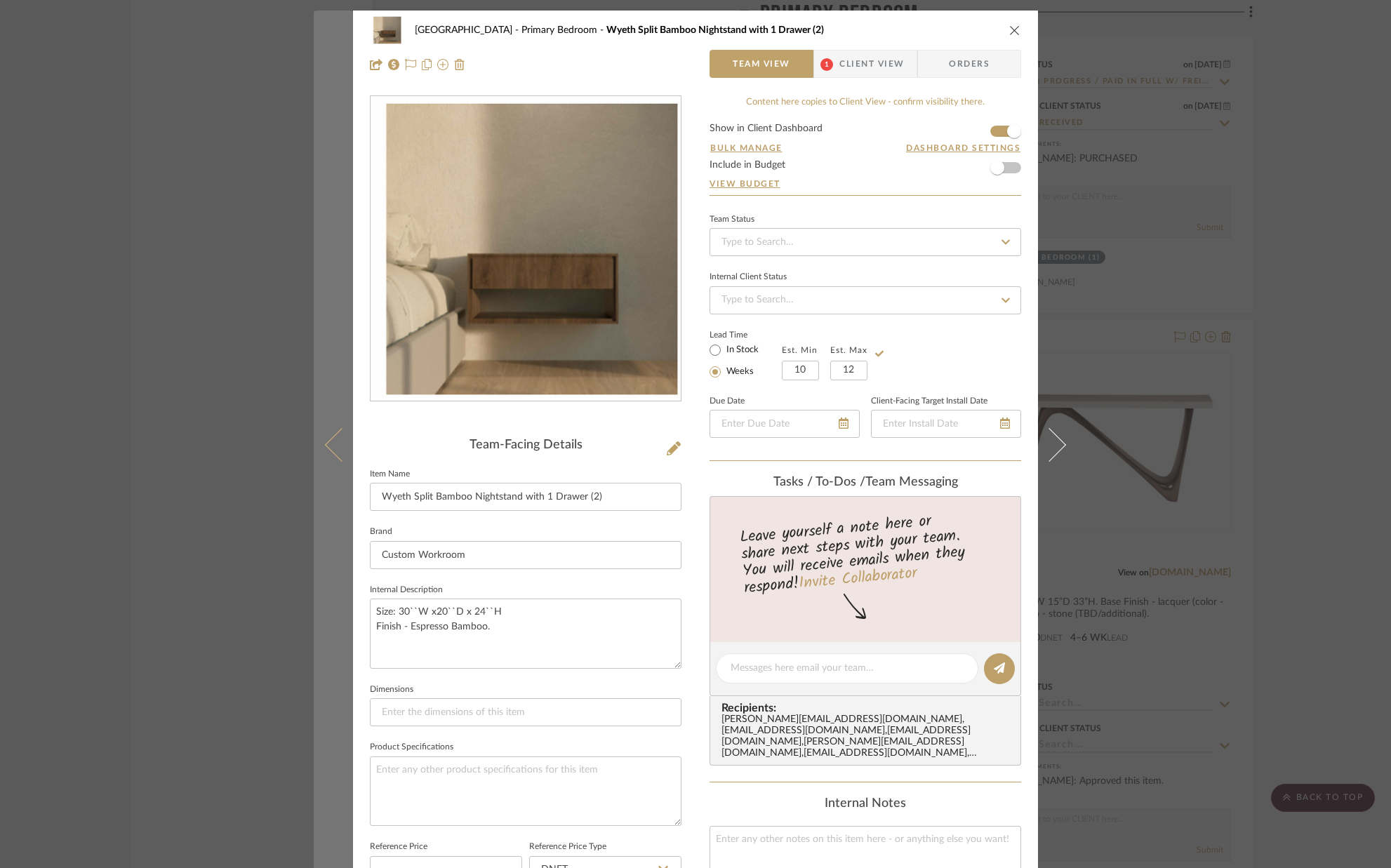
drag, startPoint x: 557, startPoint y: 43, endPoint x: 337, endPoint y: 37, distance: 220.1
click at [337, 37] on mat-dialog-content "[GEOGRAPHIC_DATA] Wyeth Split Bamboo Nightstand with 1 Drawer (2) Team View 1 C…" at bounding box center [696, 657] width 764 height 1293
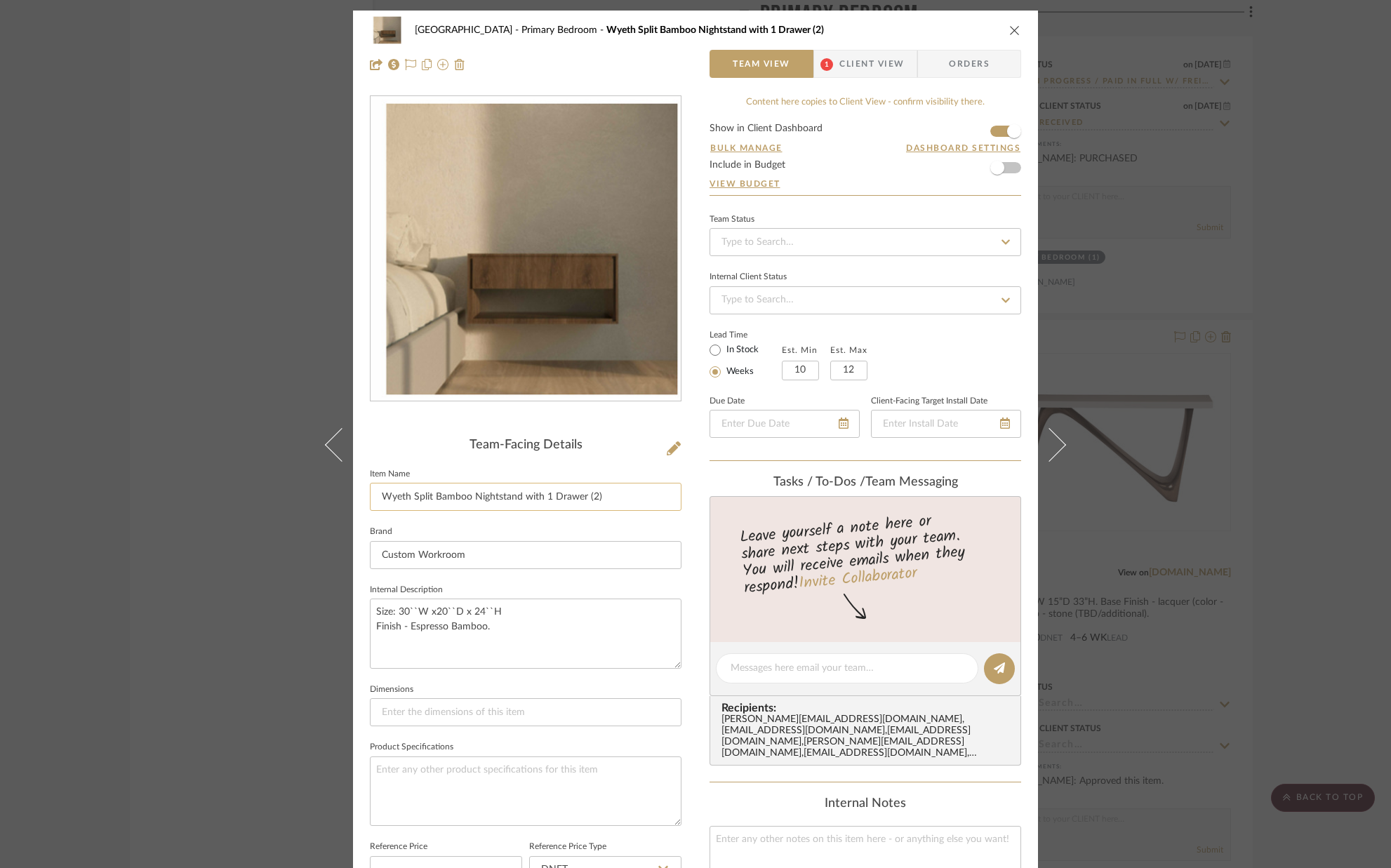
click at [600, 498] on input "Wyeth Split Bamboo Nightstand with 1 Drawer (2)" at bounding box center [526, 497] width 312 height 28
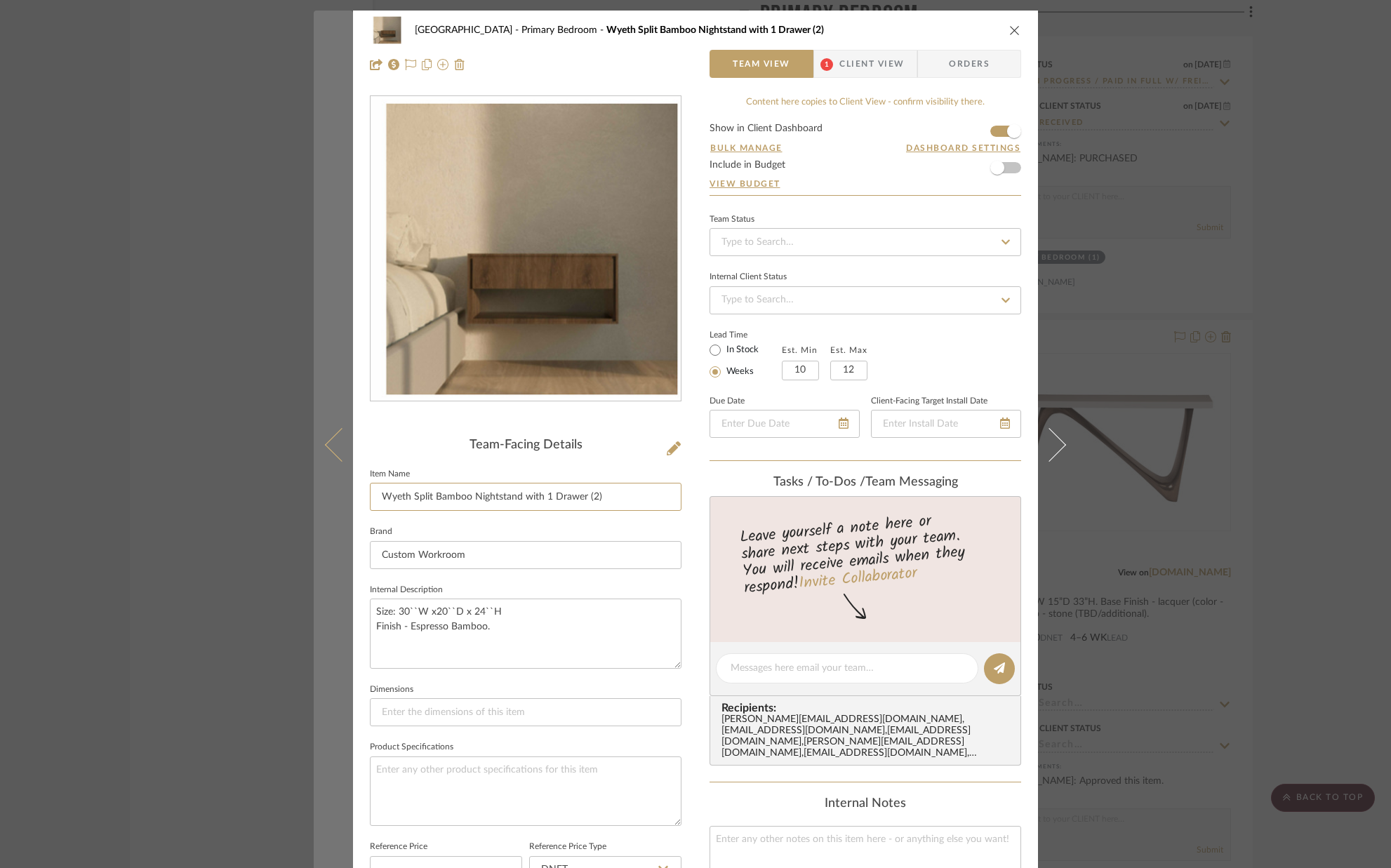
drag, startPoint x: 430, startPoint y: 496, endPoint x: 340, endPoint y: 489, distance: 90.3
click at [341, 495] on mat-dialog-content "[GEOGRAPHIC_DATA] Wyeth Split Bamboo Nightstand with 1 Drawer (2) Team View 1 C…" at bounding box center [696, 657] width 764 height 1293
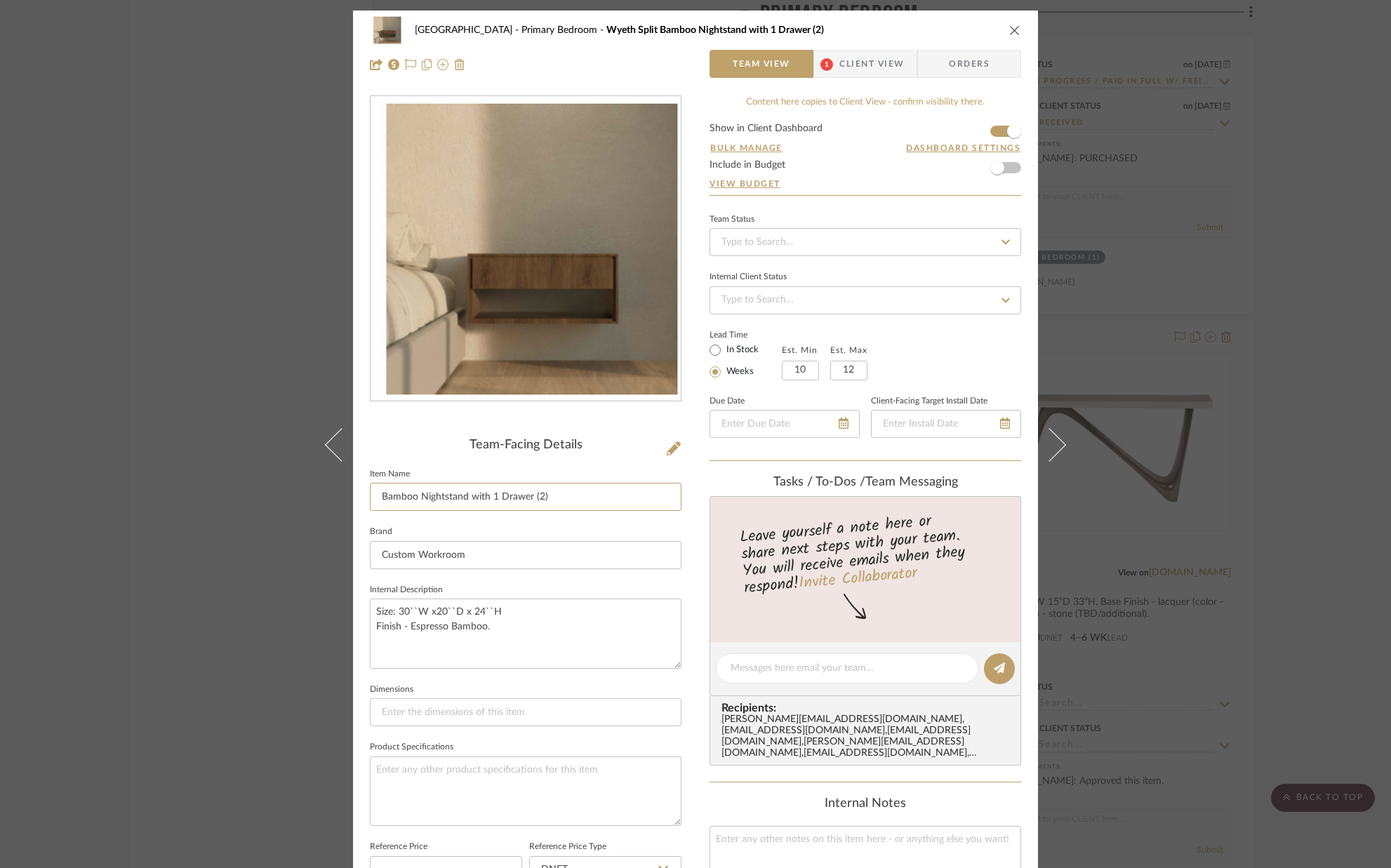
type input "Bamboo Nightstand with 1 Drawer (2)"
click at [497, 529] on fieldset "Brand Custom Workroom" at bounding box center [526, 545] width 312 height 47
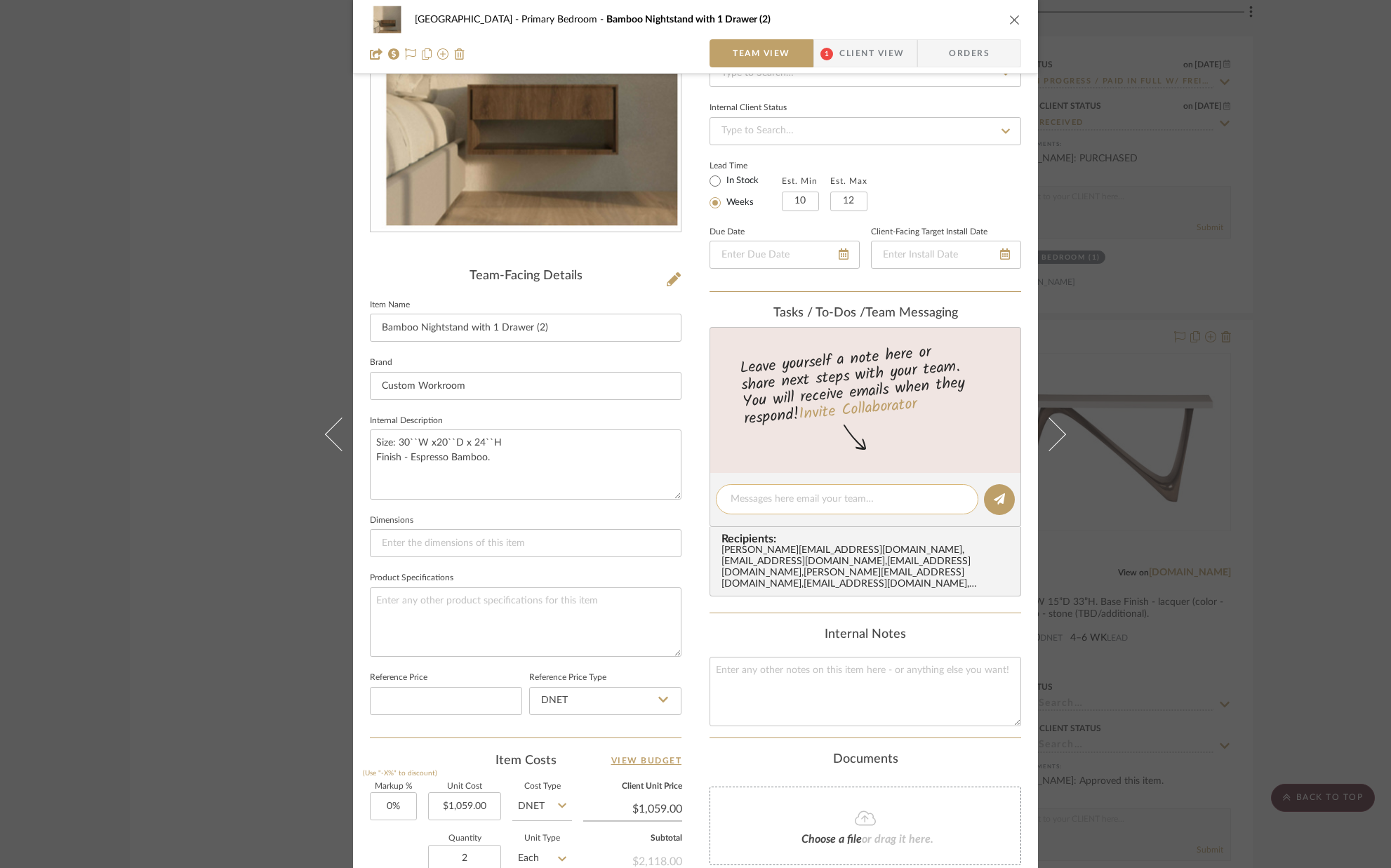
scroll to position [436, 0]
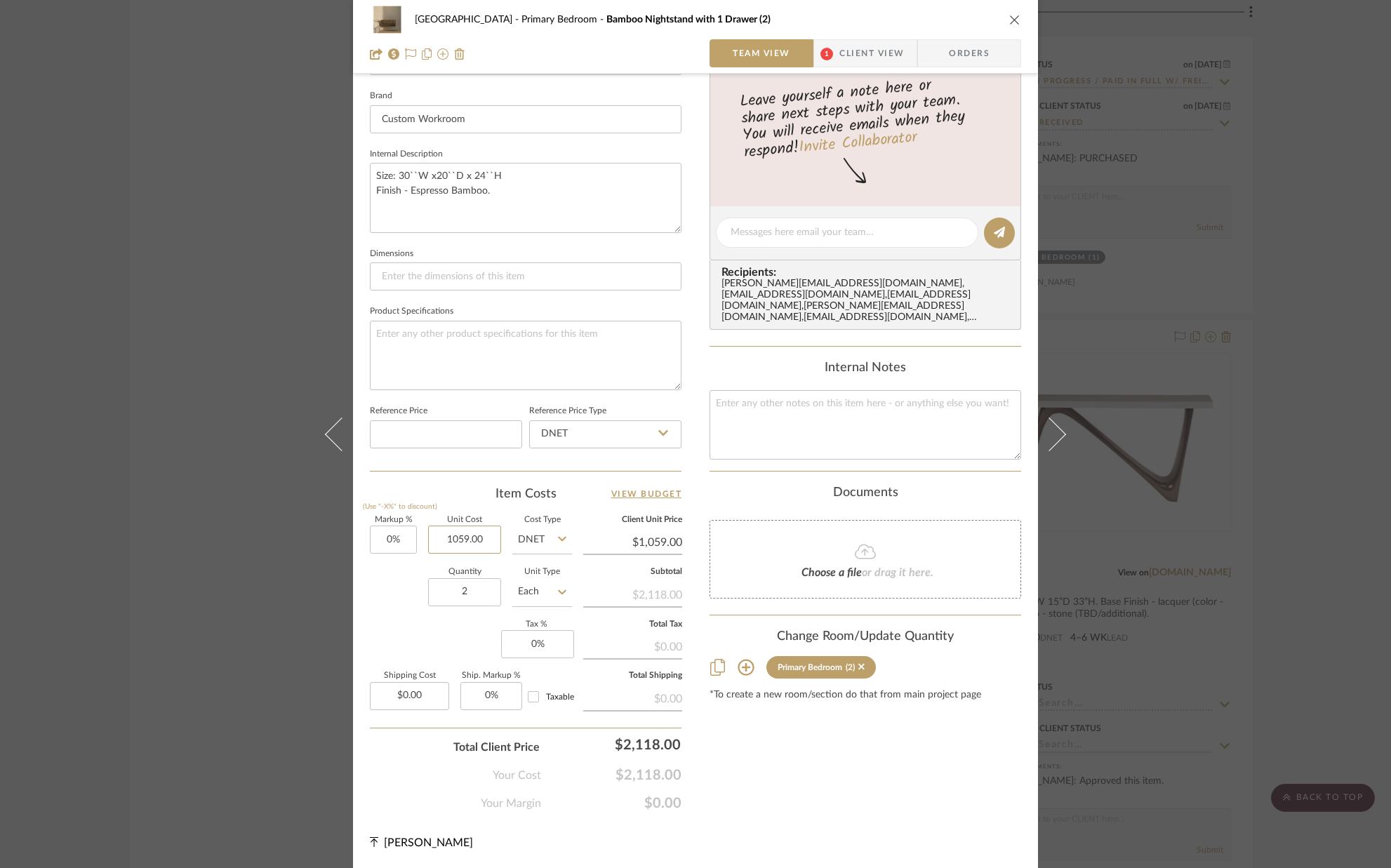
drag, startPoint x: 475, startPoint y: 536, endPoint x: 397, endPoint y: 570, distance: 85.1
click at [449, 547] on input "1059.00" at bounding box center [464, 539] width 73 height 28
type input "$1,059.00"
click at [389, 578] on div "Quantity 2 Unit Type Each" at bounding box center [471, 594] width 202 height 50
click at [1012, 18] on icon "close" at bounding box center [1015, 19] width 11 height 11
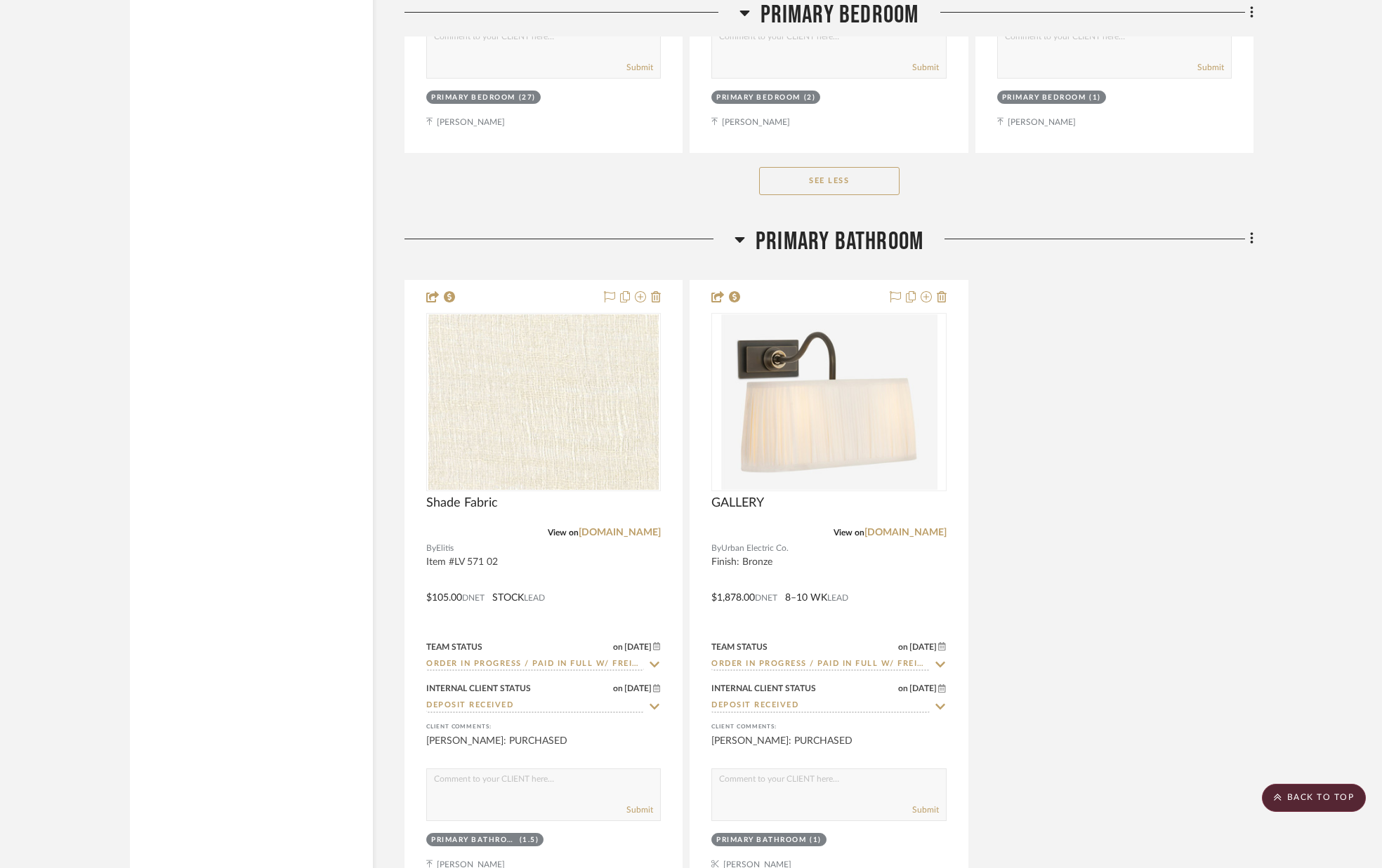
scroll to position [8866, 0]
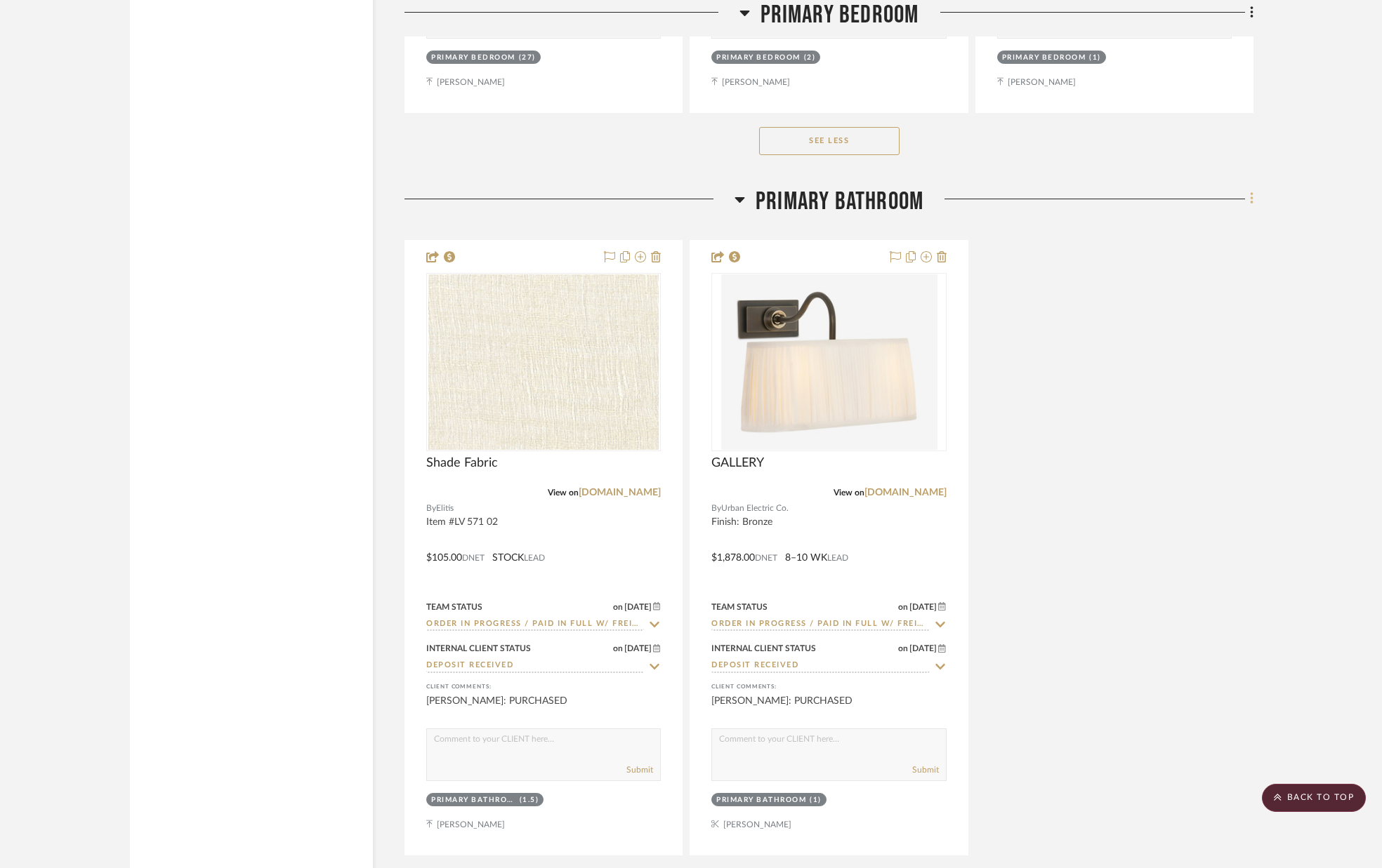
click at [1250, 199] on icon at bounding box center [1252, 198] width 4 height 16
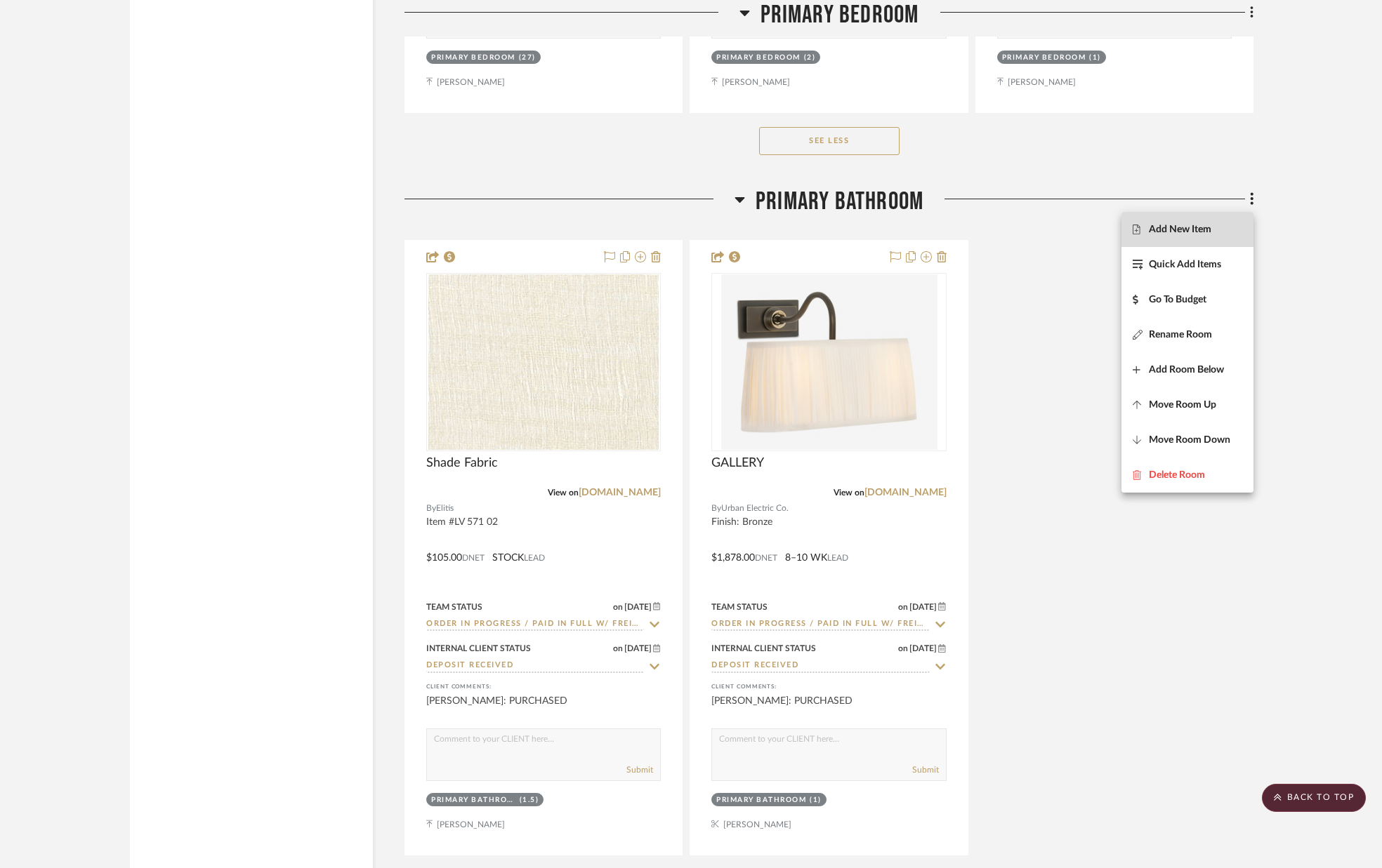
click at [1208, 225] on span "Add New Item" at bounding box center [1180, 230] width 62 height 12
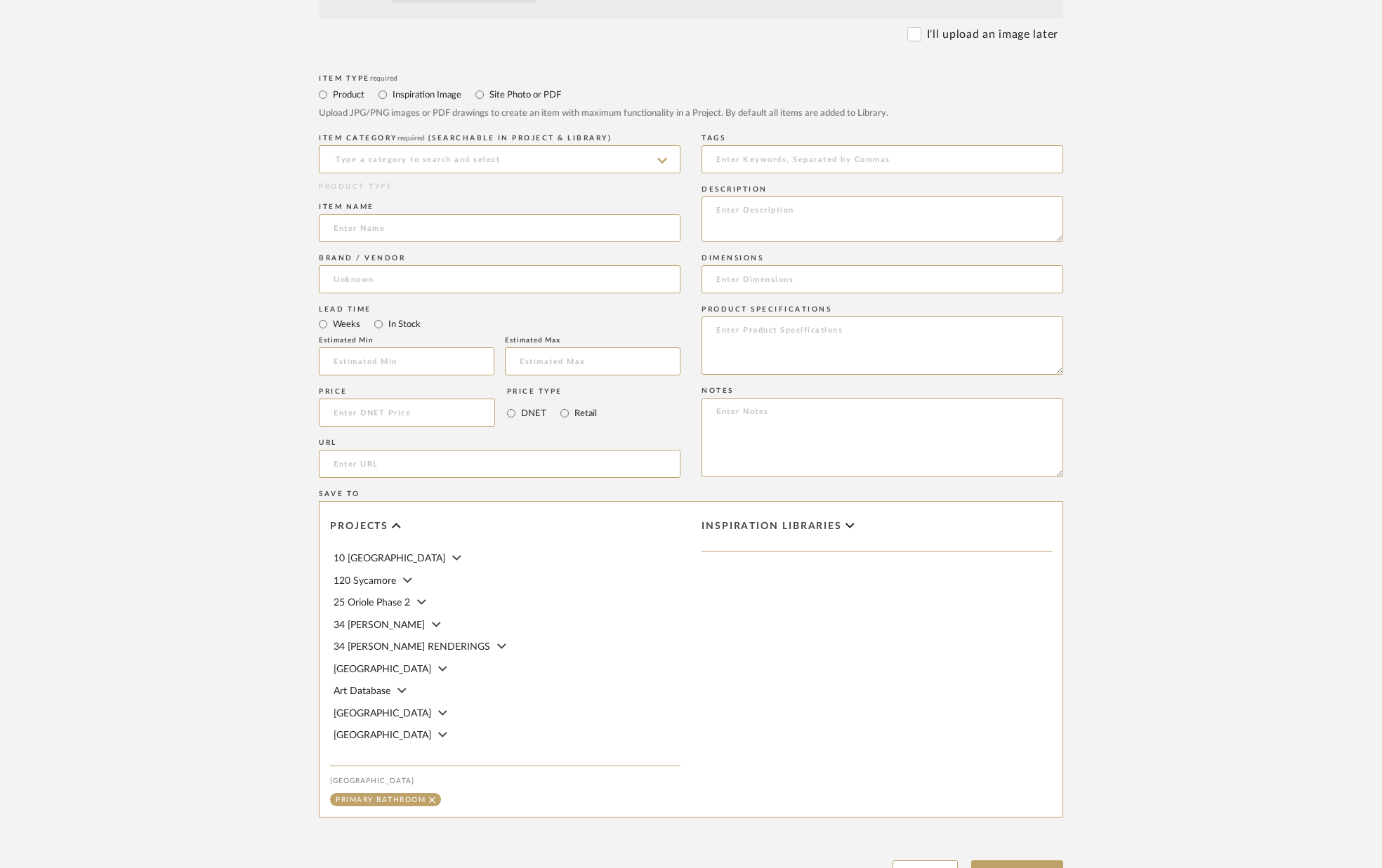
scroll to position [566, 0]
click at [512, 155] on input at bounding box center [499, 155] width 362 height 28
click at [450, 191] on div "Wallpaper" at bounding box center [499, 190] width 360 height 35
type input "Wallpaper"
click at [445, 220] on input at bounding box center [499, 223] width 362 height 28
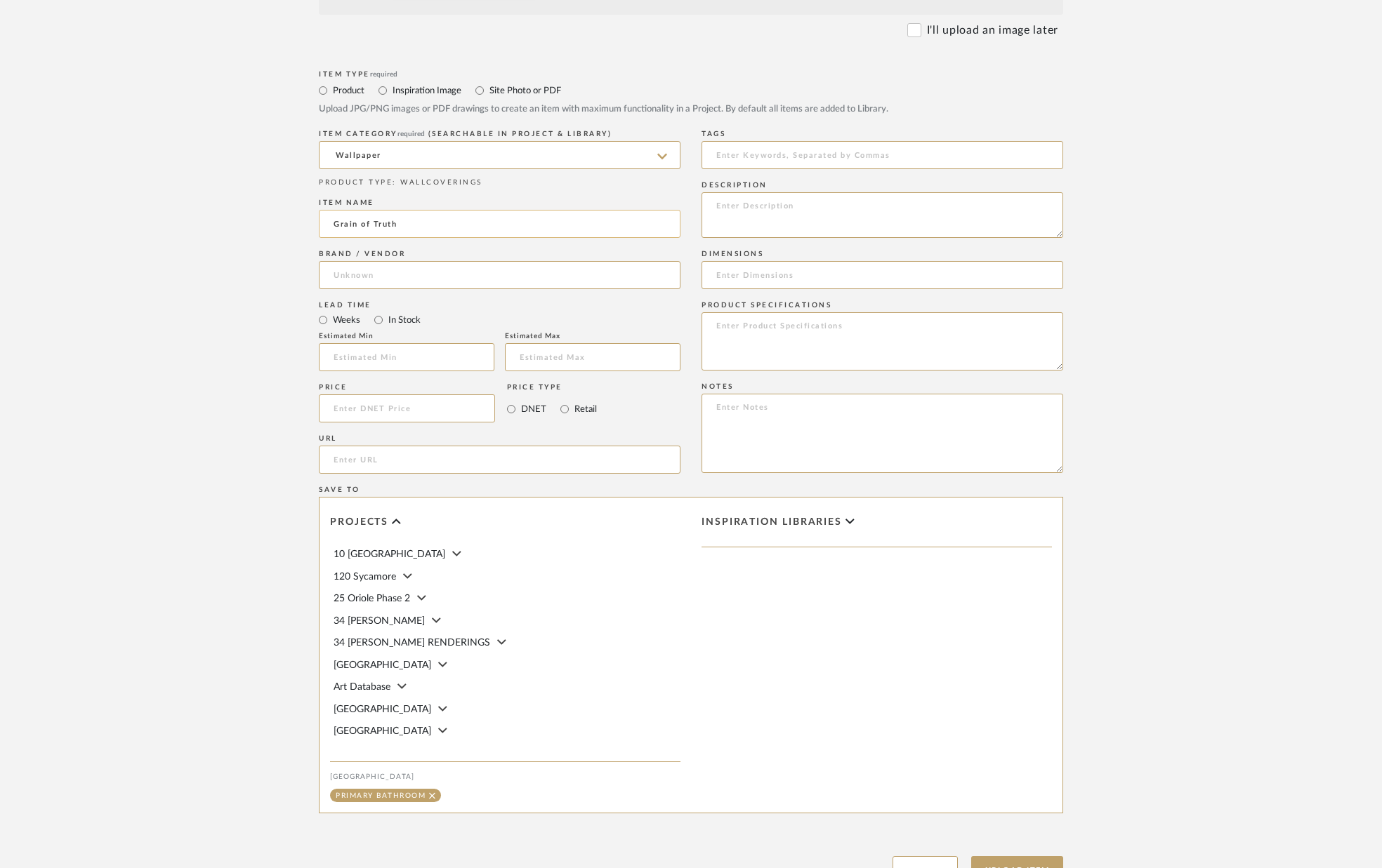
type input "Grain of Truth"
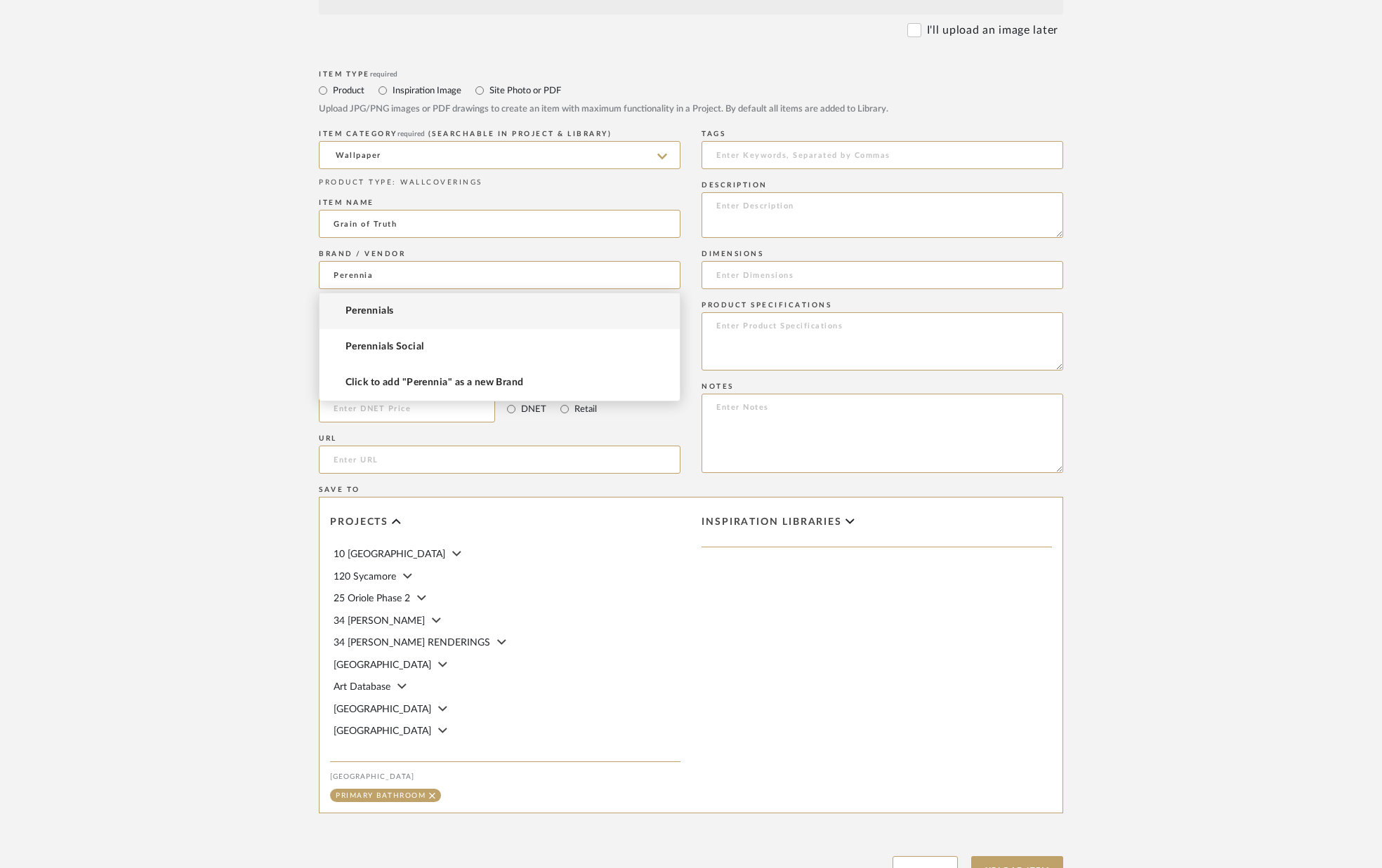
click at [417, 304] on mat-option "Perennials" at bounding box center [499, 311] width 360 height 35
type input "Perennials"
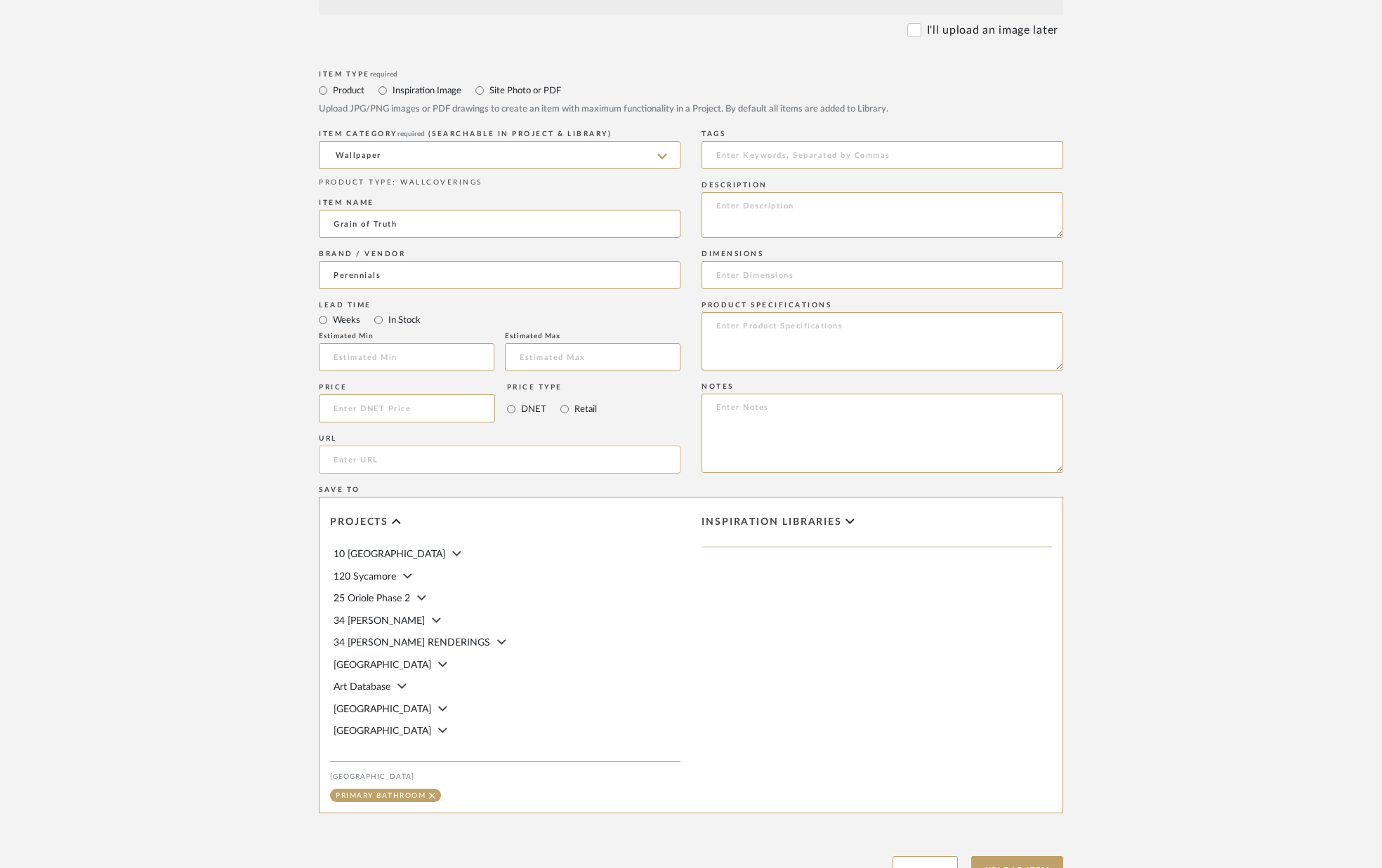
click at [493, 457] on input "url" at bounding box center [499, 460] width 362 height 28
paste input "[URL][DOMAIN_NAME]"
type input "[URL][DOMAIN_NAME]"
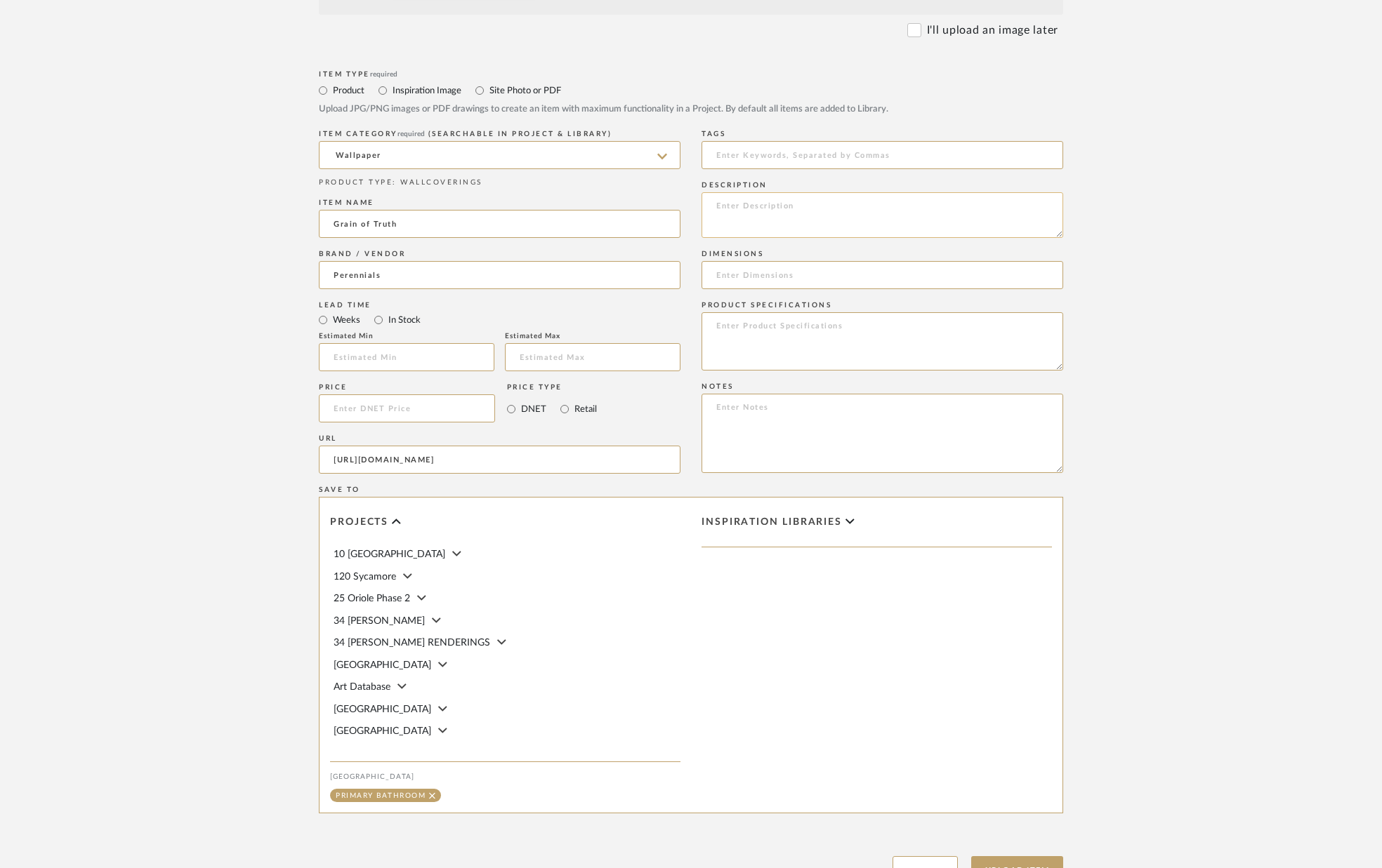
click at [800, 201] on textarea at bounding box center [882, 215] width 362 height 46
paste textarea "Grain Of Truth Color:Sea Salt SKU:PP100-124"
click at [782, 220] on textarea "Grain Of Truth Color:Sea Salt SKU:PP100-124" at bounding box center [882, 215] width 362 height 46
click at [717, 221] on textarea "Grain Of Truth Color:Sea Salt SKU:PP100-124" at bounding box center [882, 215] width 362 height 46
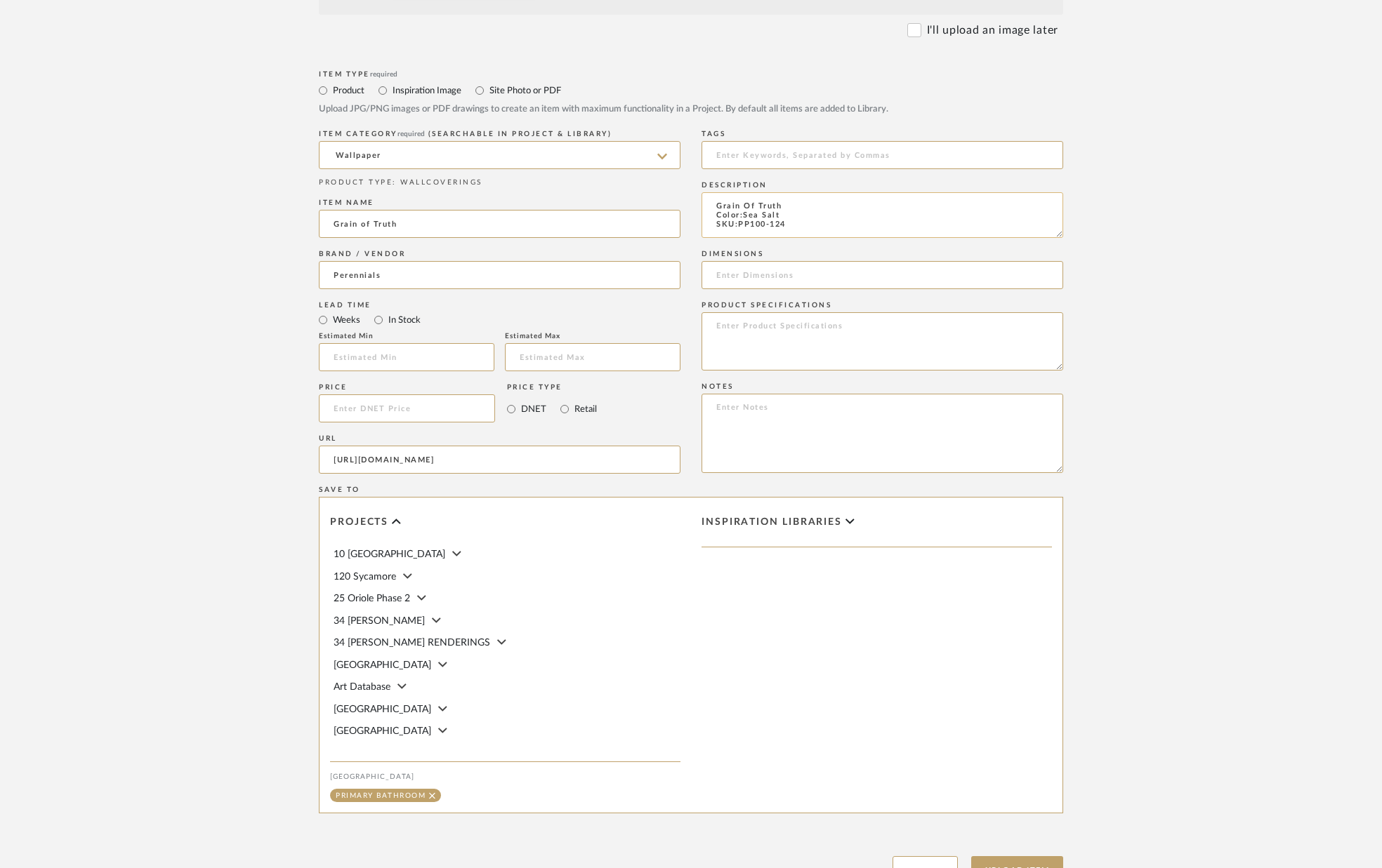
scroll to position [0, 0]
click at [808, 205] on textarea "Grain Of TruthColor:Sea Salt SKU:PP100-124" at bounding box center [882, 215] width 362 height 46
click at [839, 204] on textarea "Grain Of Truth/Sea Salt SKU:PP100-124" at bounding box center [882, 215] width 362 height 46
click at [807, 230] on textarea "Grain Of Truth/Sea Salt. SKU:PP100-124" at bounding box center [882, 215] width 362 height 46
type textarea "Grain Of Truth/Sea Salt. SKU:PP100-124."
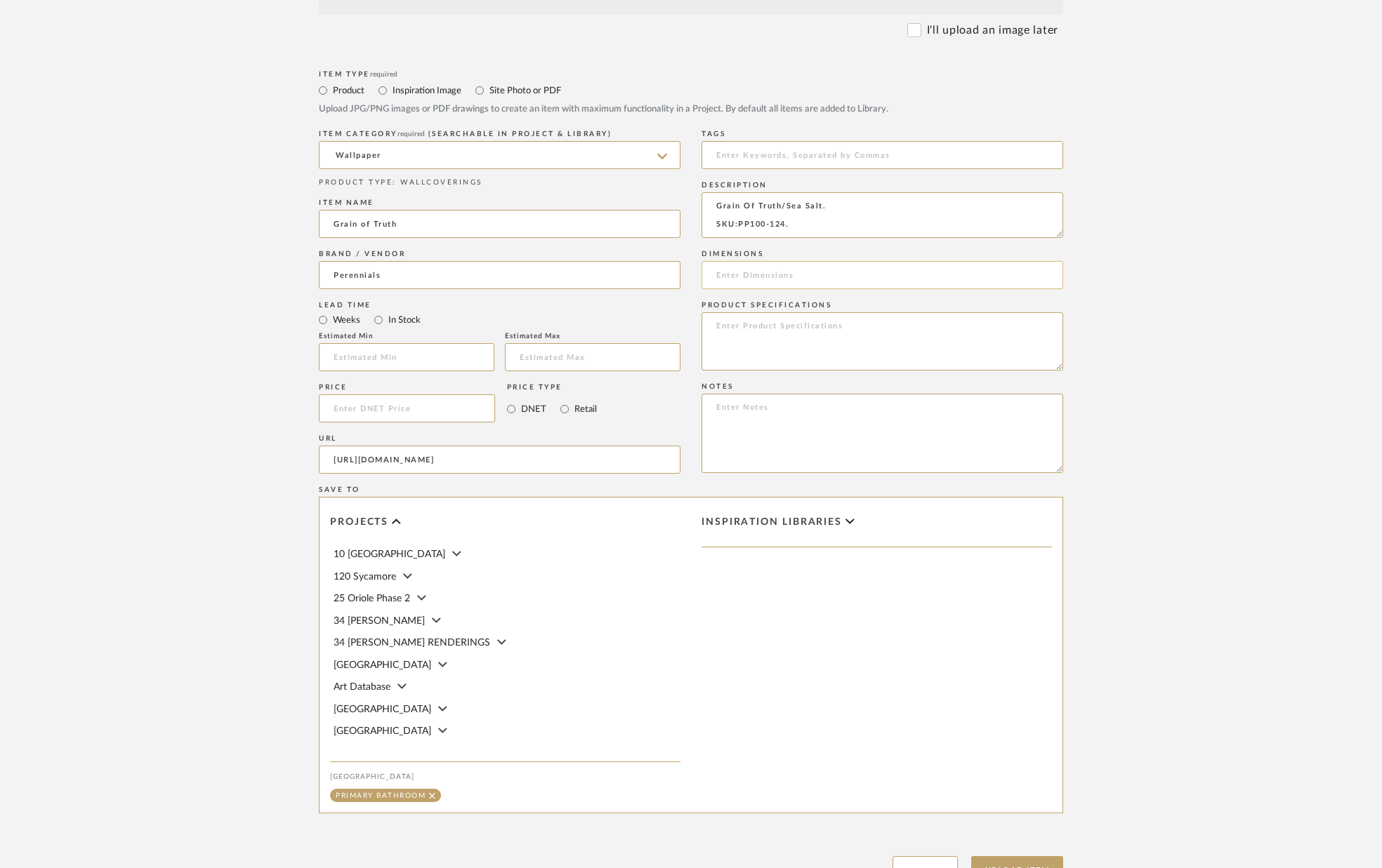
click at [808, 273] on input at bounding box center [882, 275] width 362 height 28
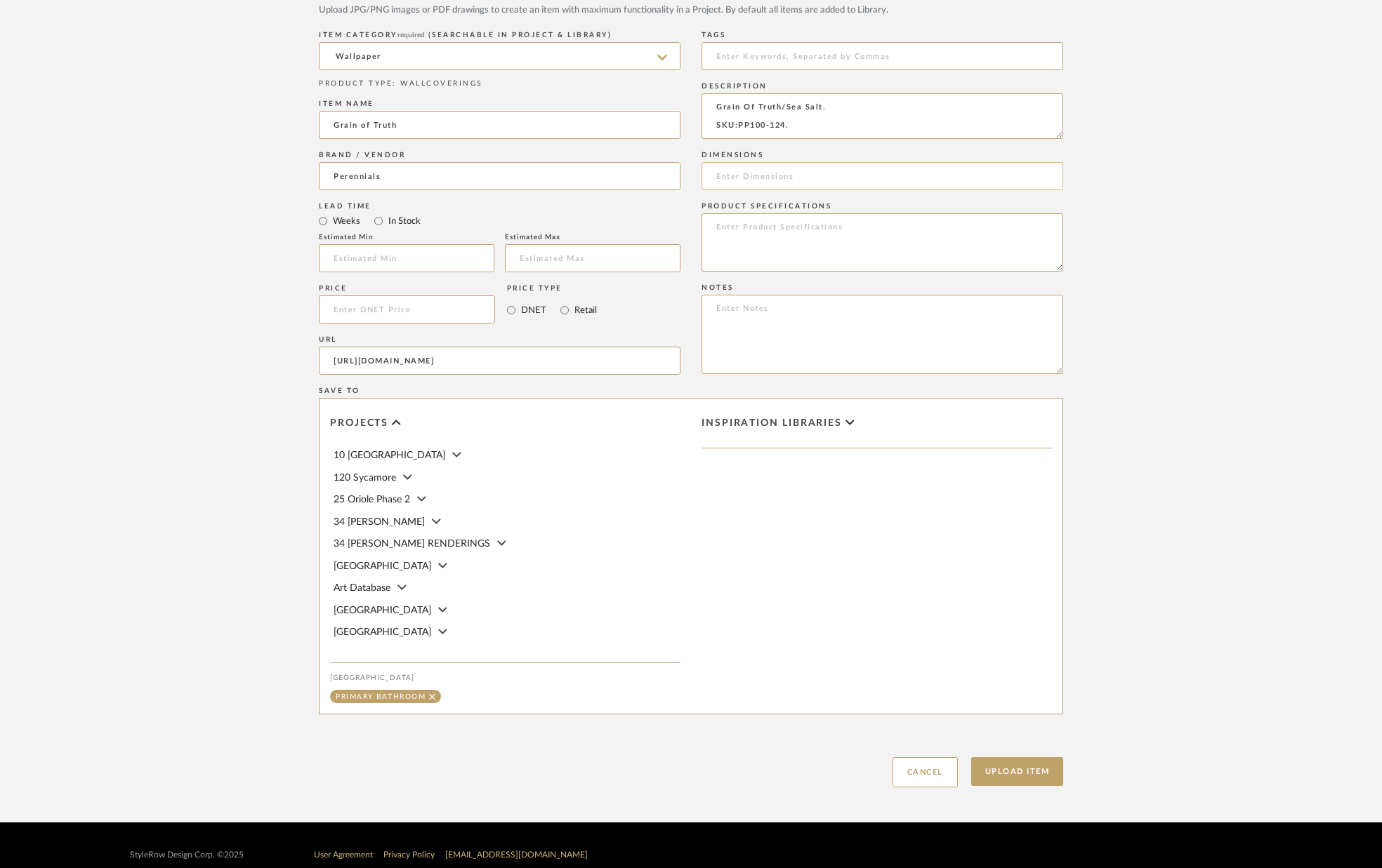
scroll to position [685, 0]
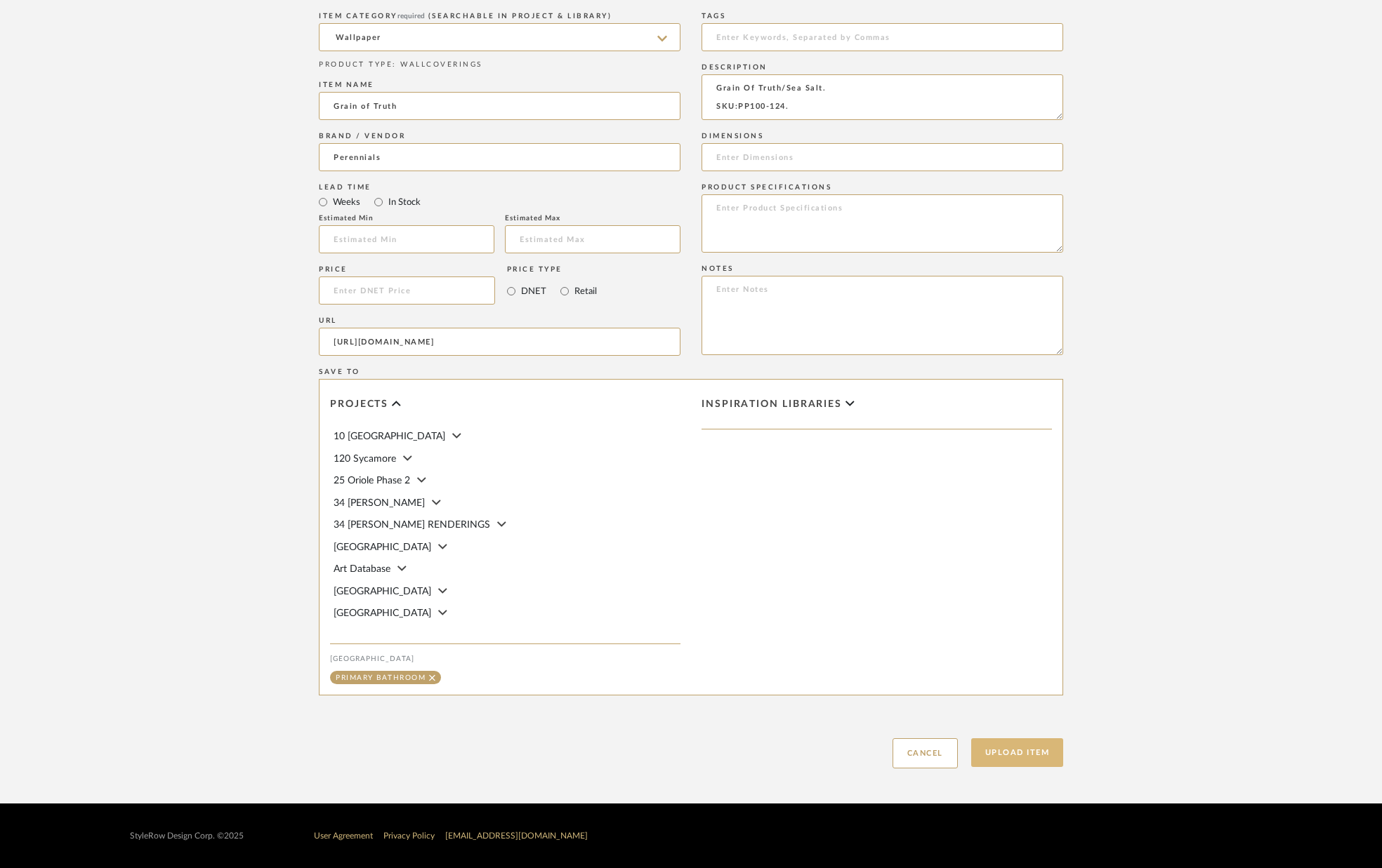
drag, startPoint x: 1041, startPoint y: 754, endPoint x: 1037, endPoint y: 745, distance: 9.8
click at [1041, 753] on button "Upload Item" at bounding box center [1017, 752] width 92 height 28
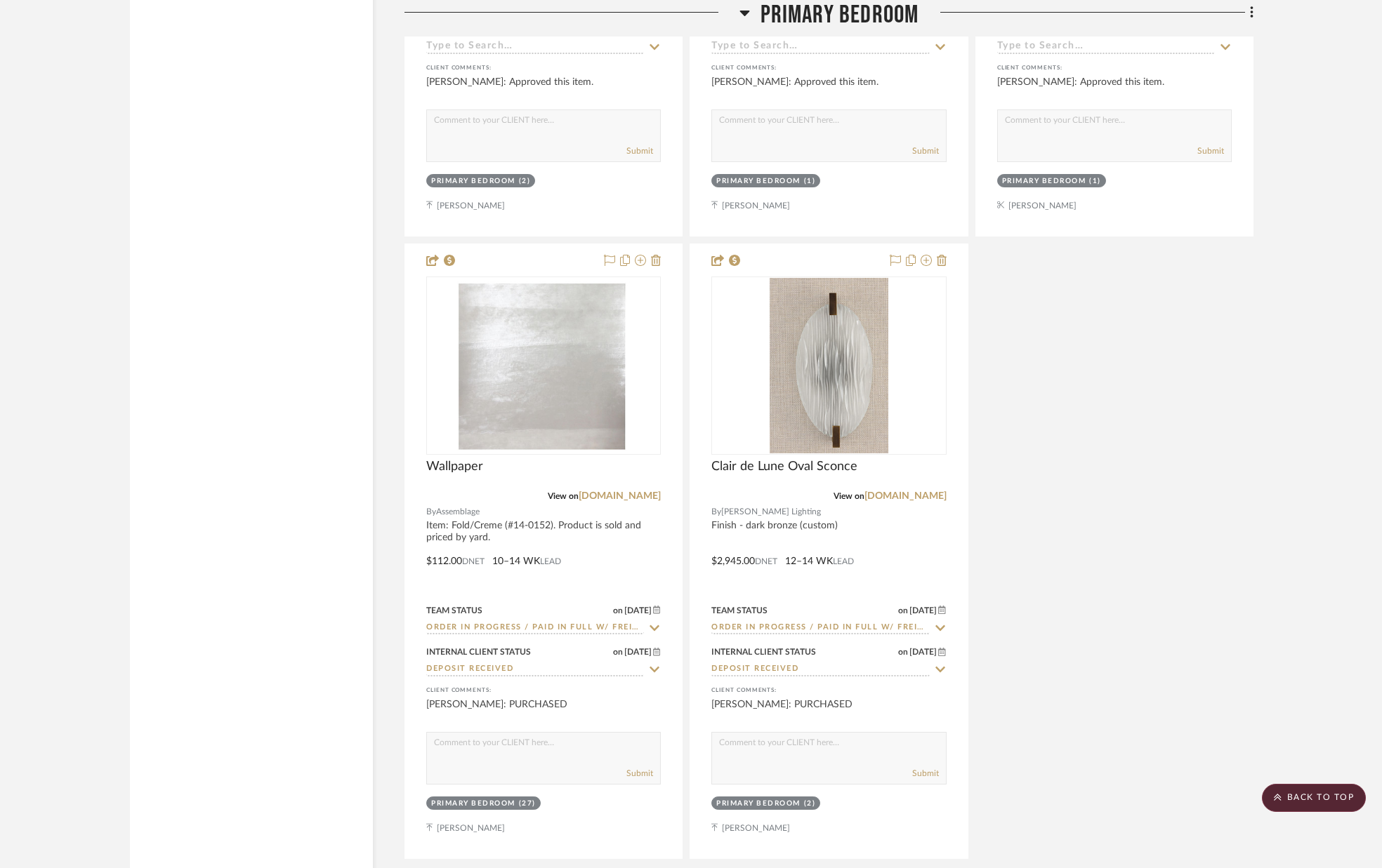
scroll to position [7500, 0]
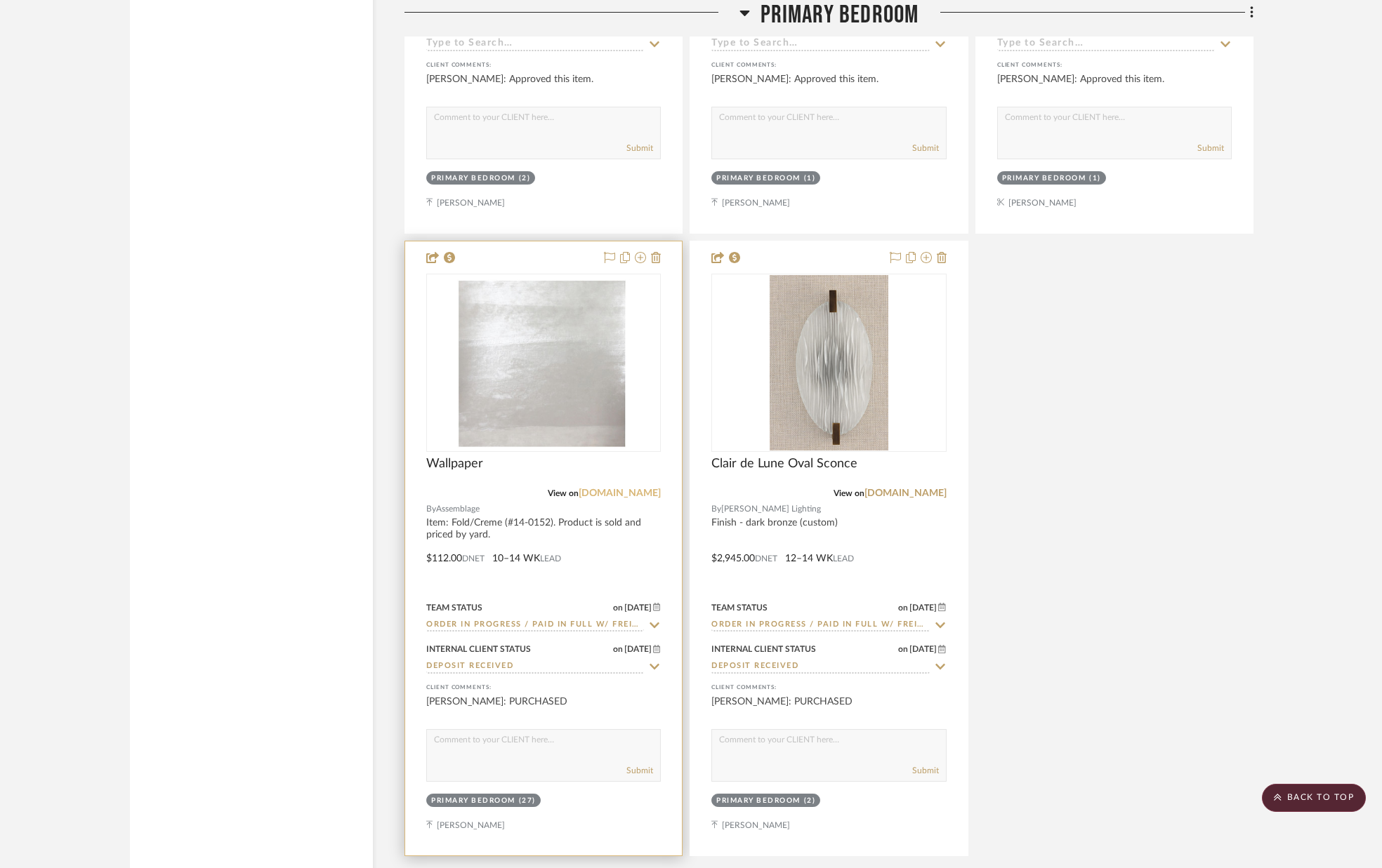
click at [633, 494] on link "[DOMAIN_NAME]" at bounding box center [619, 493] width 82 height 9
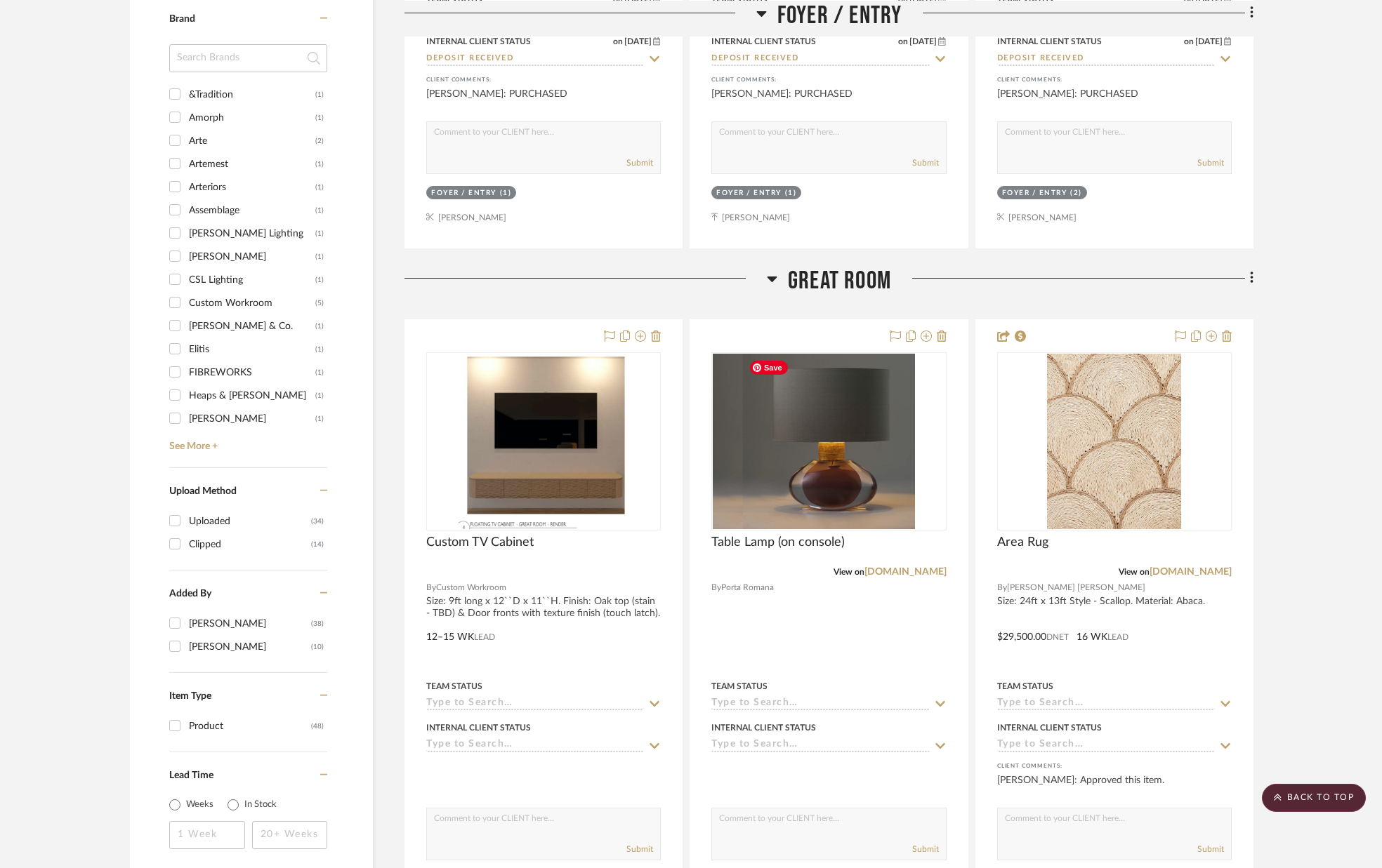
scroll to position [1371, 0]
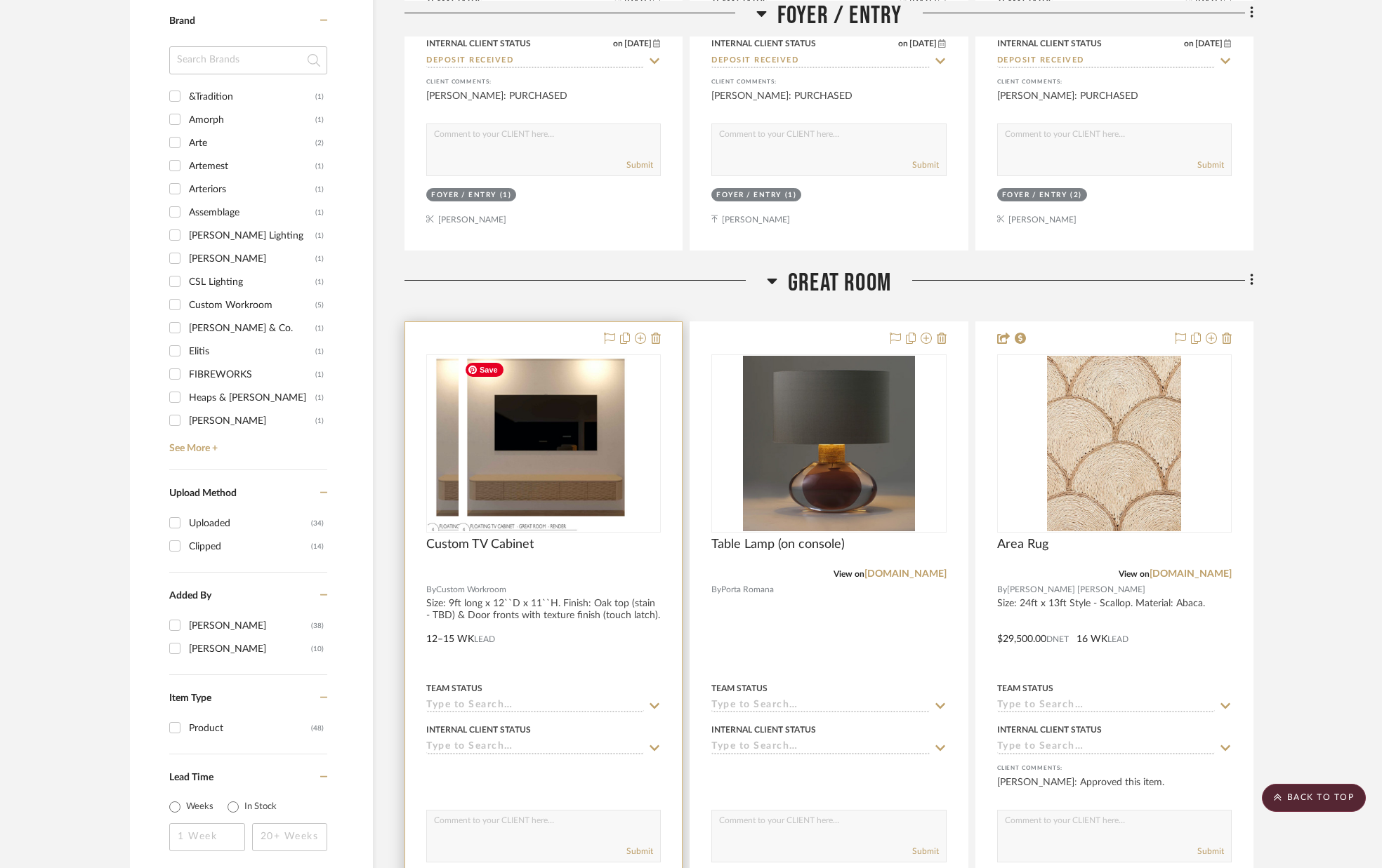
click at [593, 406] on img at bounding box center [543, 443] width 170 height 175
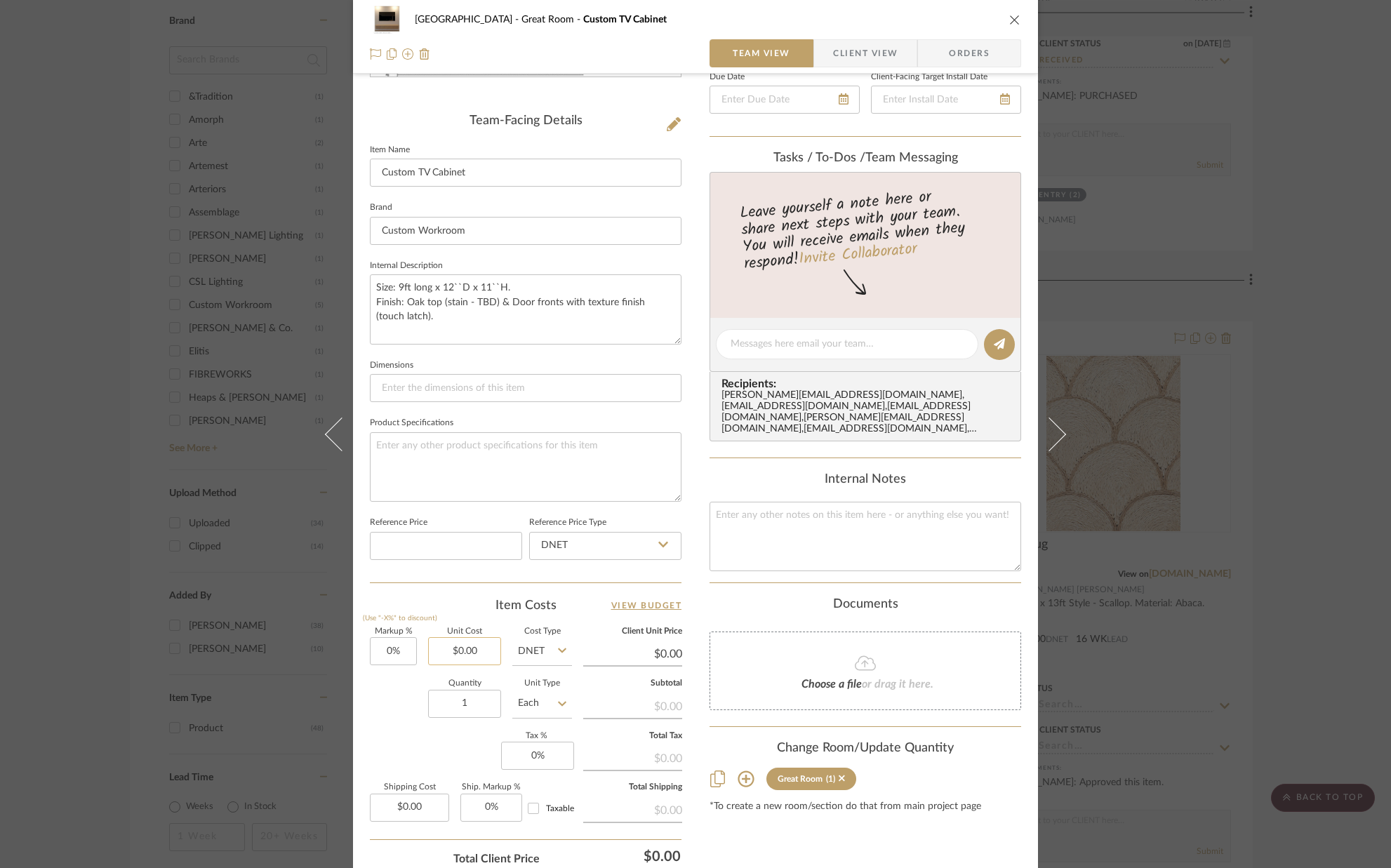
scroll to position [329, 0]
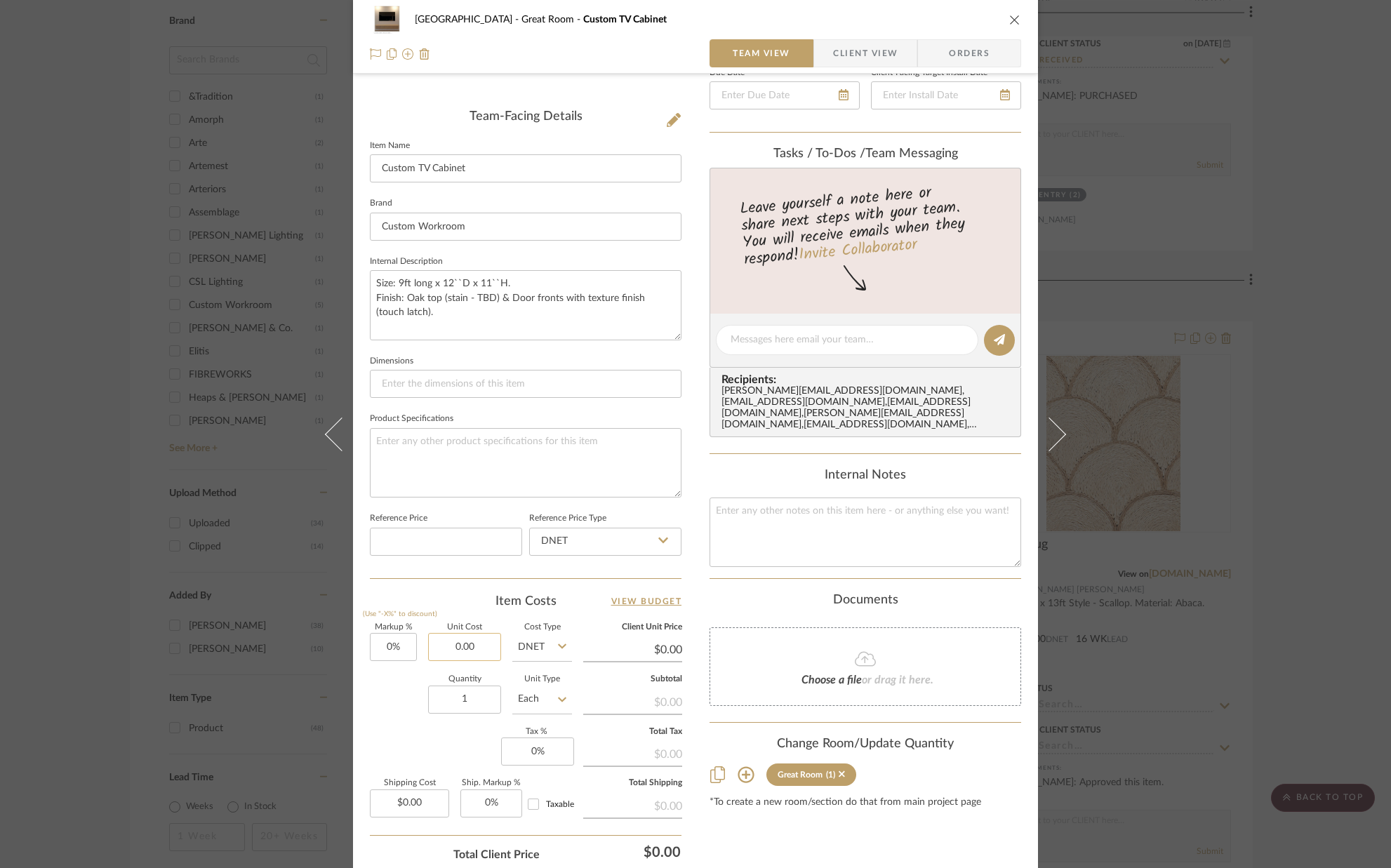
click at [489, 652] on input "0.00" at bounding box center [464, 647] width 73 height 28
type input "$16,300.00"
click at [397, 687] on div "Quantity 1 Unit Type Each" at bounding box center [471, 701] width 202 height 50
type input "$16,300.00"
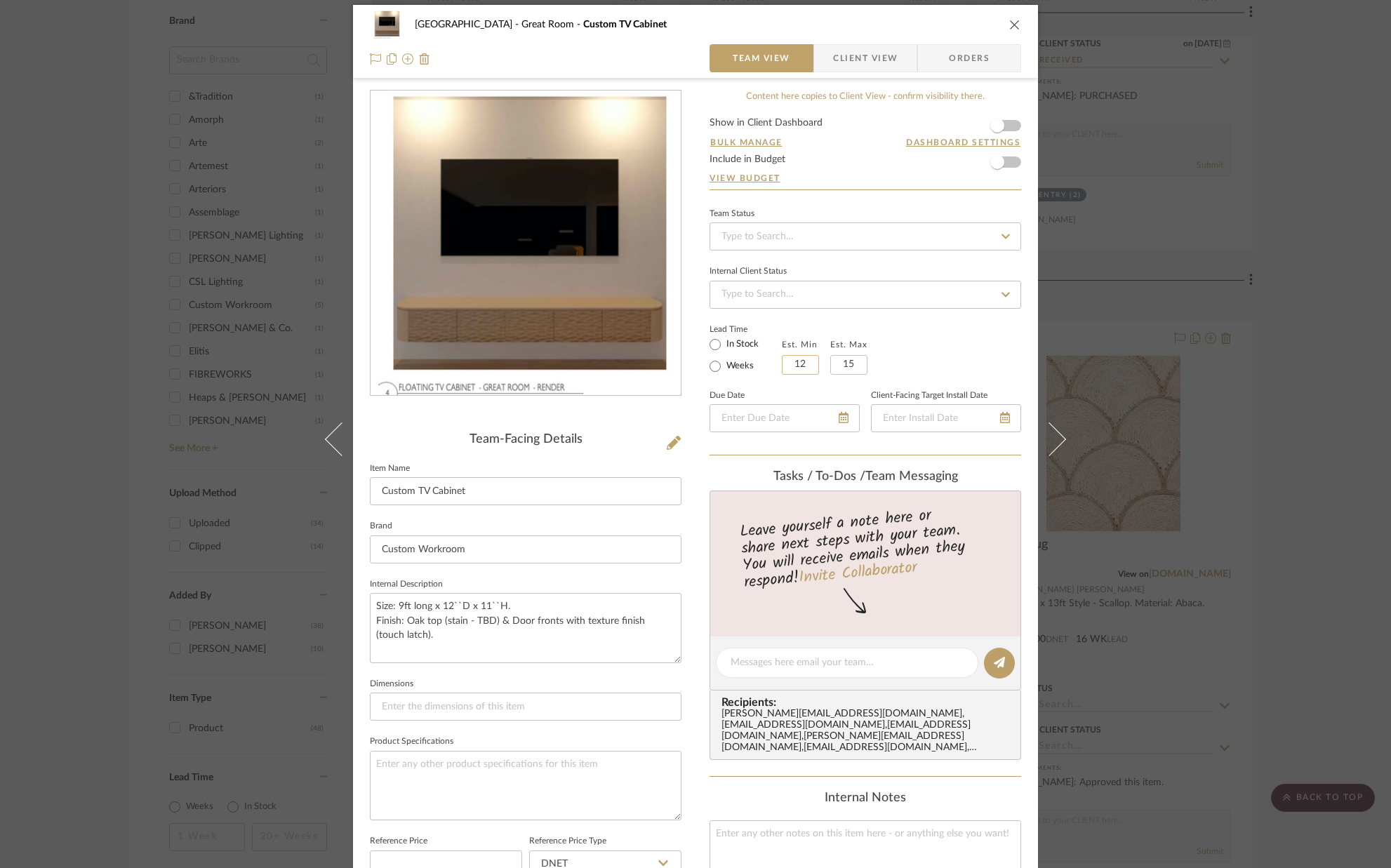
scroll to position [0, 0]
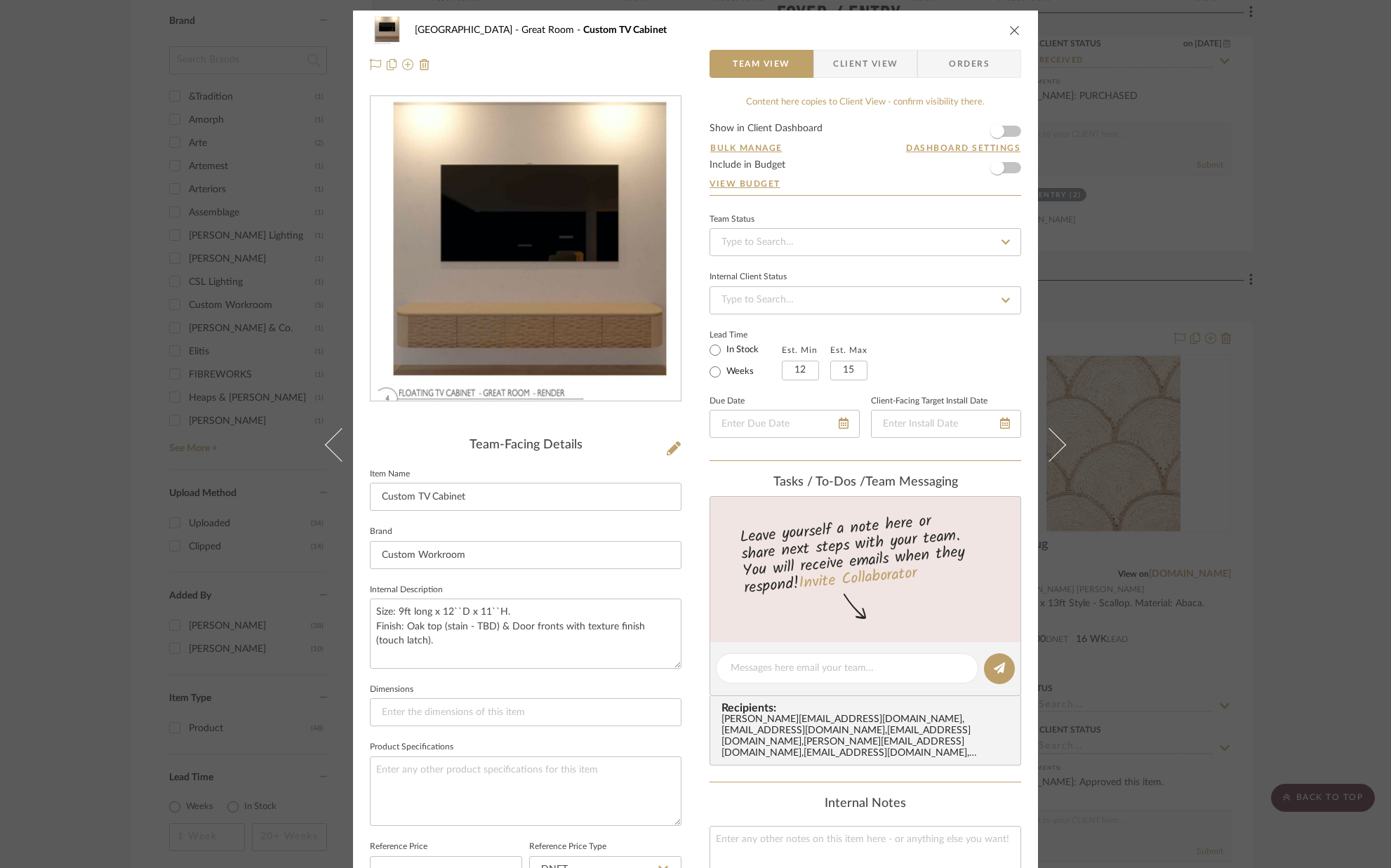
click at [919, 357] on div "Lead Time In Stock Weeks Est. Min 12 Est. Max 15" at bounding box center [865, 352] width 312 height 54
click at [1005, 130] on span "button" at bounding box center [998, 131] width 31 height 31
click at [1012, 31] on icon "close" at bounding box center [1015, 29] width 11 height 11
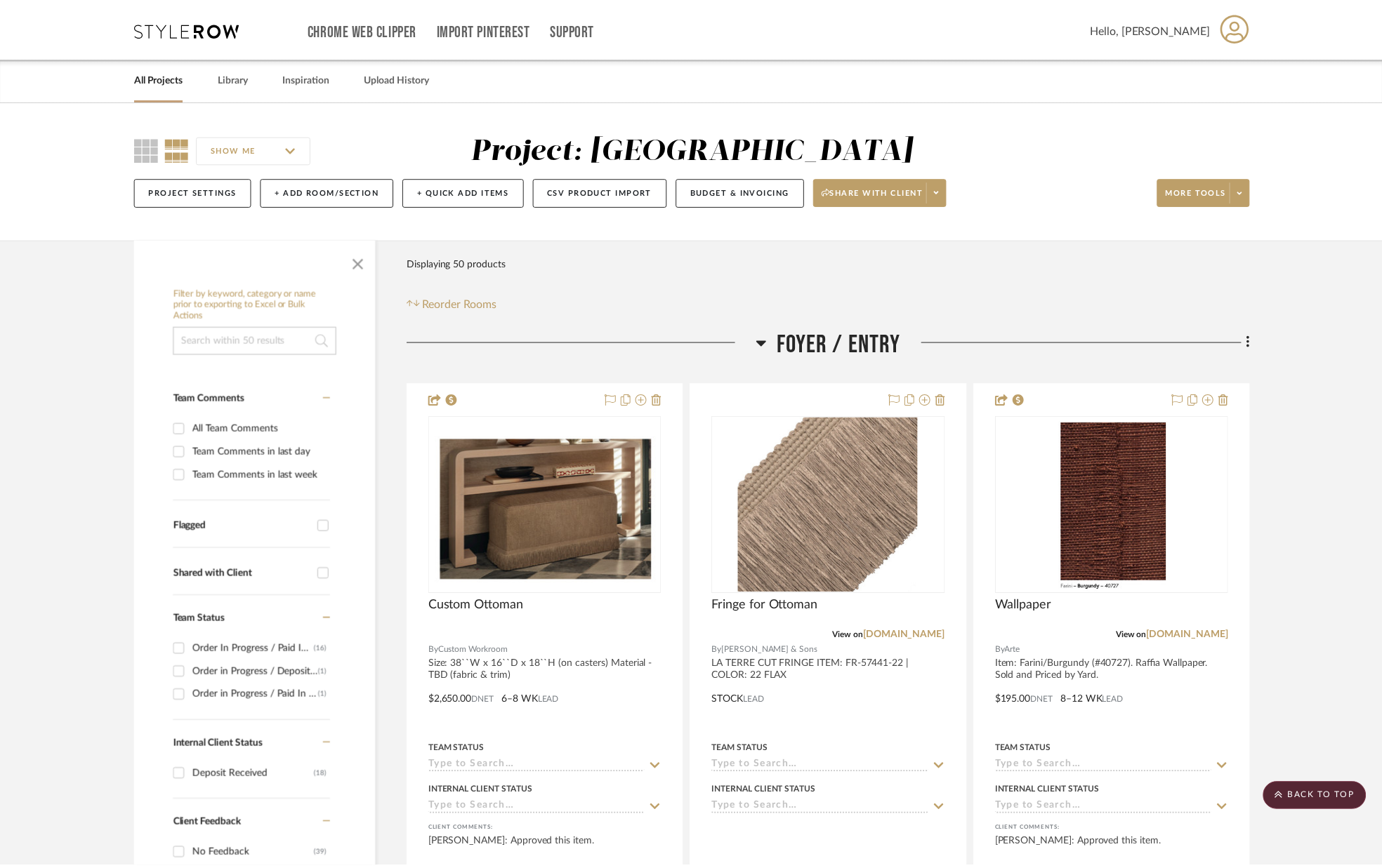
scroll to position [1371, 0]
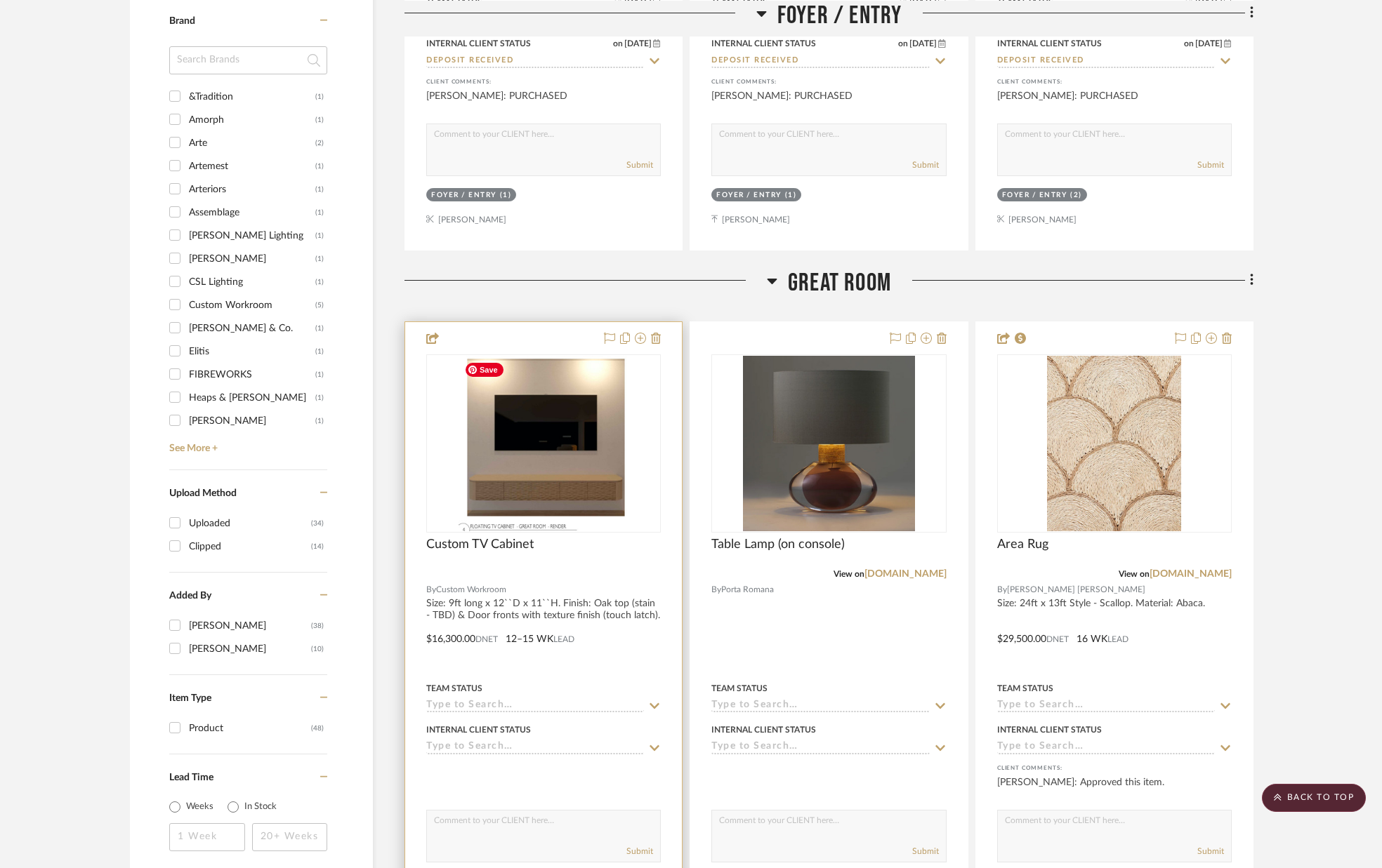
click at [577, 416] on img "0" at bounding box center [543, 443] width 170 height 175
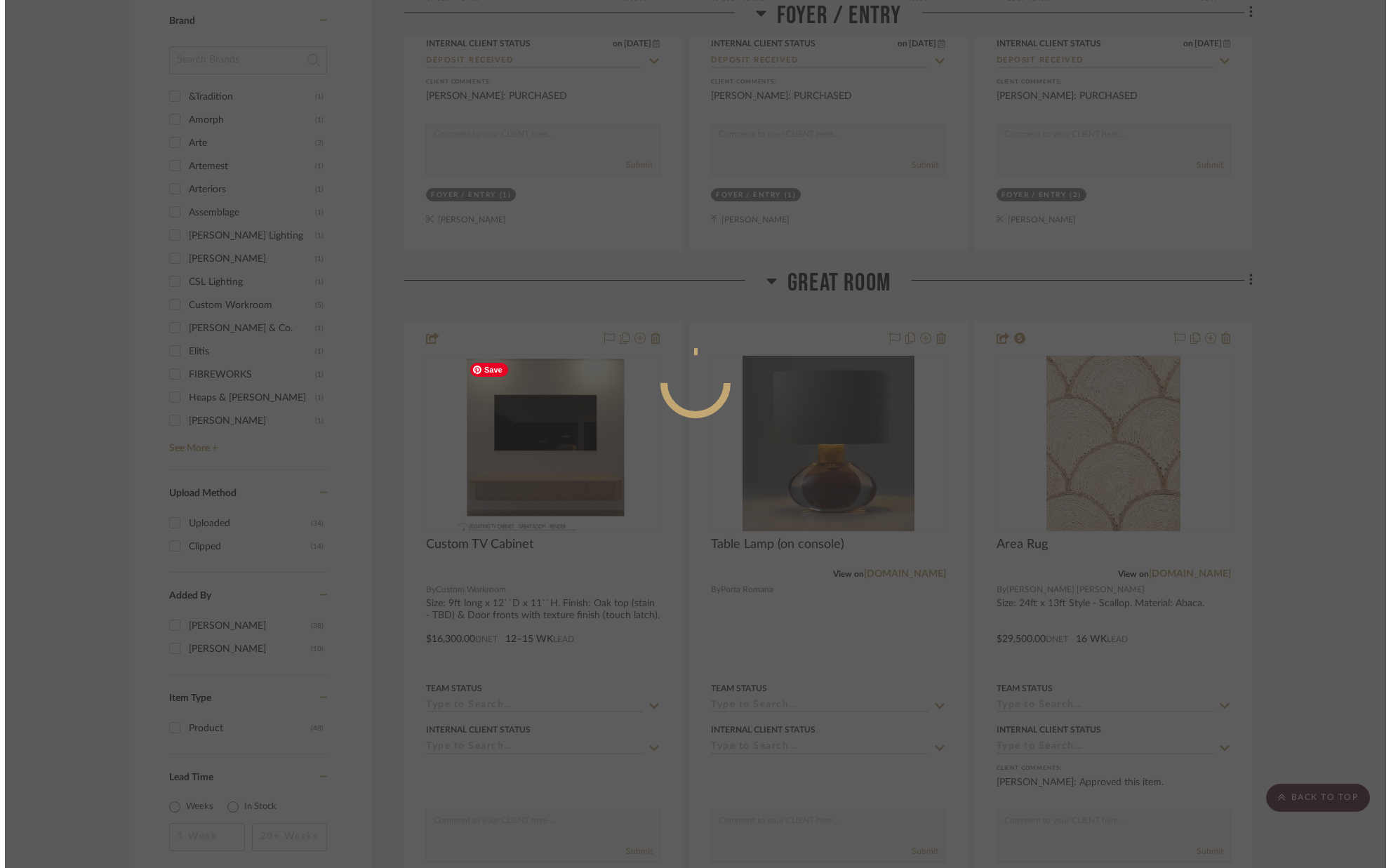
scroll to position [0, 0]
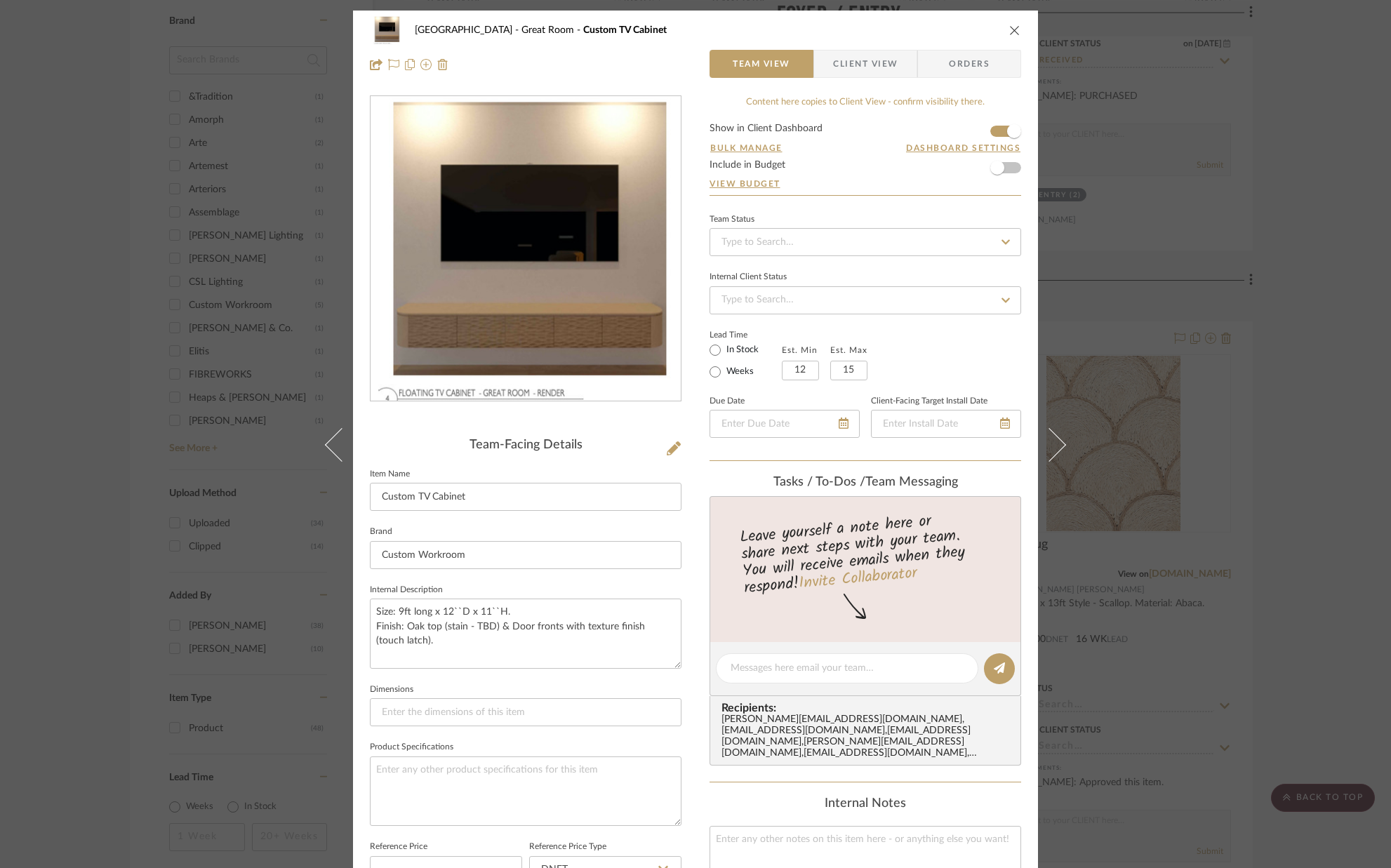
click at [867, 60] on span "Client View" at bounding box center [865, 64] width 65 height 28
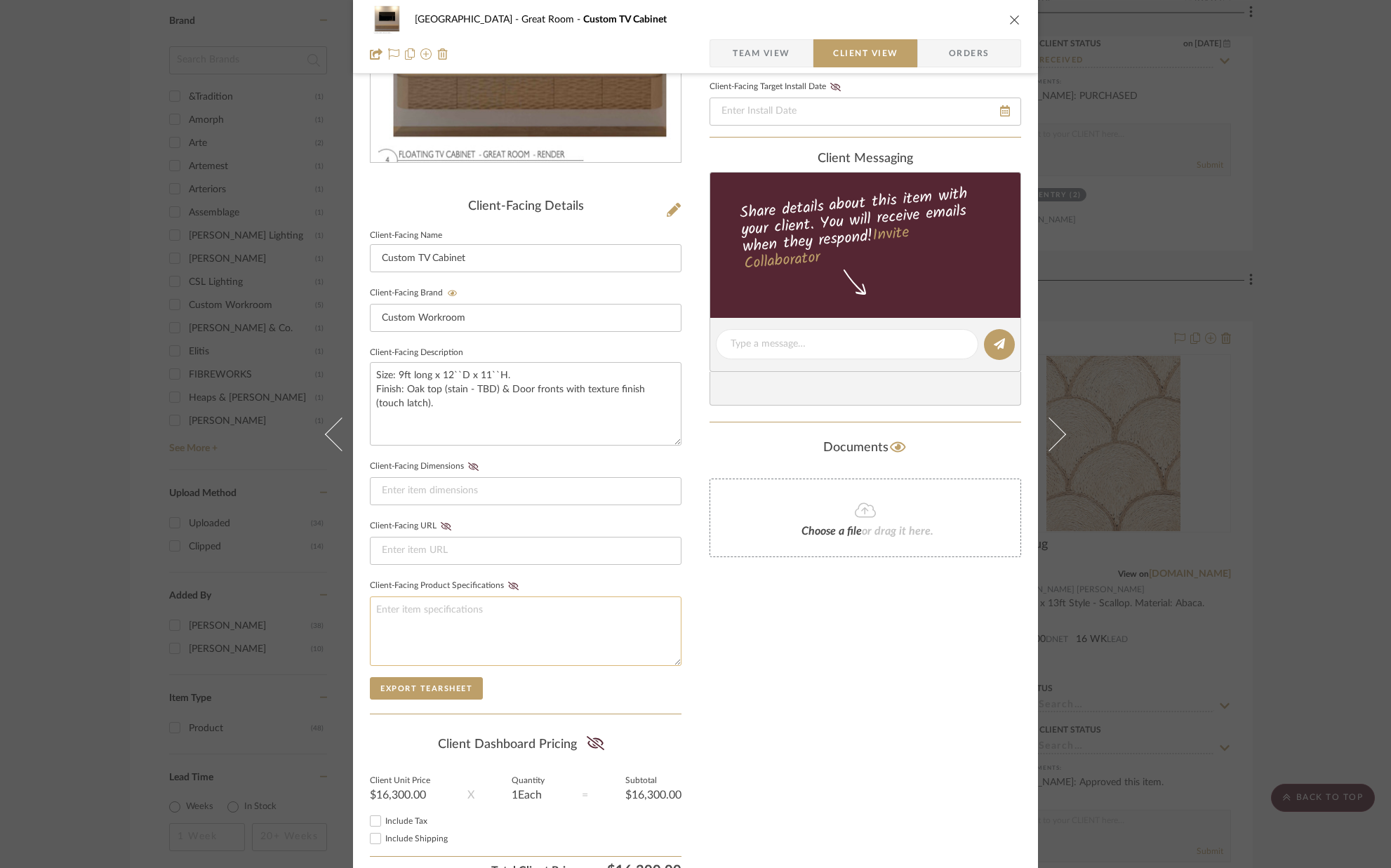
scroll to position [312, 0]
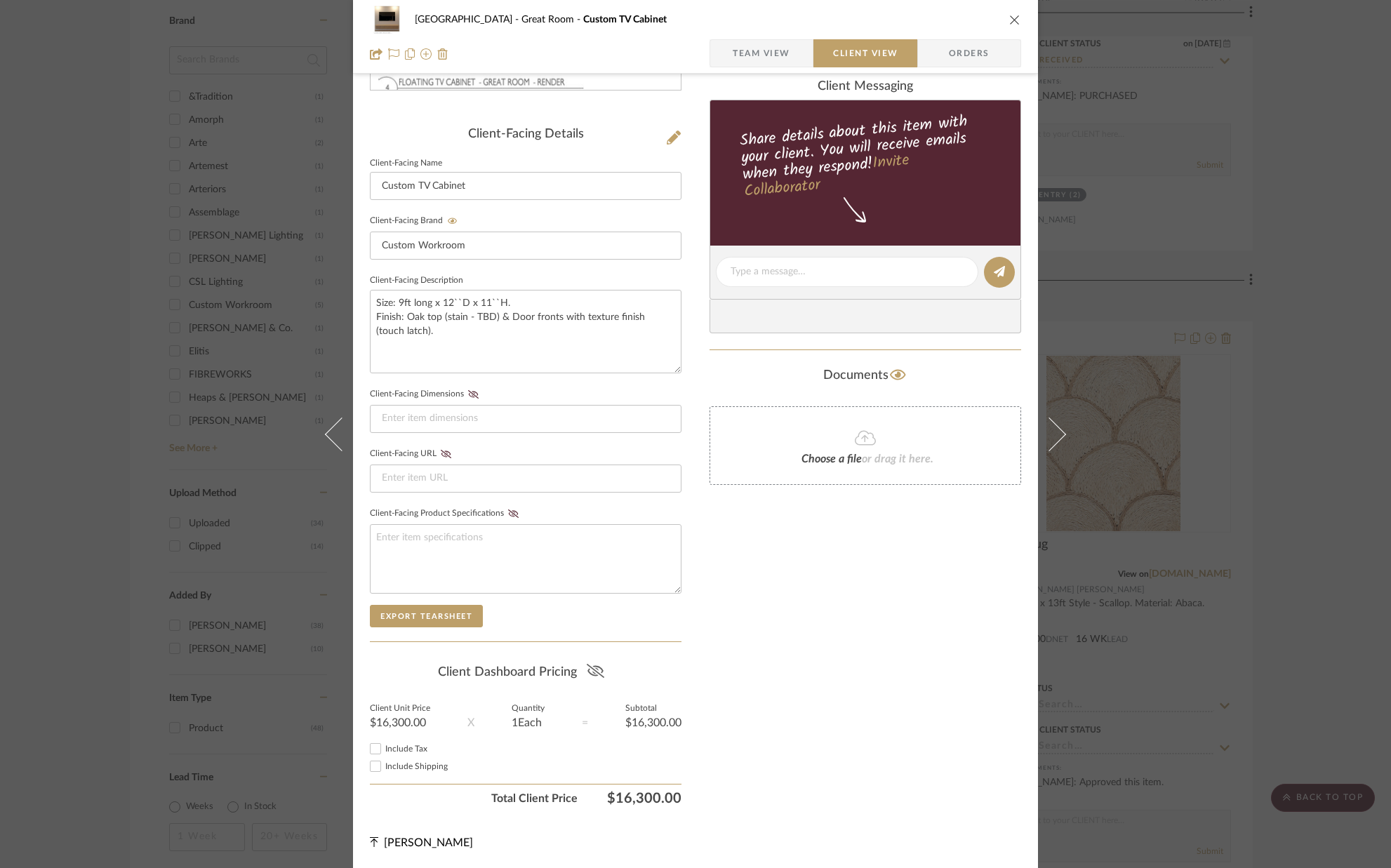
click at [593, 667] on icon at bounding box center [595, 671] width 17 height 14
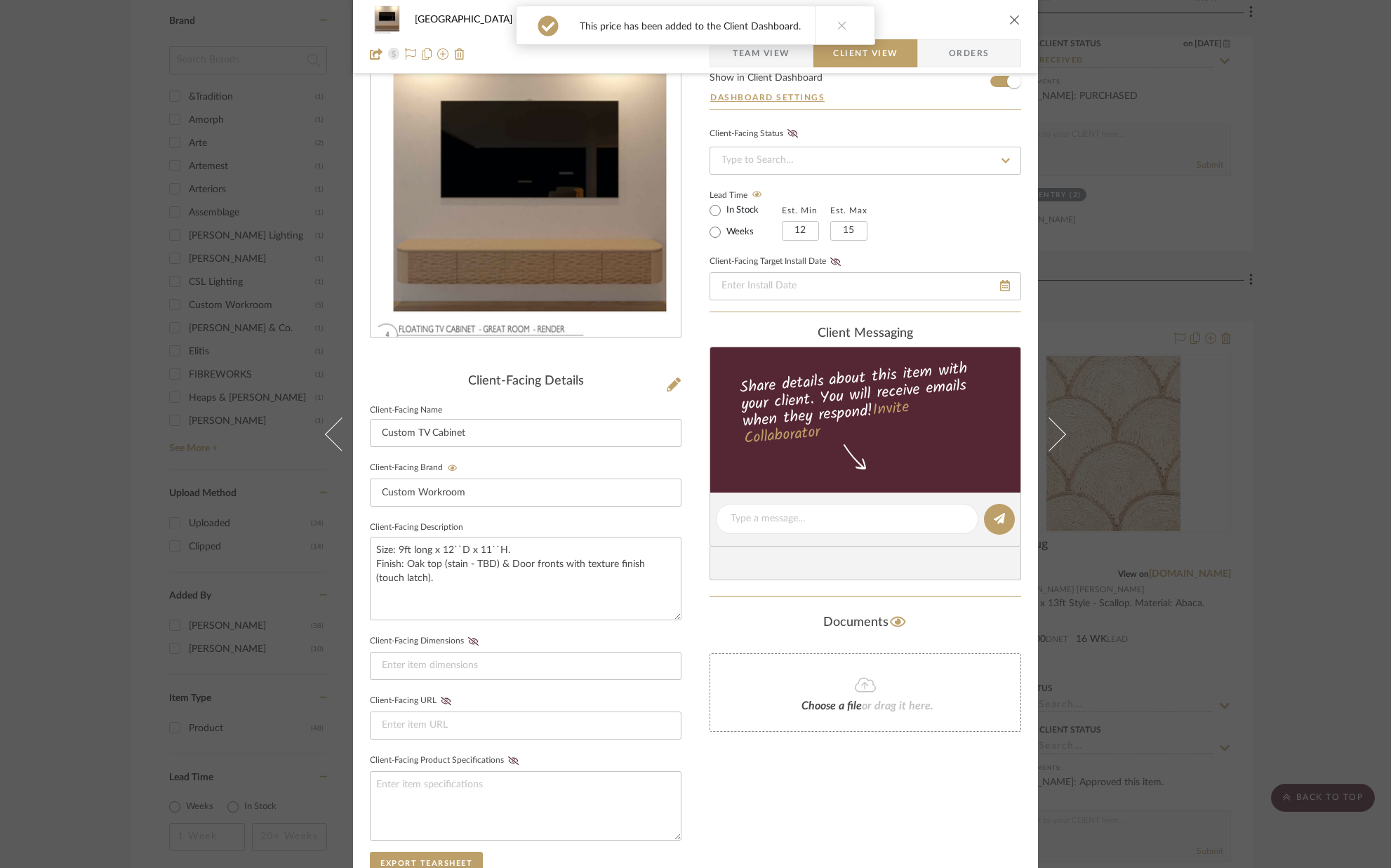
scroll to position [0, 0]
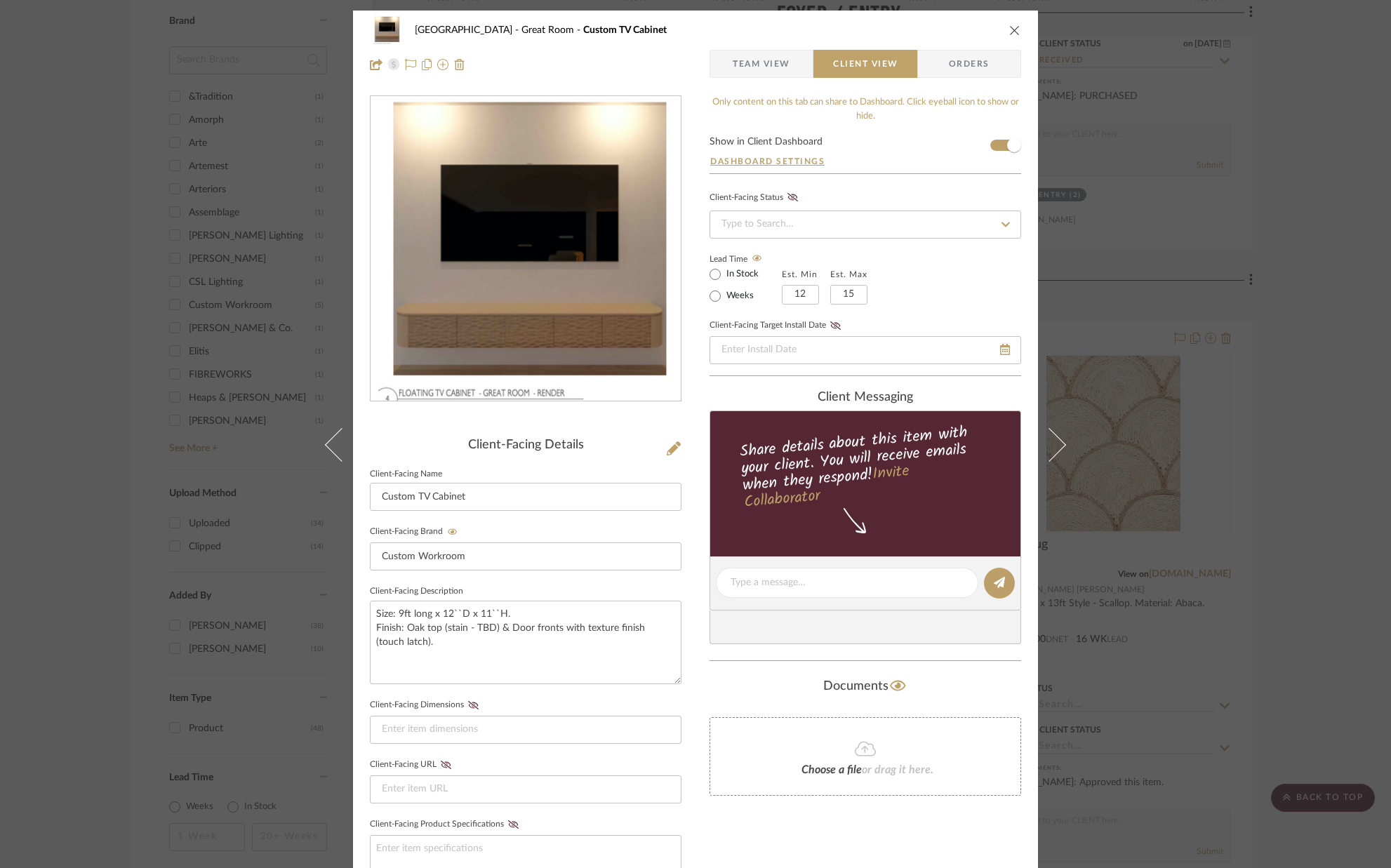
click at [1010, 28] on icon "close" at bounding box center [1015, 29] width 11 height 11
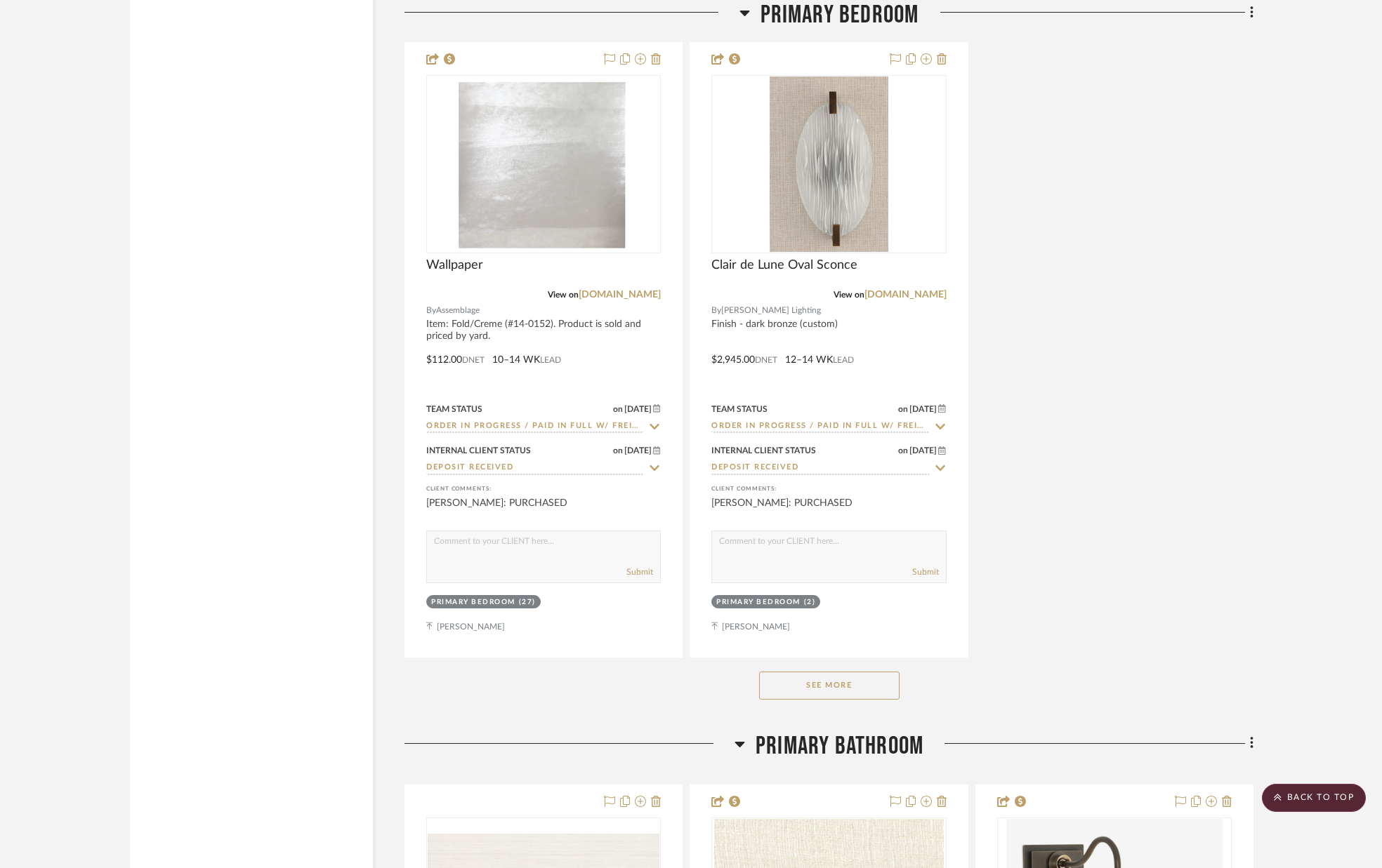
scroll to position [7696, 0]
